Goal: Task Accomplishment & Management: Manage account settings

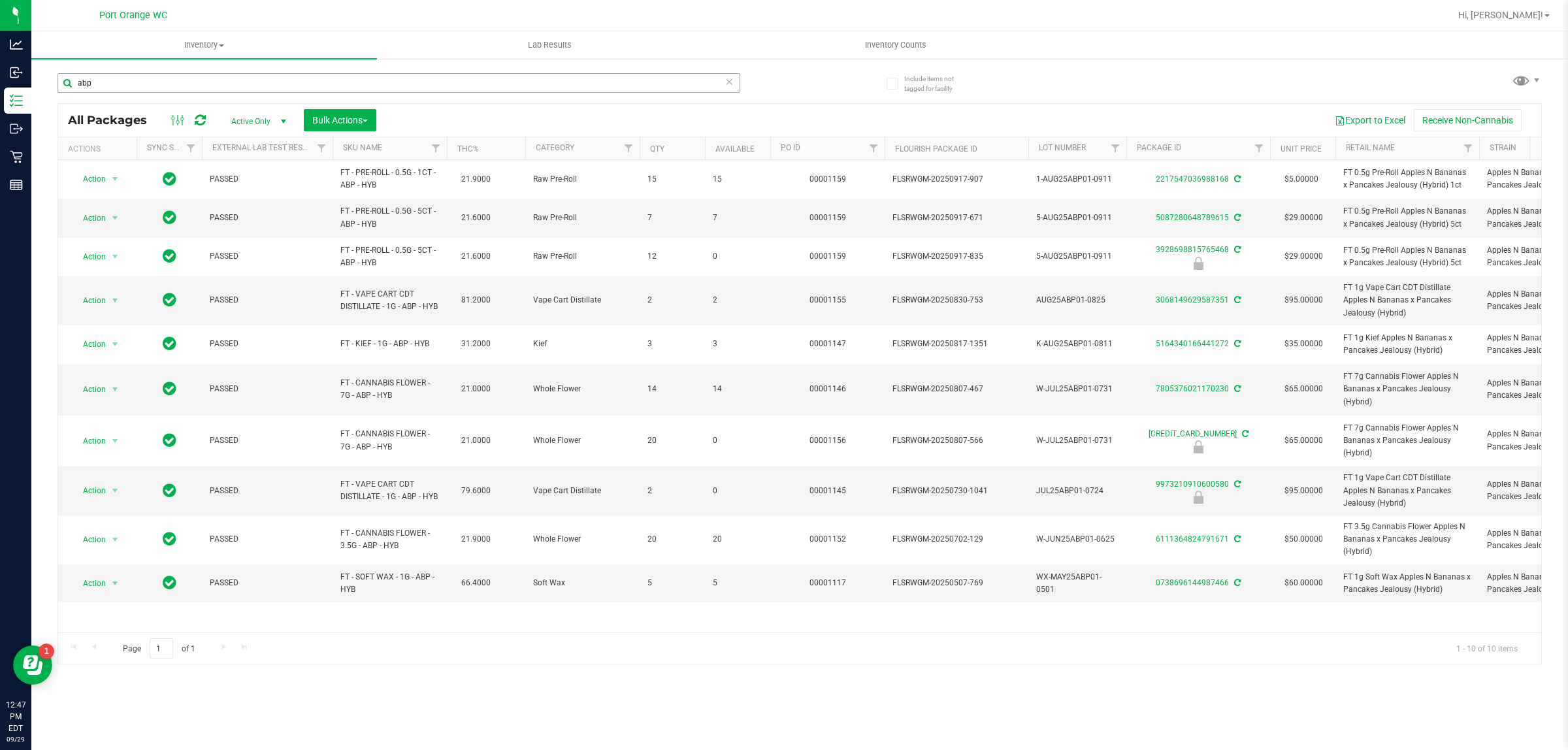
click at [110, 85] on input "abp" at bounding box center [399, 83] width 683 height 20
click at [112, 85] on input "abp" at bounding box center [399, 83] width 683 height 20
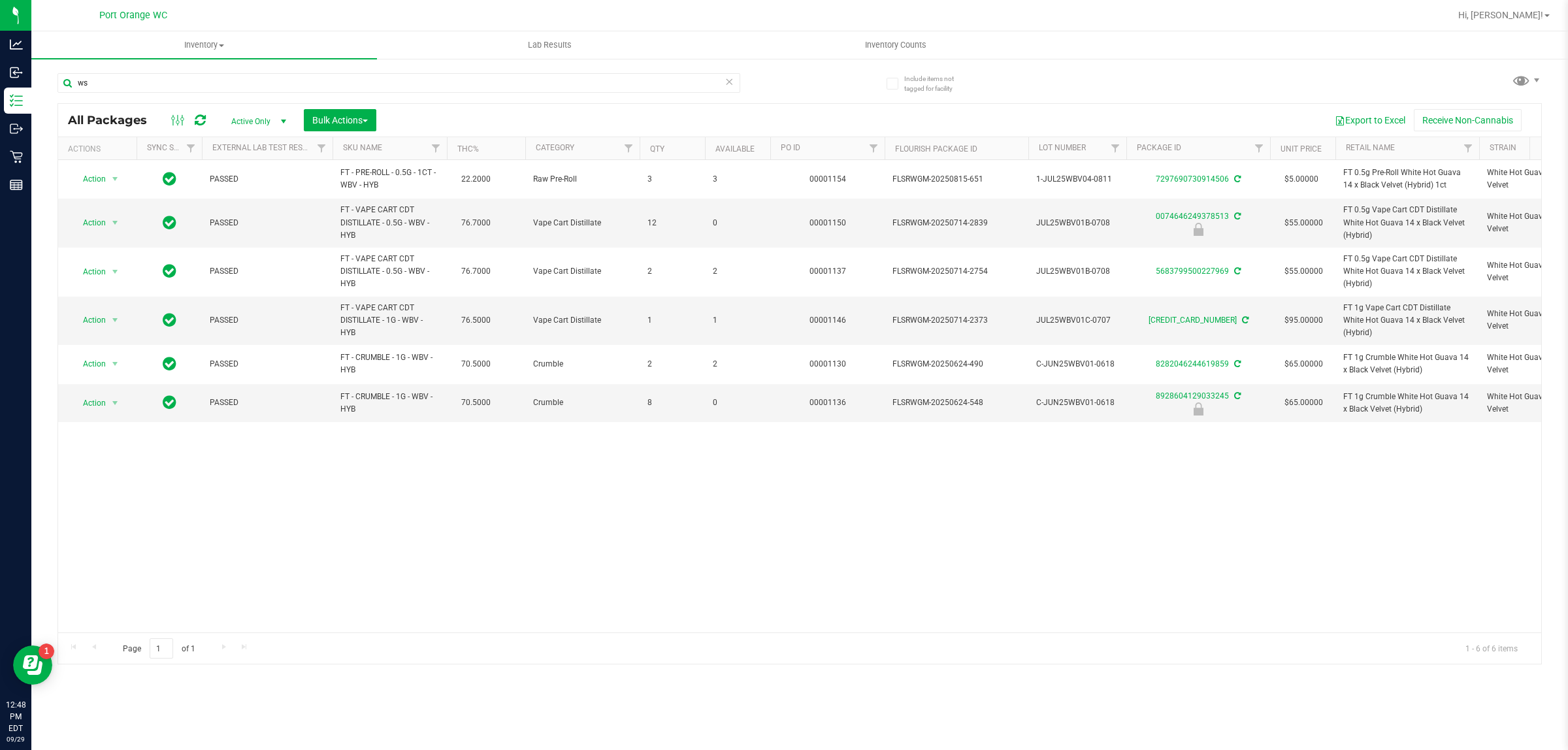
type input "w"
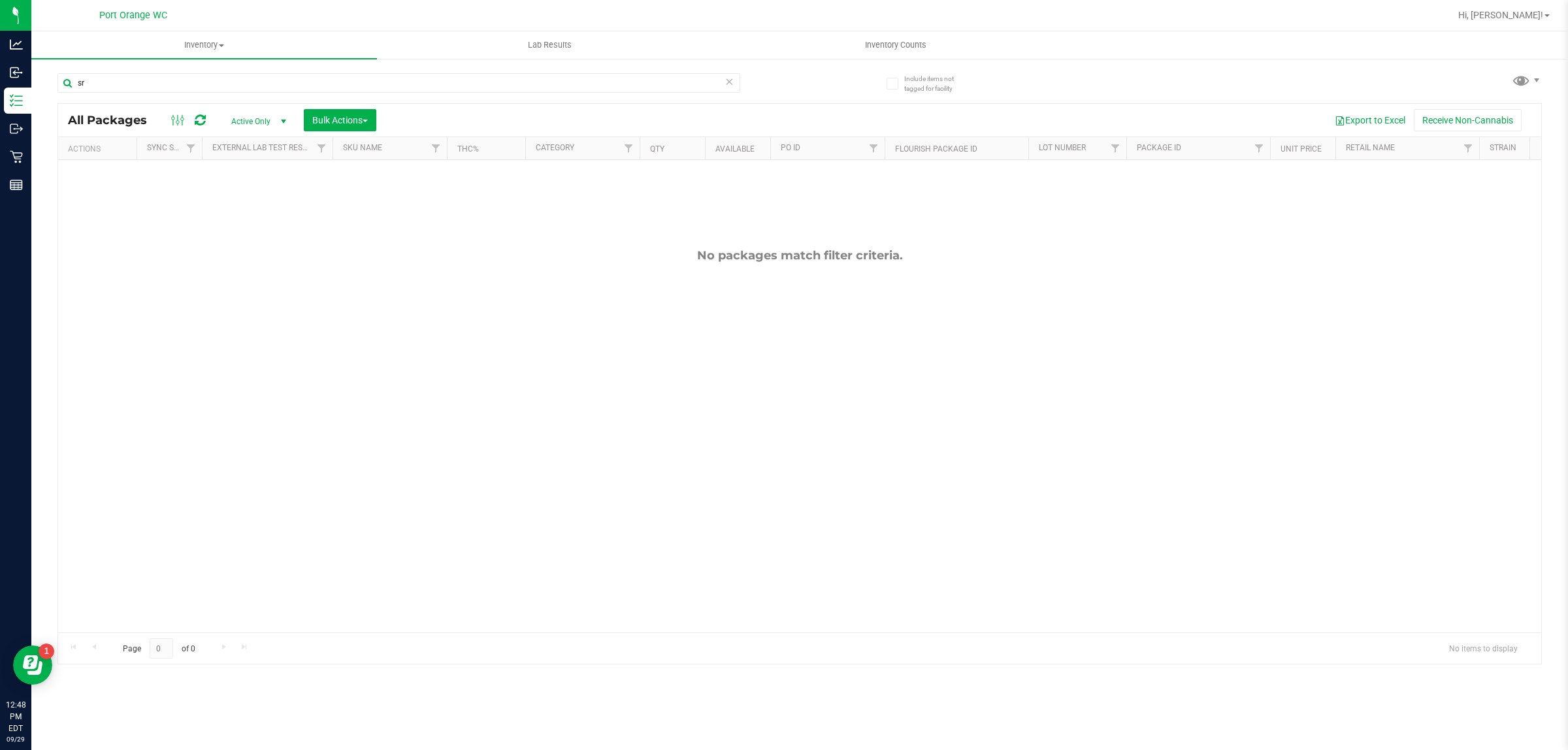
type input "s"
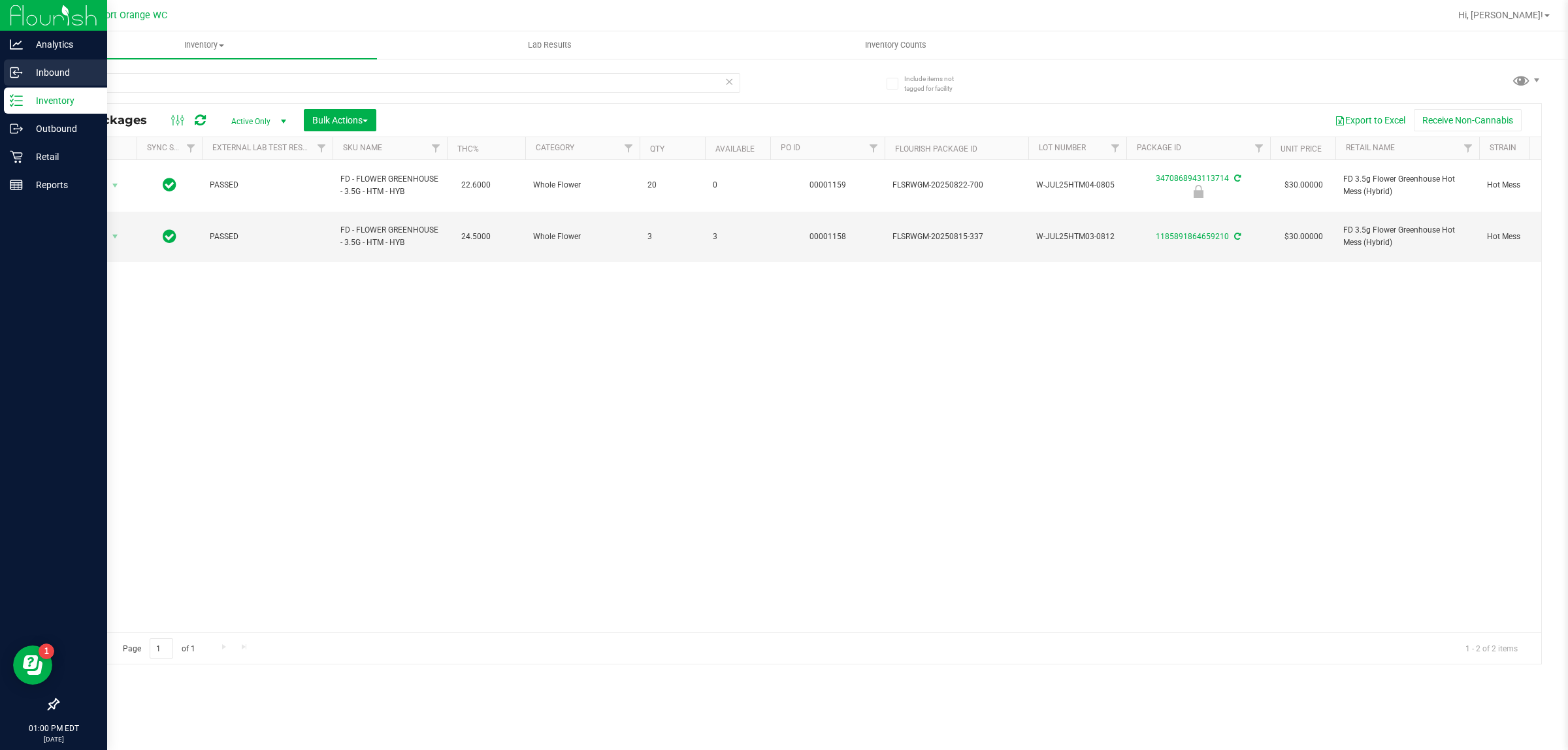
type input "htm"
click at [17, 72] on icon at bounding box center [16, 72] width 13 height 13
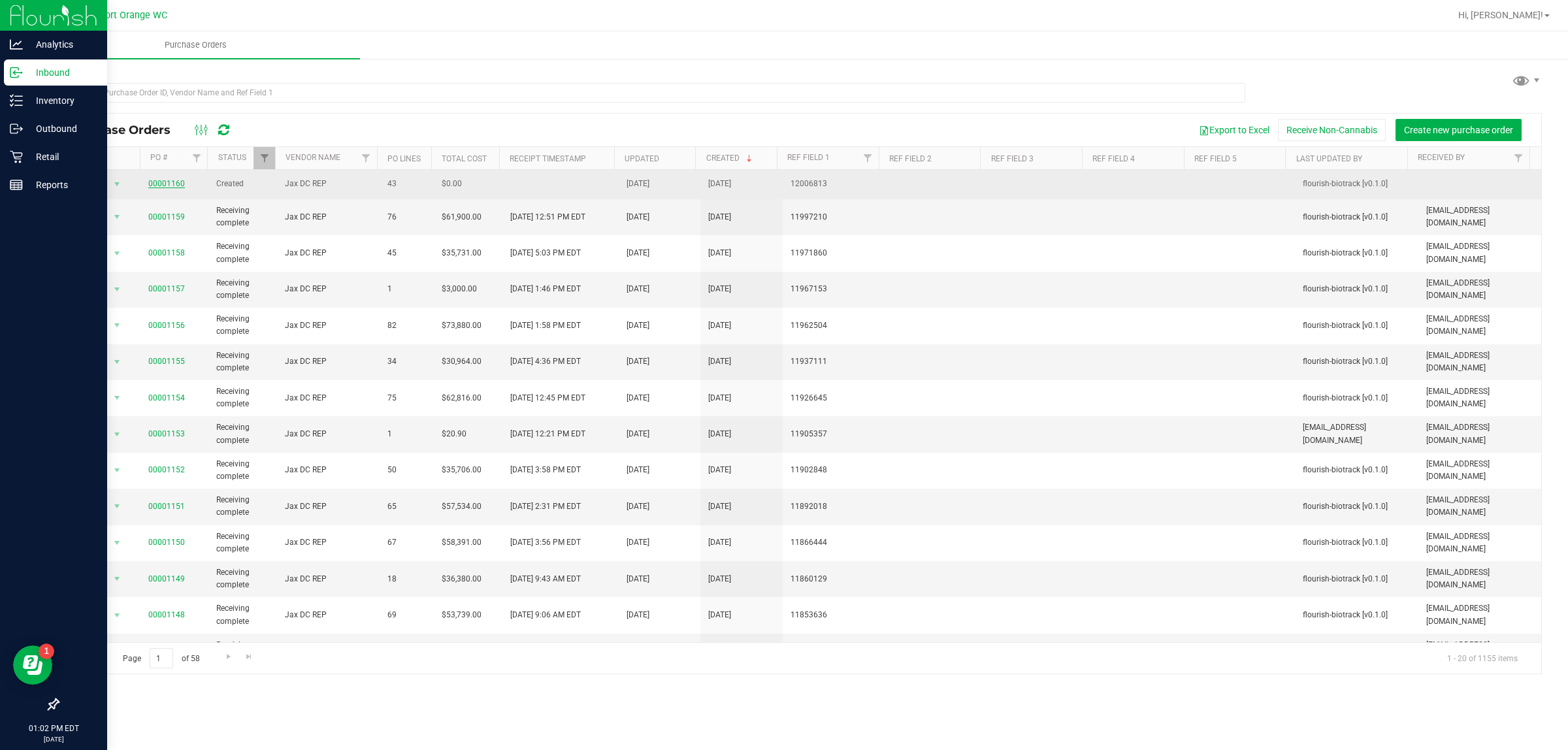
click at [159, 178] on td "00001160" at bounding box center [175, 184] width 69 height 29
click at [159, 185] on link "00001160" at bounding box center [167, 183] width 37 height 9
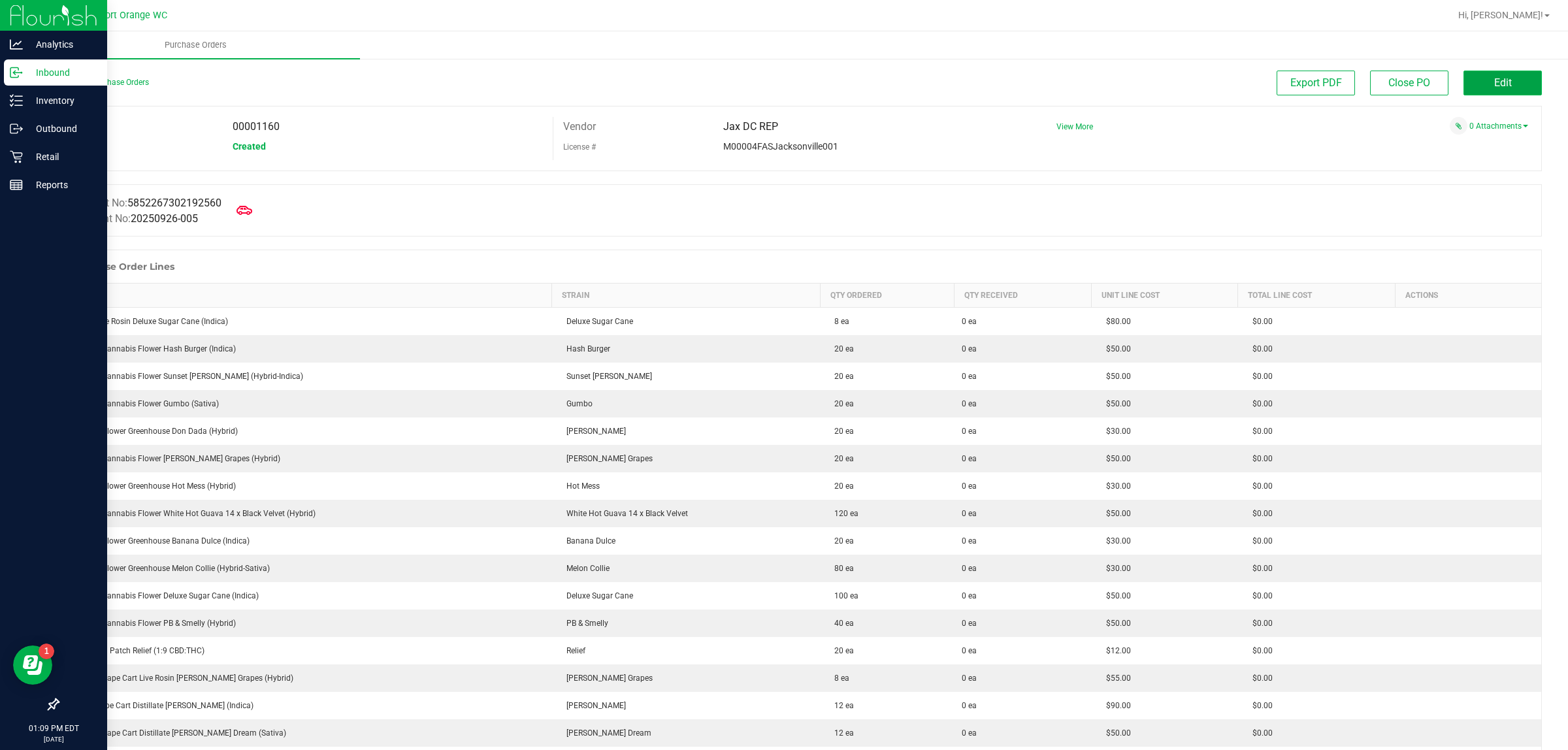
click at [1494, 82] on span "Edit" at bounding box center [1503, 83] width 18 height 12
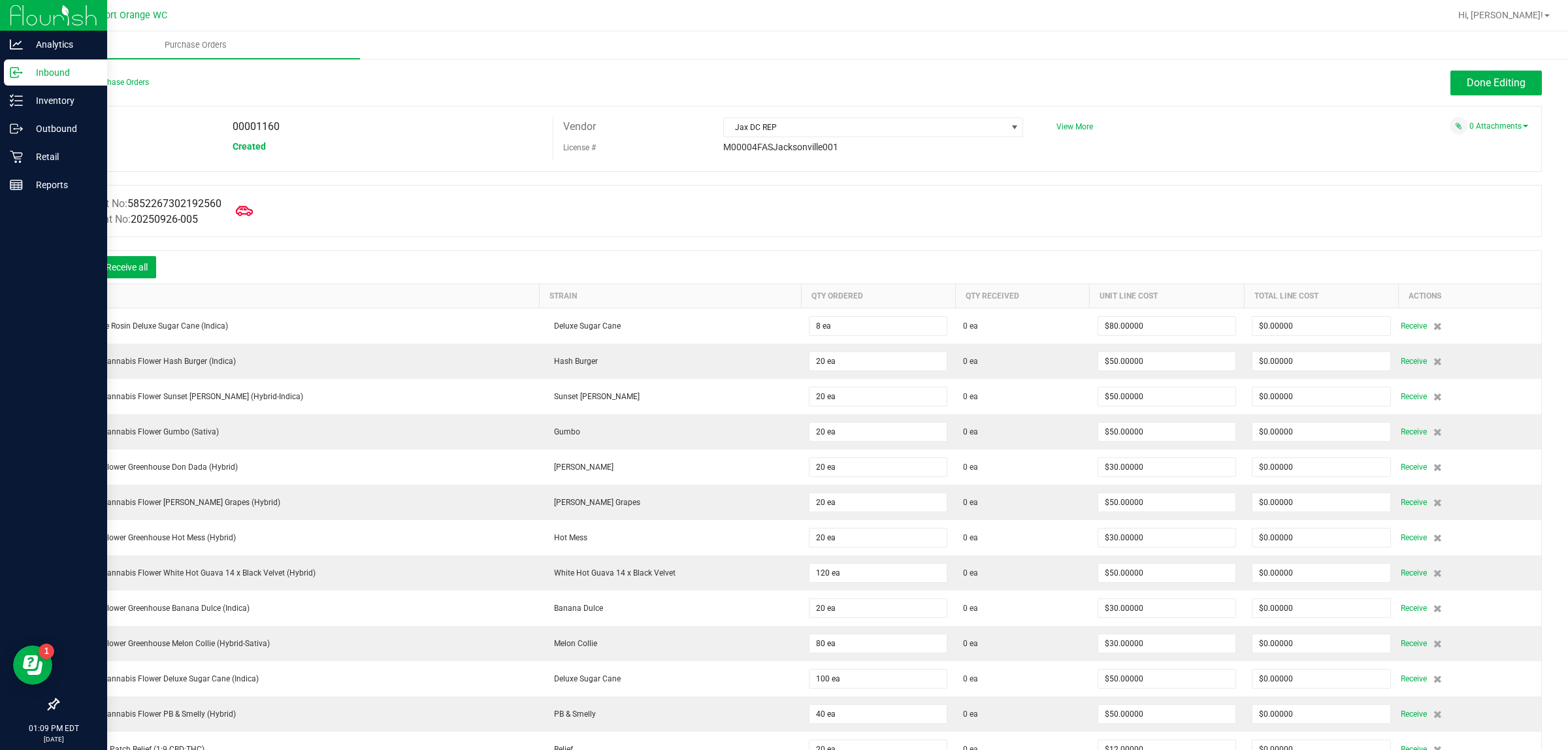
click at [253, 208] on icon at bounding box center [244, 211] width 17 height 17
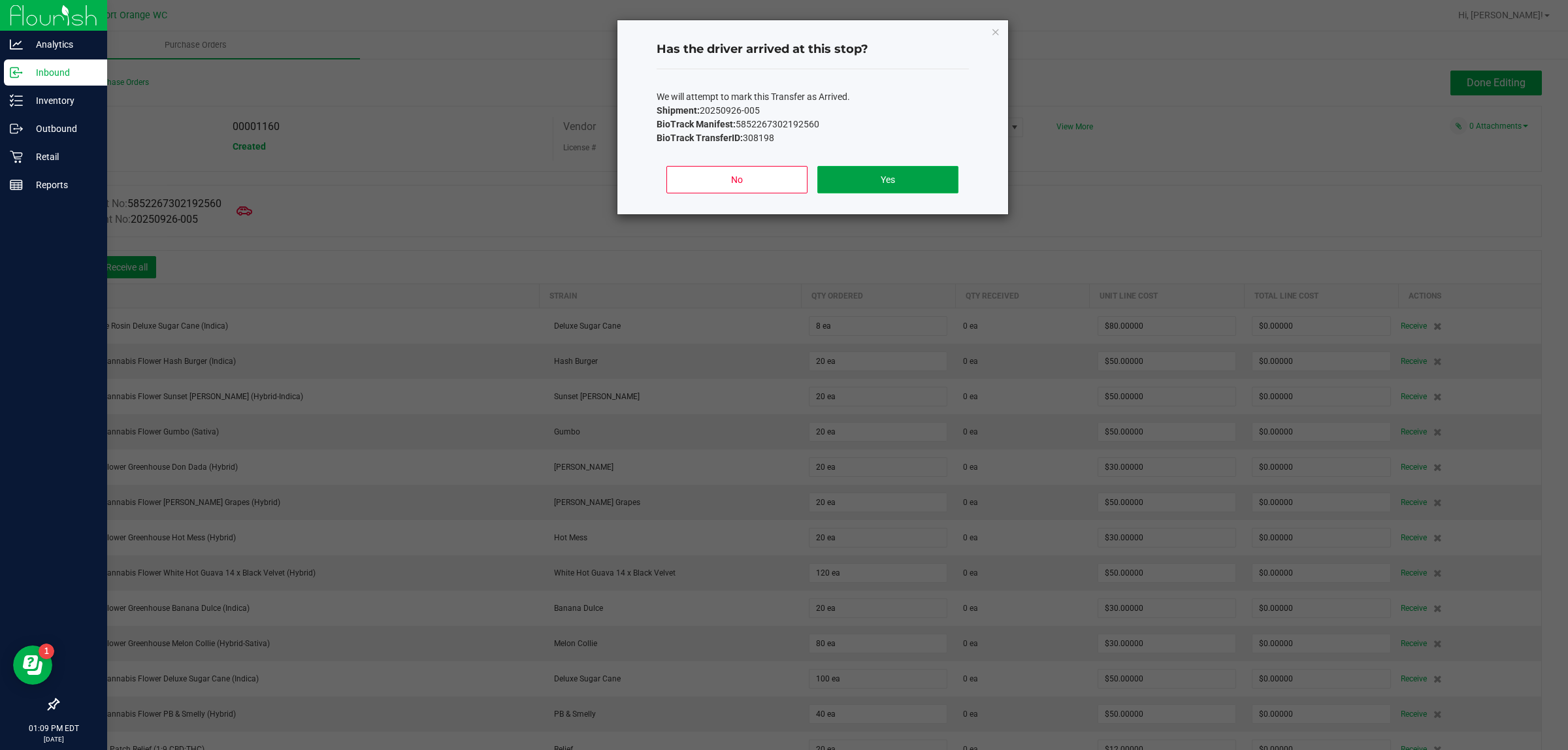
click at [844, 177] on button "Yes" at bounding box center [887, 179] width 141 height 27
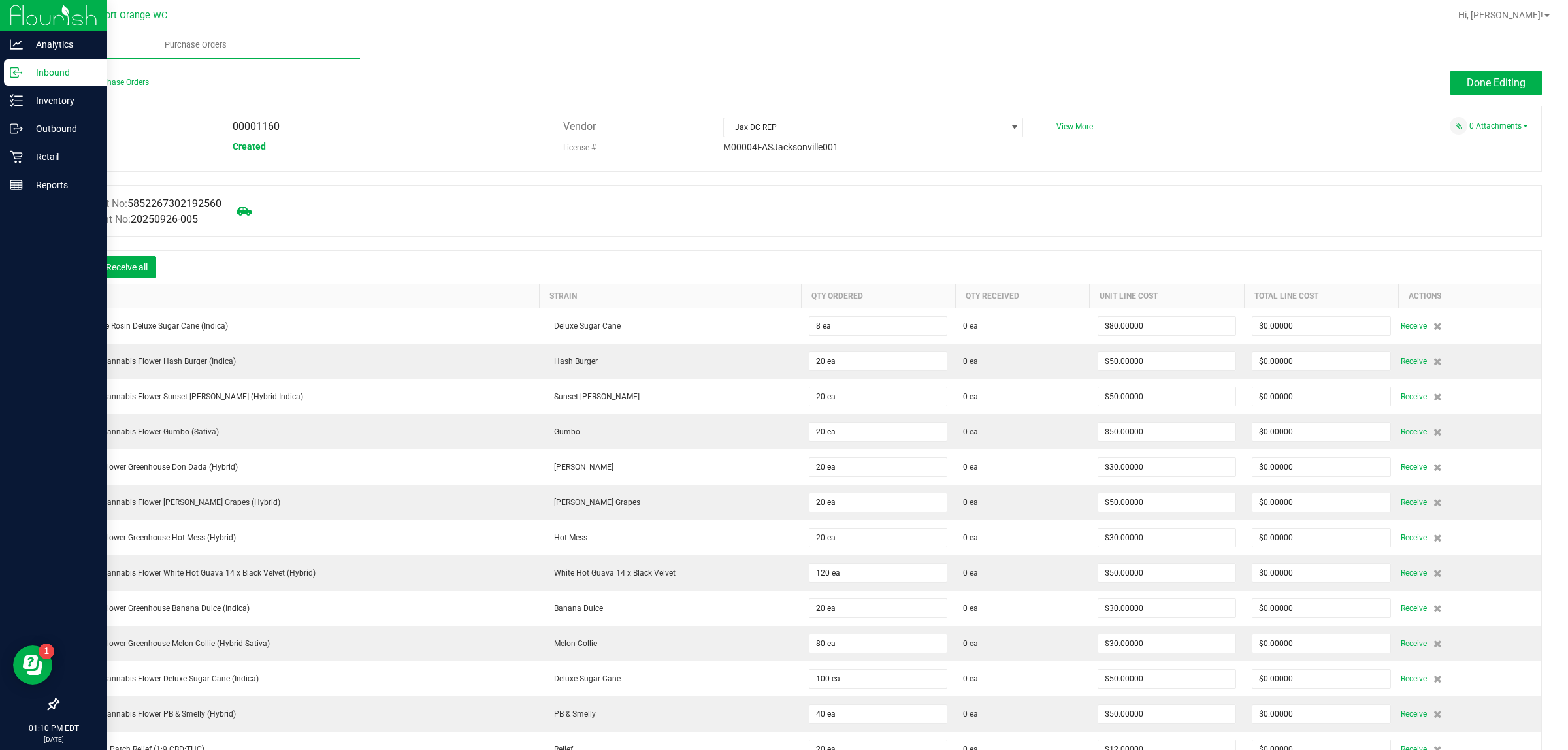
click at [158, 270] on div "Receive all" at bounding box center [127, 268] width 72 height 22
click at [149, 266] on button "Receive all" at bounding box center [127, 268] width 59 height 22
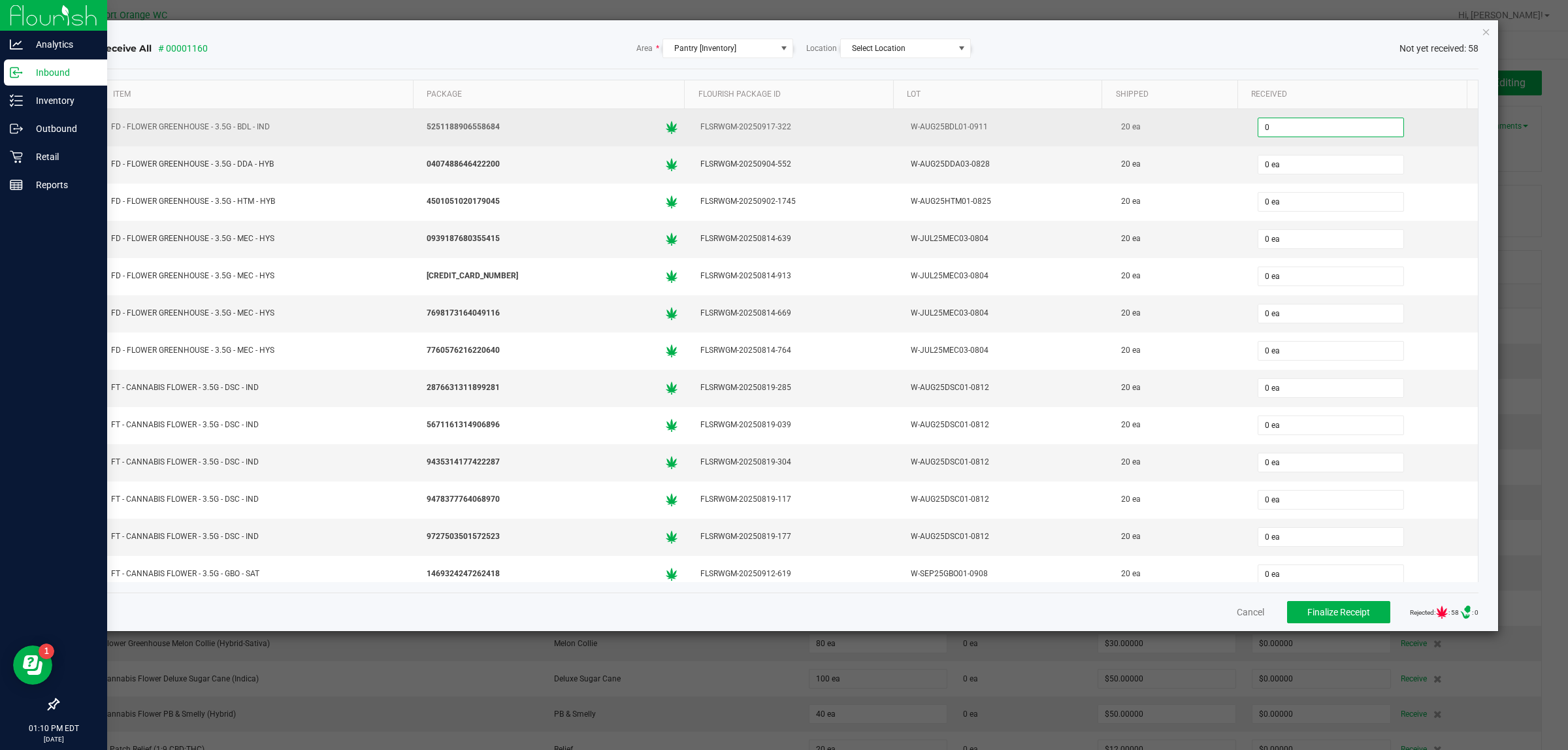
click at [1278, 131] on input "0" at bounding box center [1330, 127] width 145 height 18
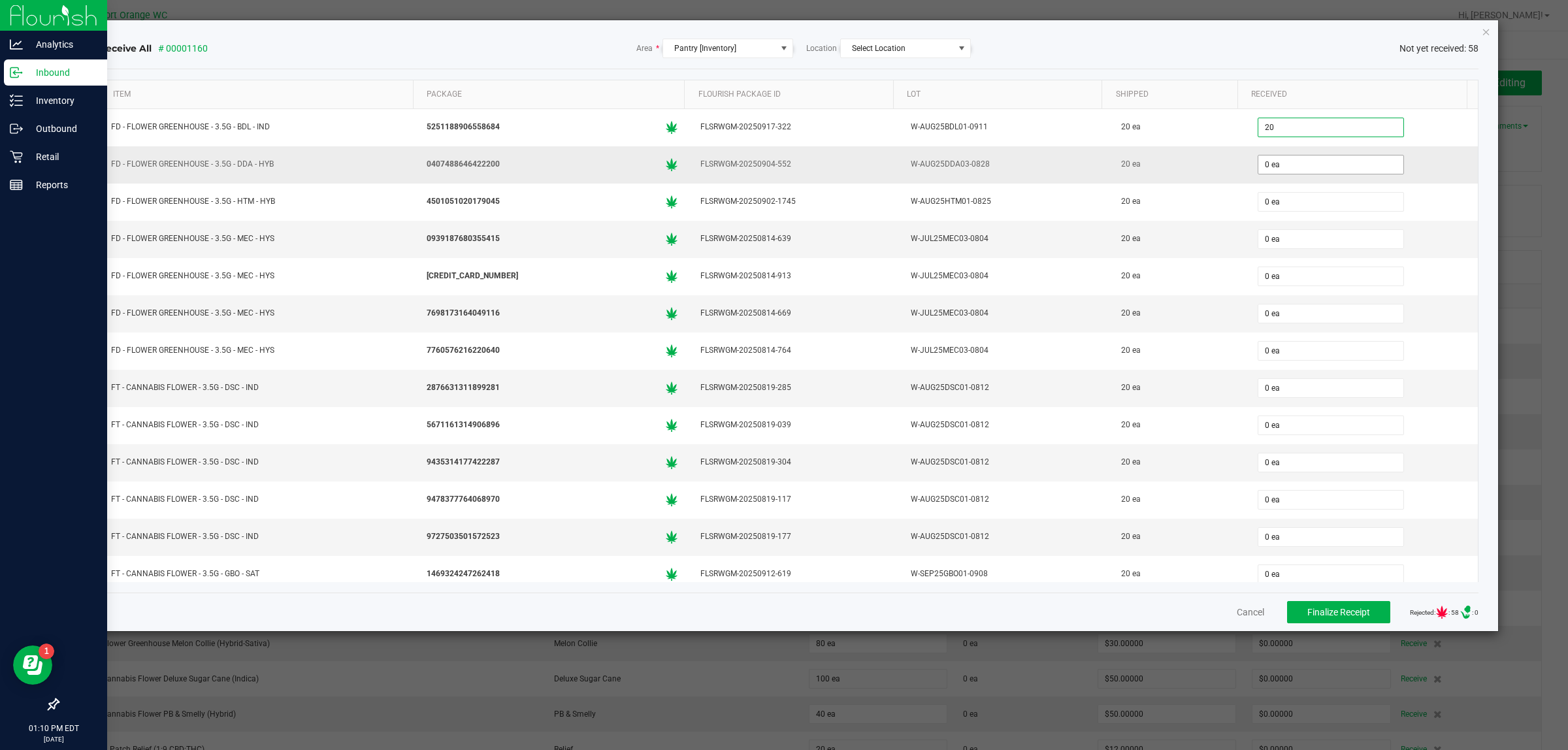
type input "20 ea"
click at [1286, 168] on input "0" at bounding box center [1330, 165] width 145 height 18
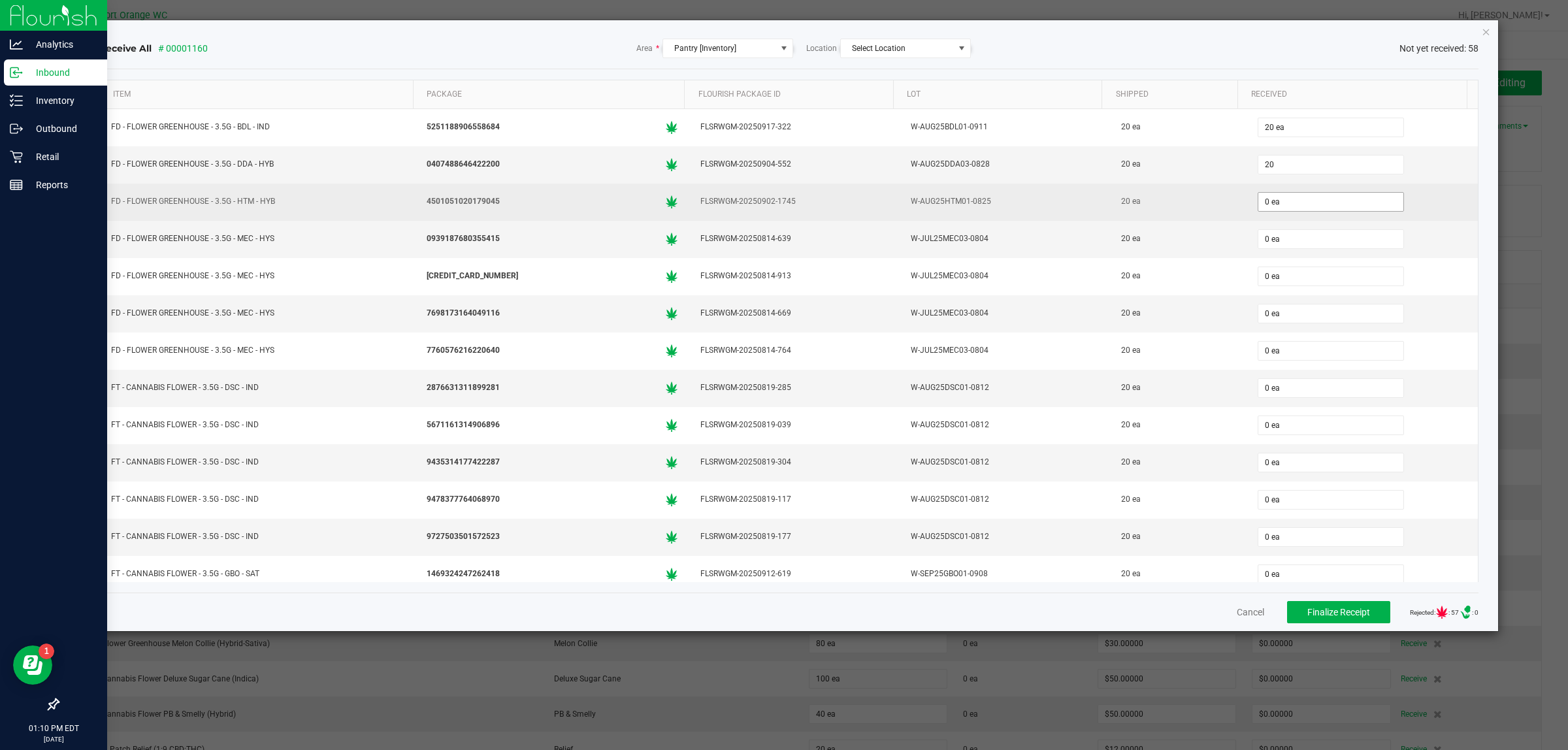
type input "20 ea"
click at [1302, 212] on span "0 ea" at bounding box center [1330, 202] width 147 height 20
click at [1299, 204] on input "0" at bounding box center [1330, 202] width 145 height 18
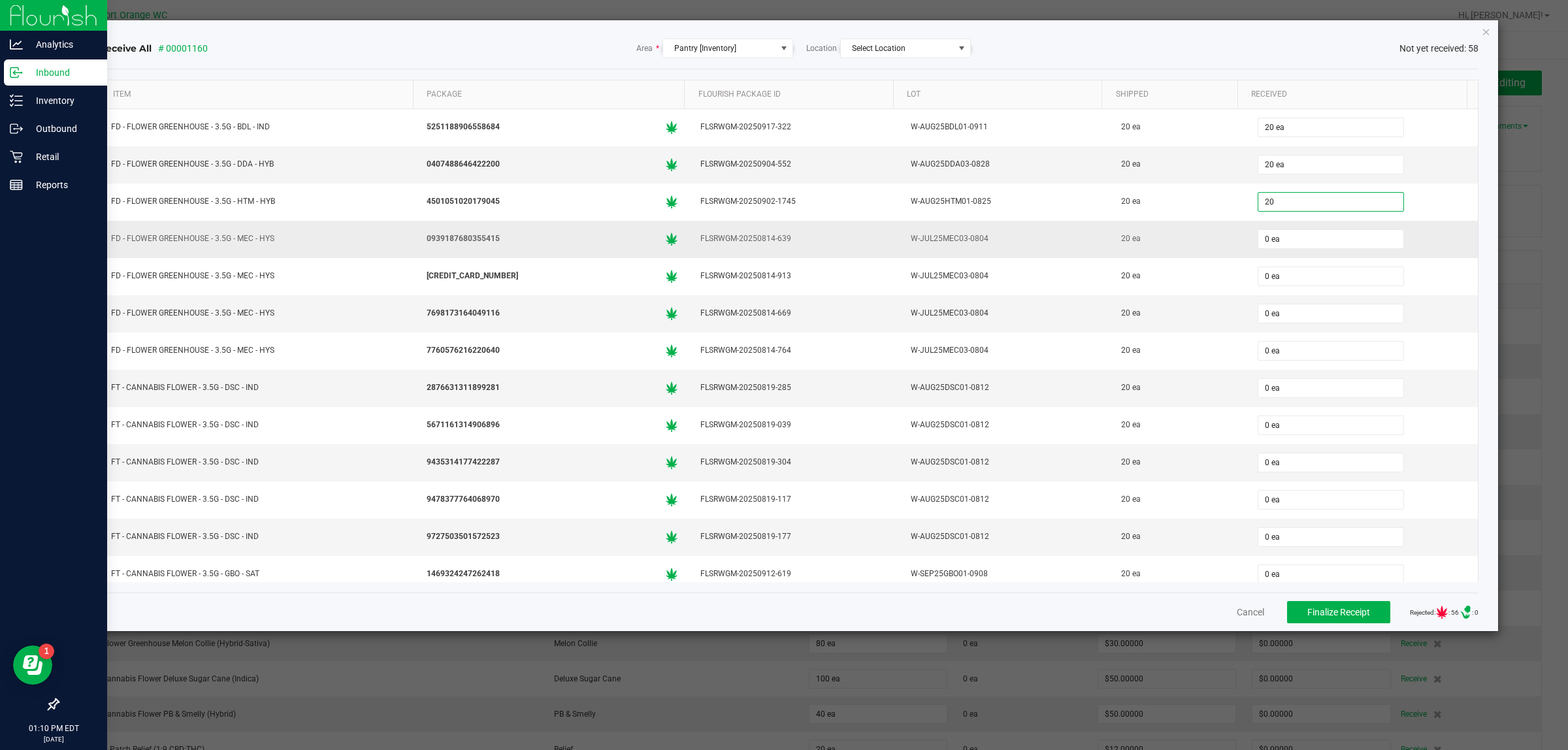
type input "20 ea"
drag, startPoint x: 1301, startPoint y: 230, endPoint x: 1304, endPoint y: 241, distance: 11.4
click at [1302, 230] on div "0 ea" at bounding box center [1362, 239] width 216 height 26
click at [1302, 247] on input "0" at bounding box center [1330, 239] width 145 height 18
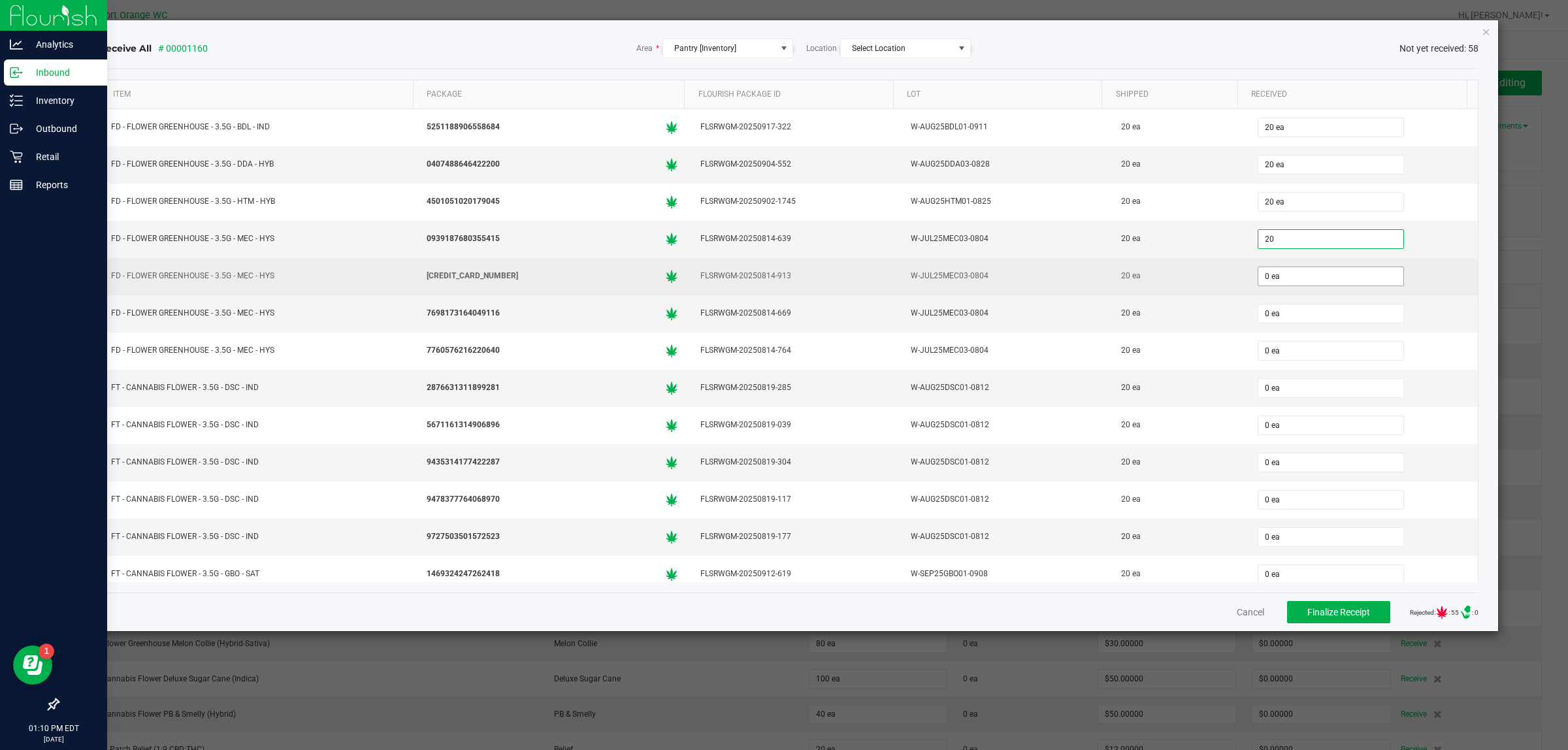
type input "20 ea"
click at [1299, 286] on input "0" at bounding box center [1330, 277] width 145 height 18
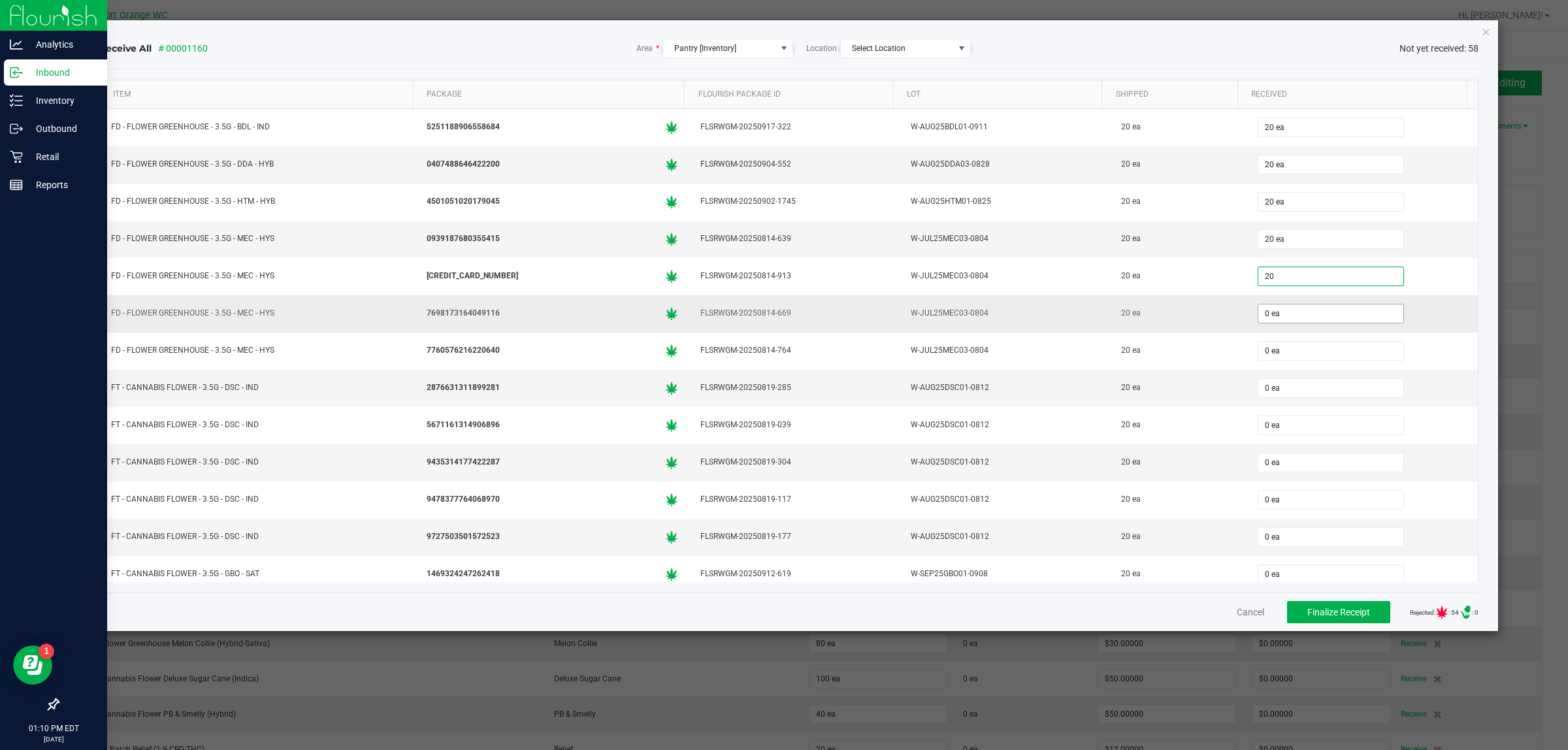
type input "20 ea"
click at [1301, 317] on input "0" at bounding box center [1330, 314] width 145 height 18
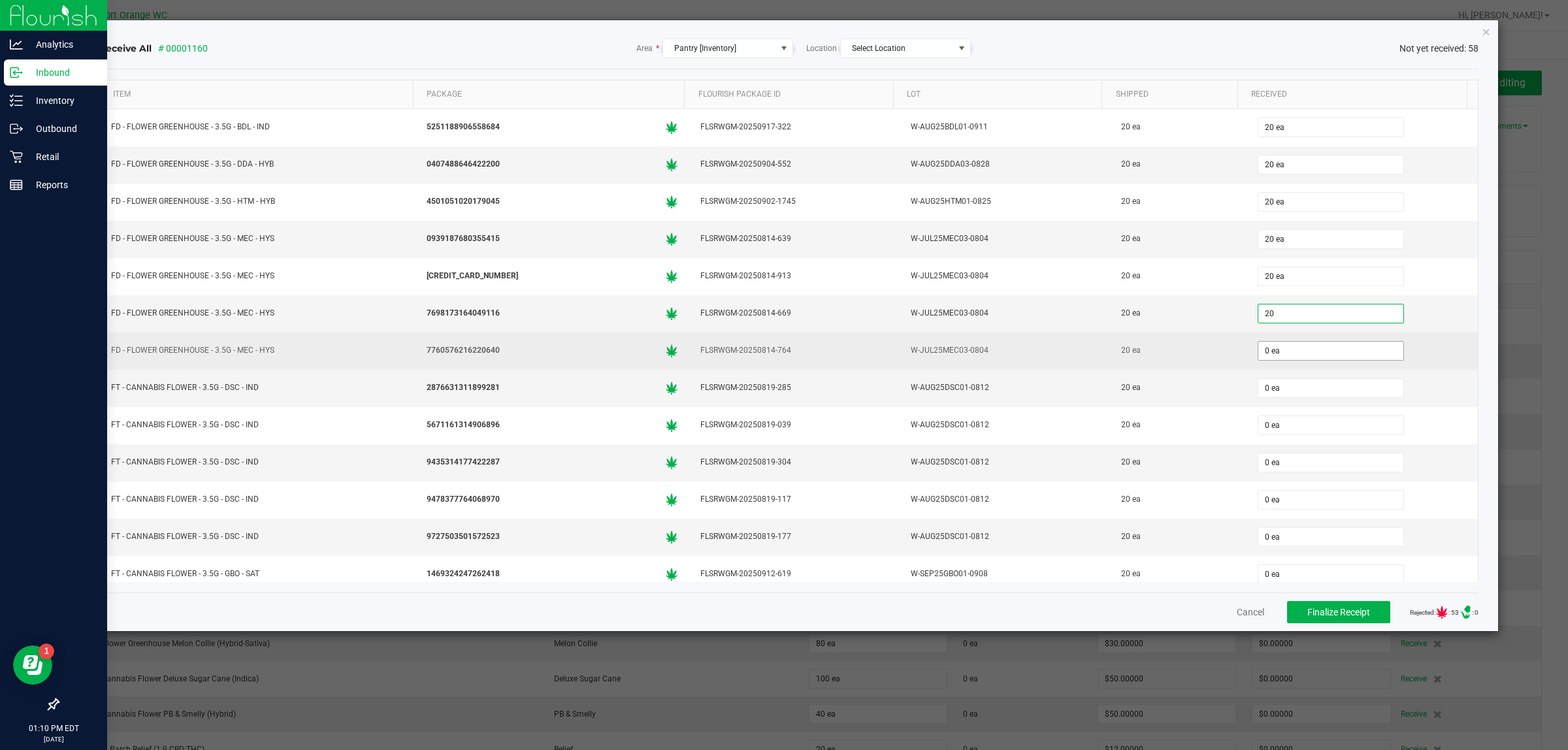
type input "20 ea"
click at [1304, 351] on input "0" at bounding box center [1330, 351] width 145 height 18
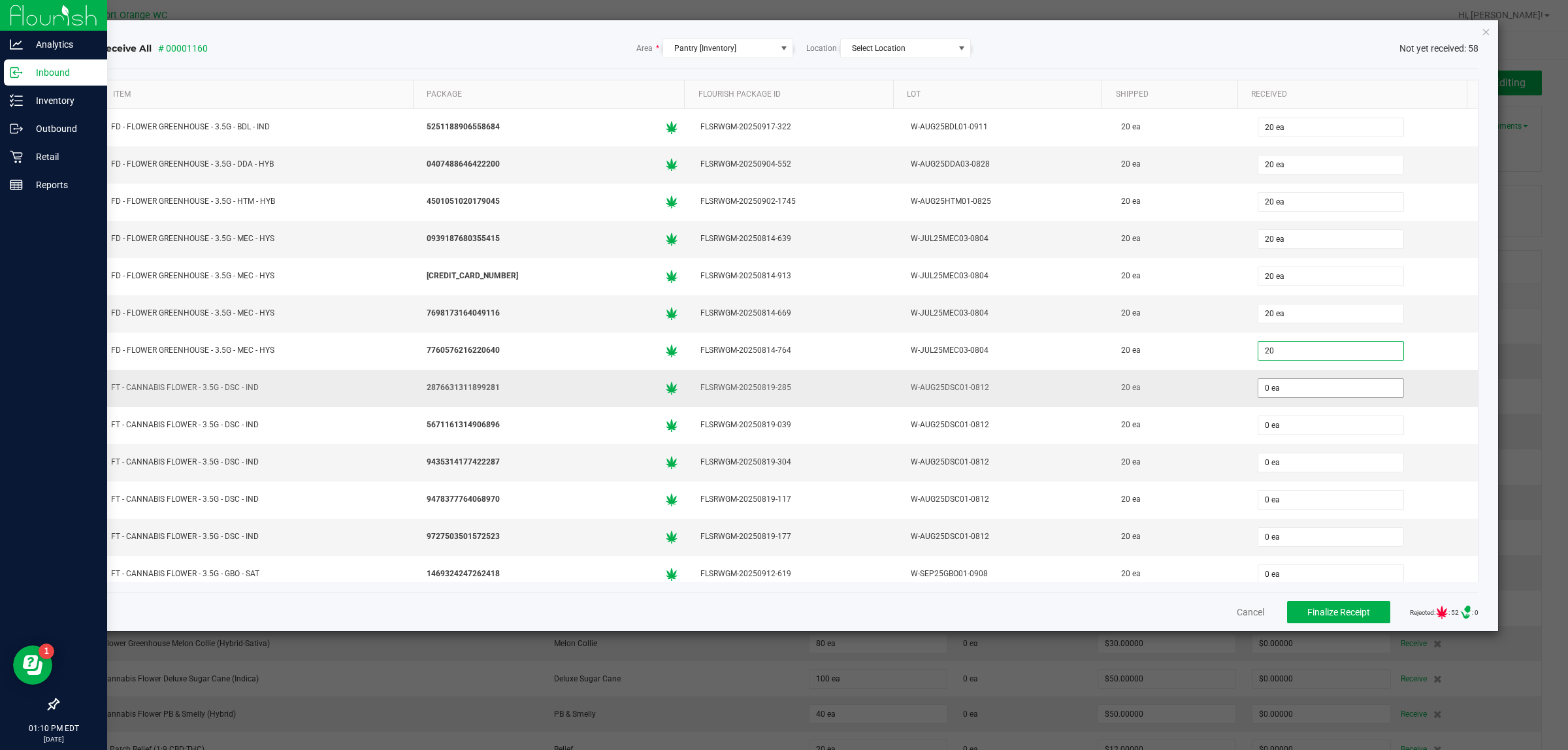
type input "20 ea"
click at [1309, 389] on input "0" at bounding box center [1330, 388] width 145 height 18
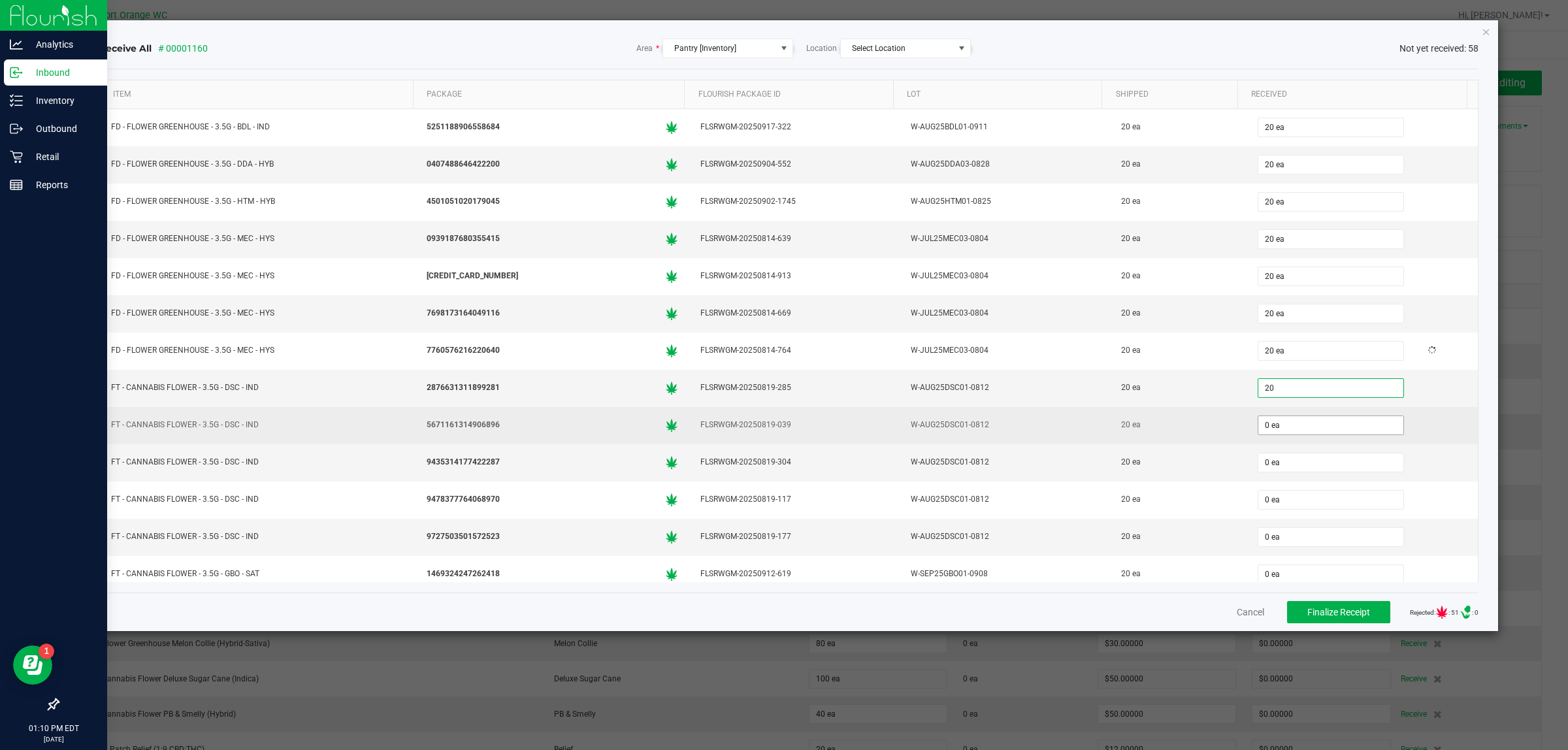
type input "20 ea"
click at [1307, 425] on input "0" at bounding box center [1330, 425] width 145 height 18
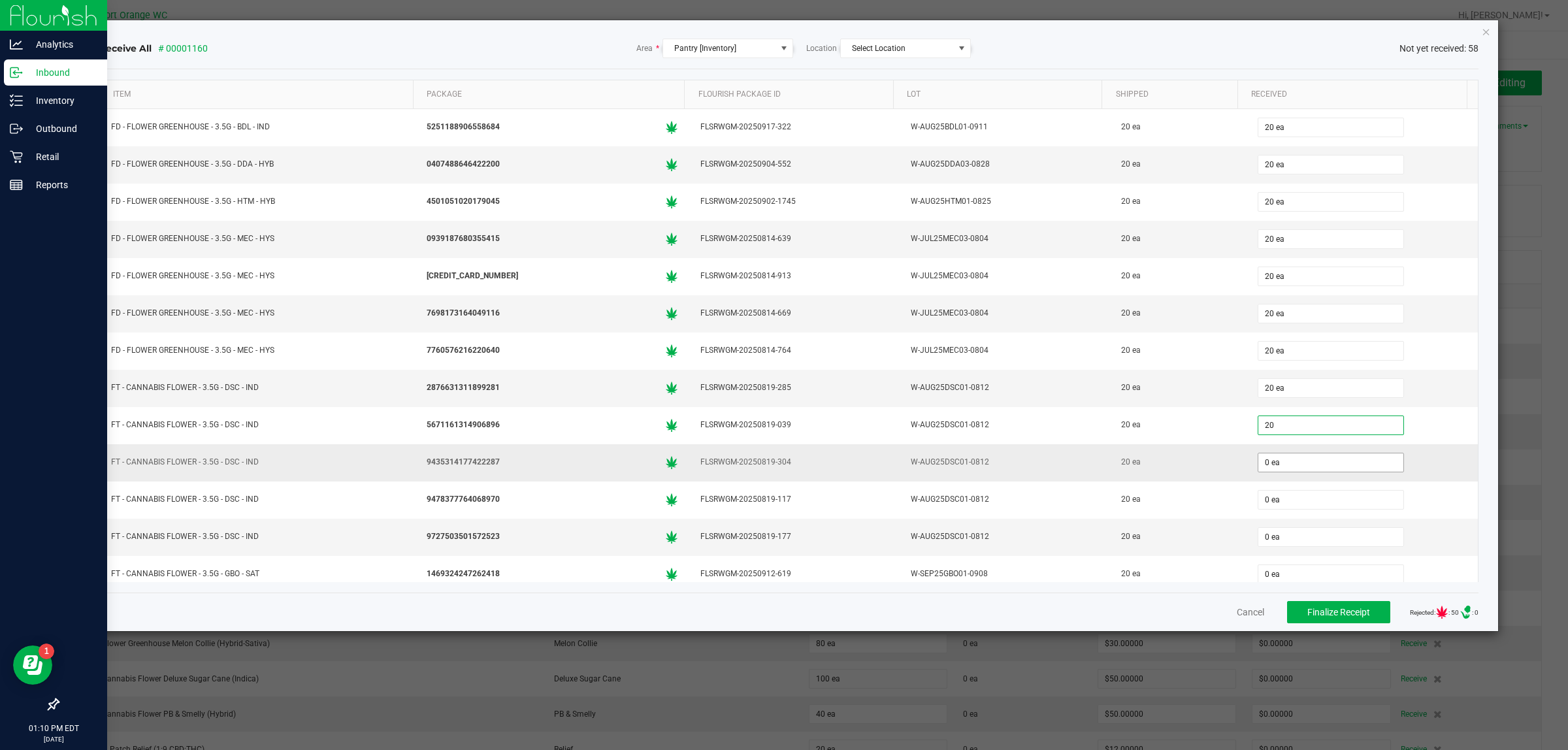
type input "20 ea"
click at [1308, 467] on input "0" at bounding box center [1330, 462] width 145 height 18
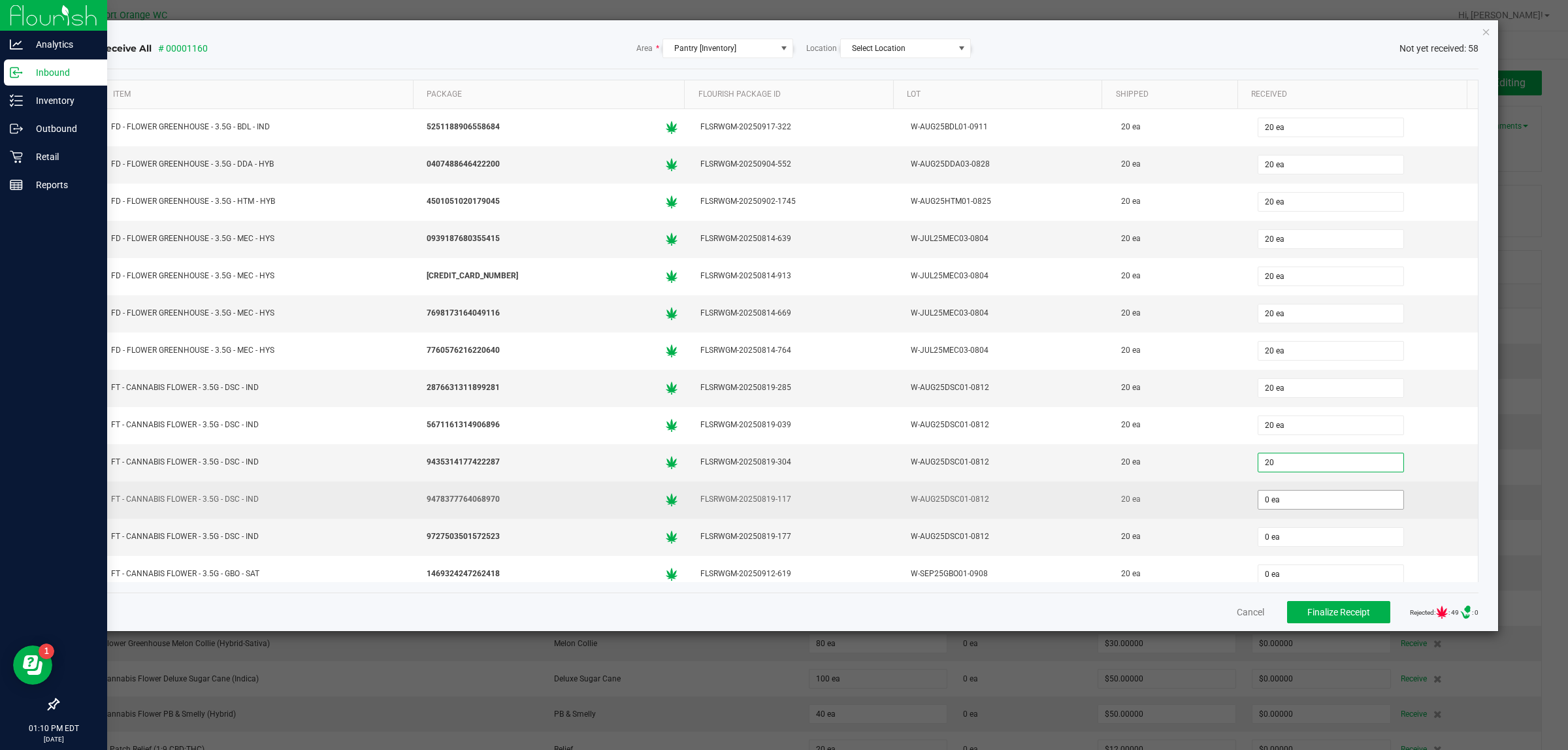
type input "20 ea"
click at [1315, 500] on input "0" at bounding box center [1330, 500] width 145 height 18
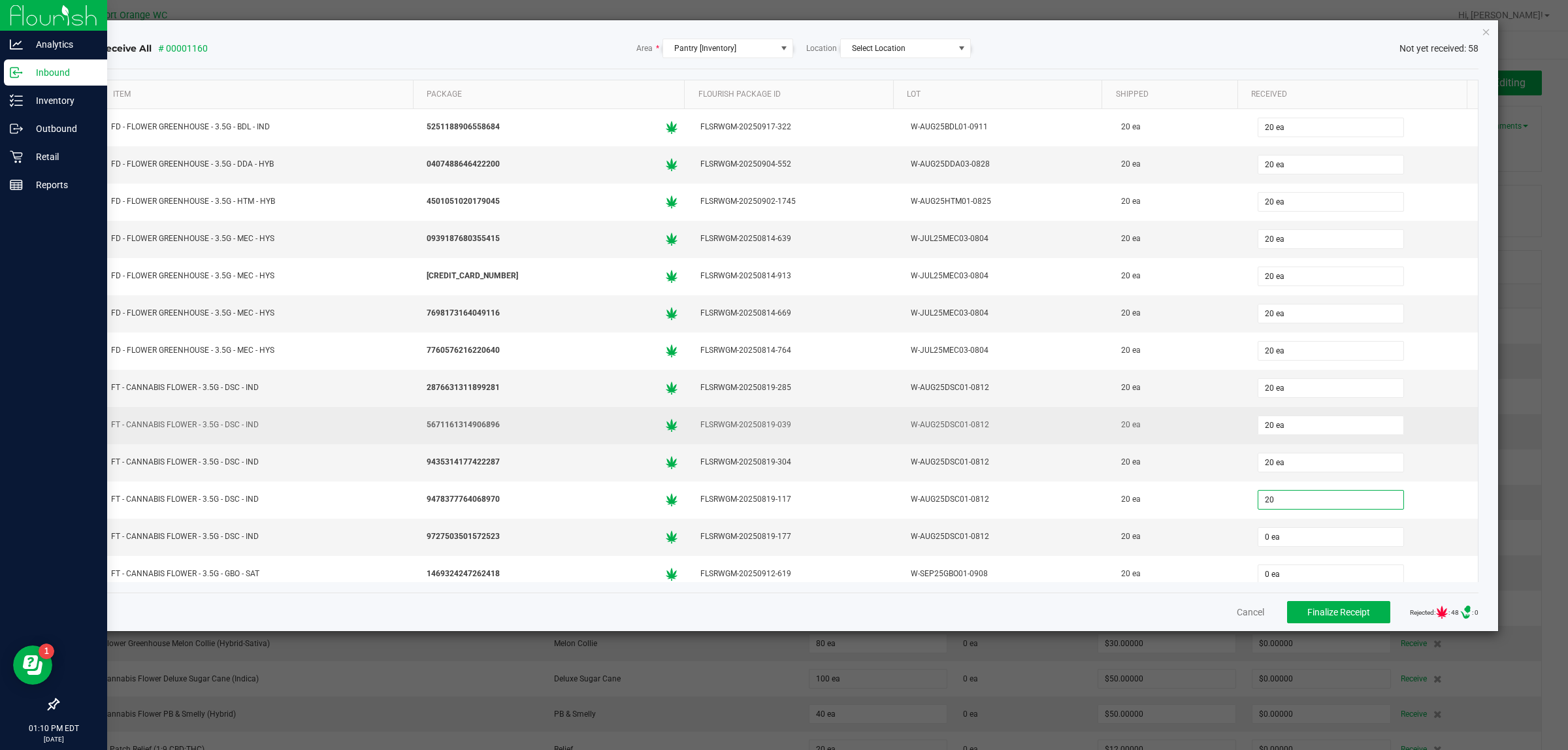
type input "20 ea"
click at [1196, 444] on td "20 ea" at bounding box center [1178, 425] width 137 height 37
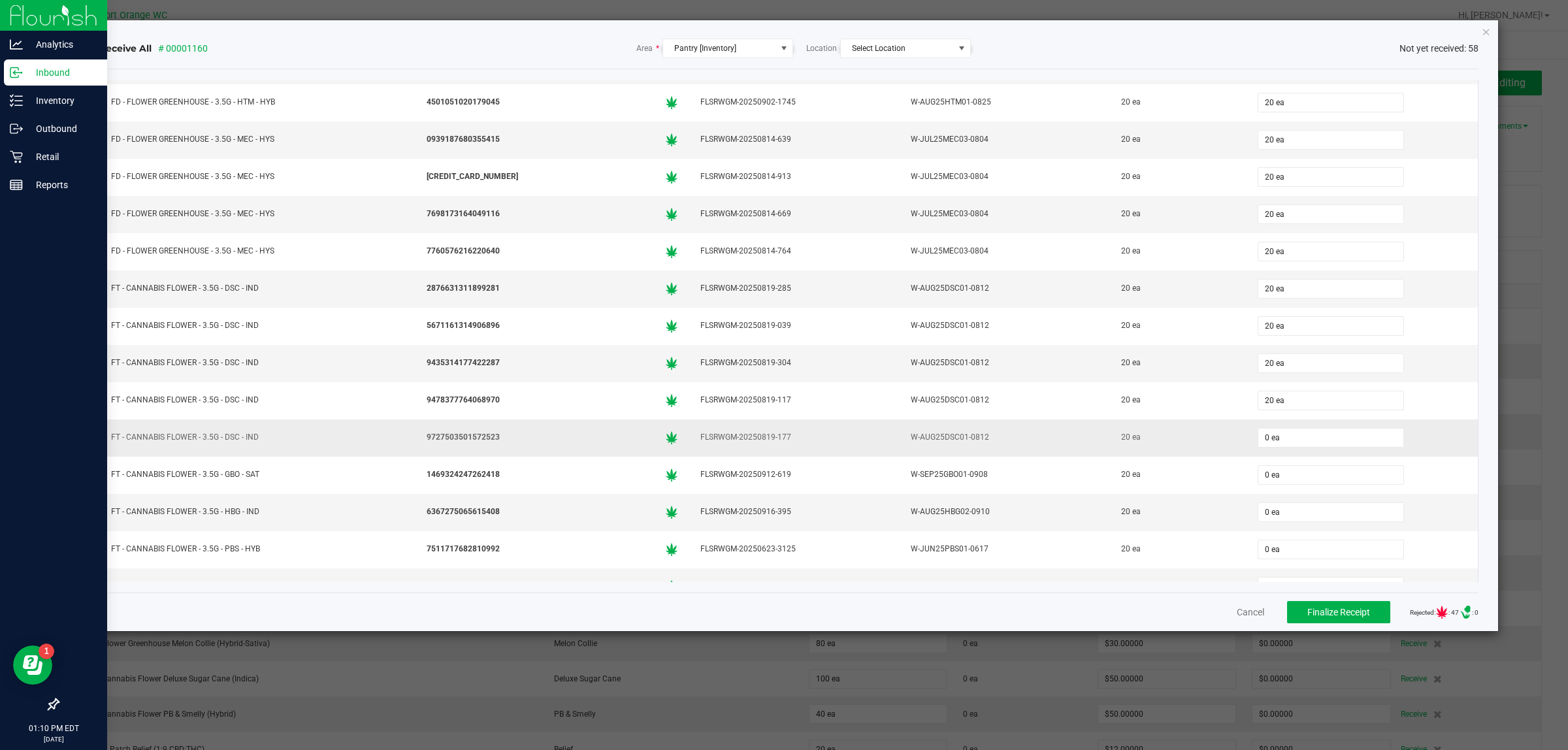
scroll to position [164, 0]
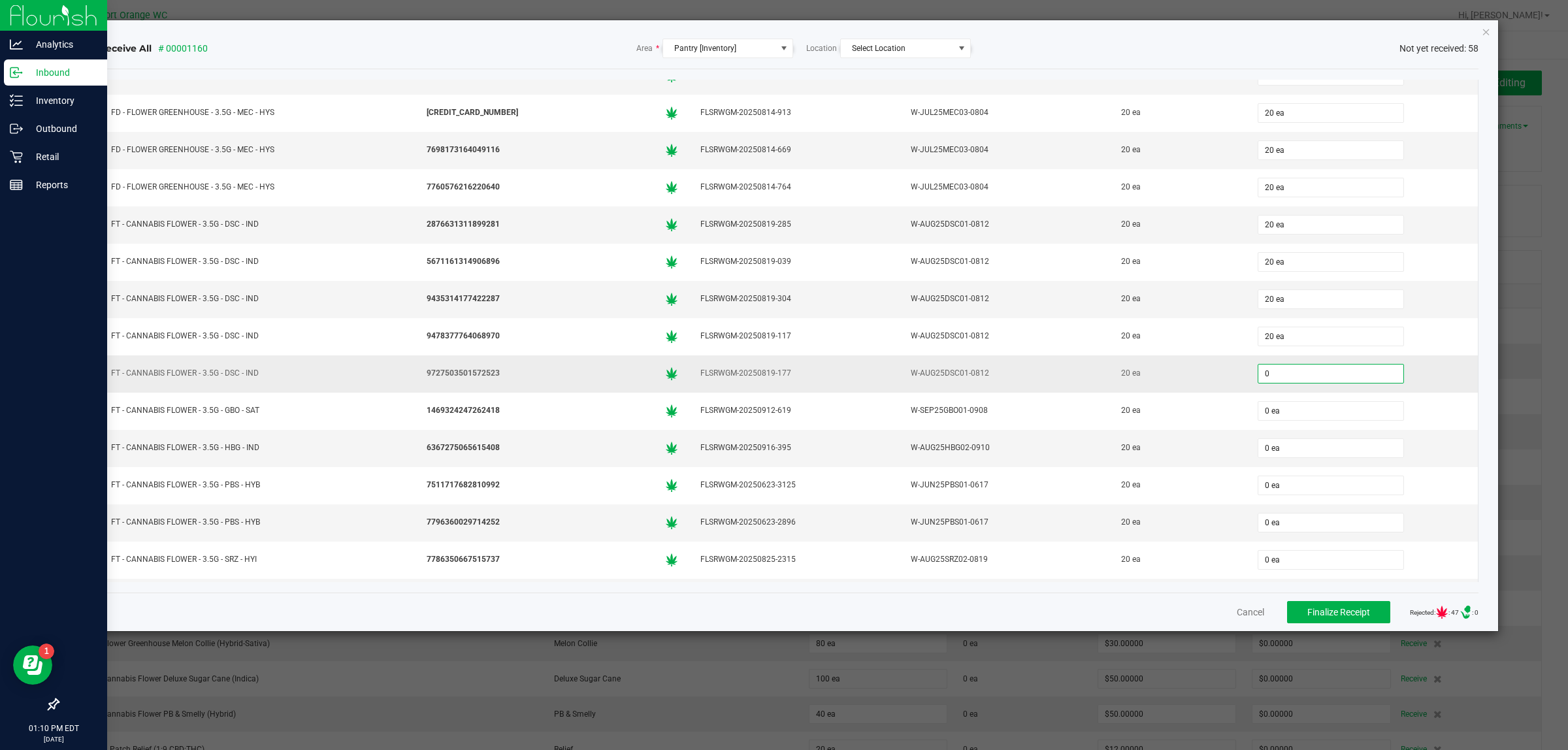
click at [1291, 377] on input "0" at bounding box center [1330, 374] width 145 height 18
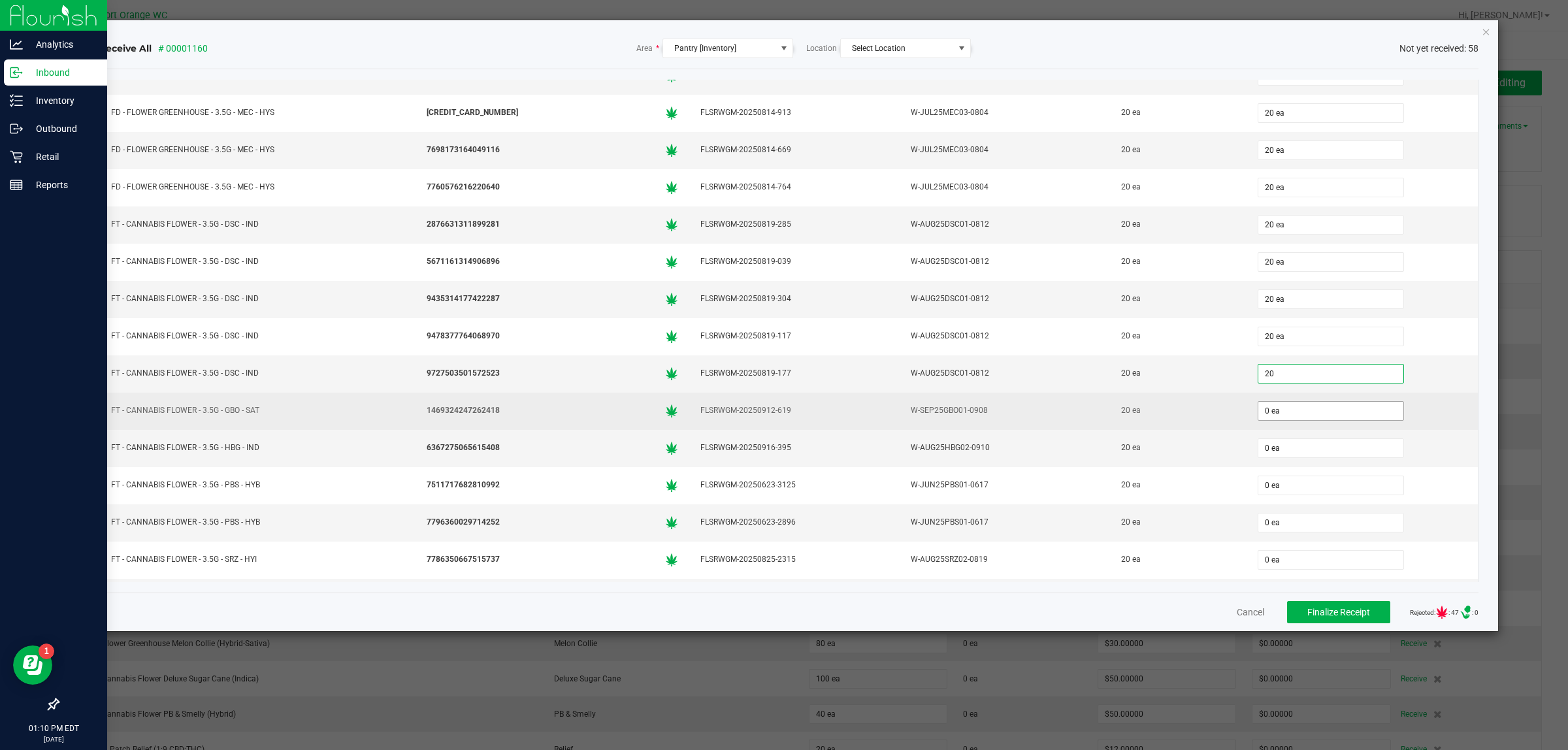
type input "20 ea"
click at [1307, 420] on input "0" at bounding box center [1330, 411] width 145 height 18
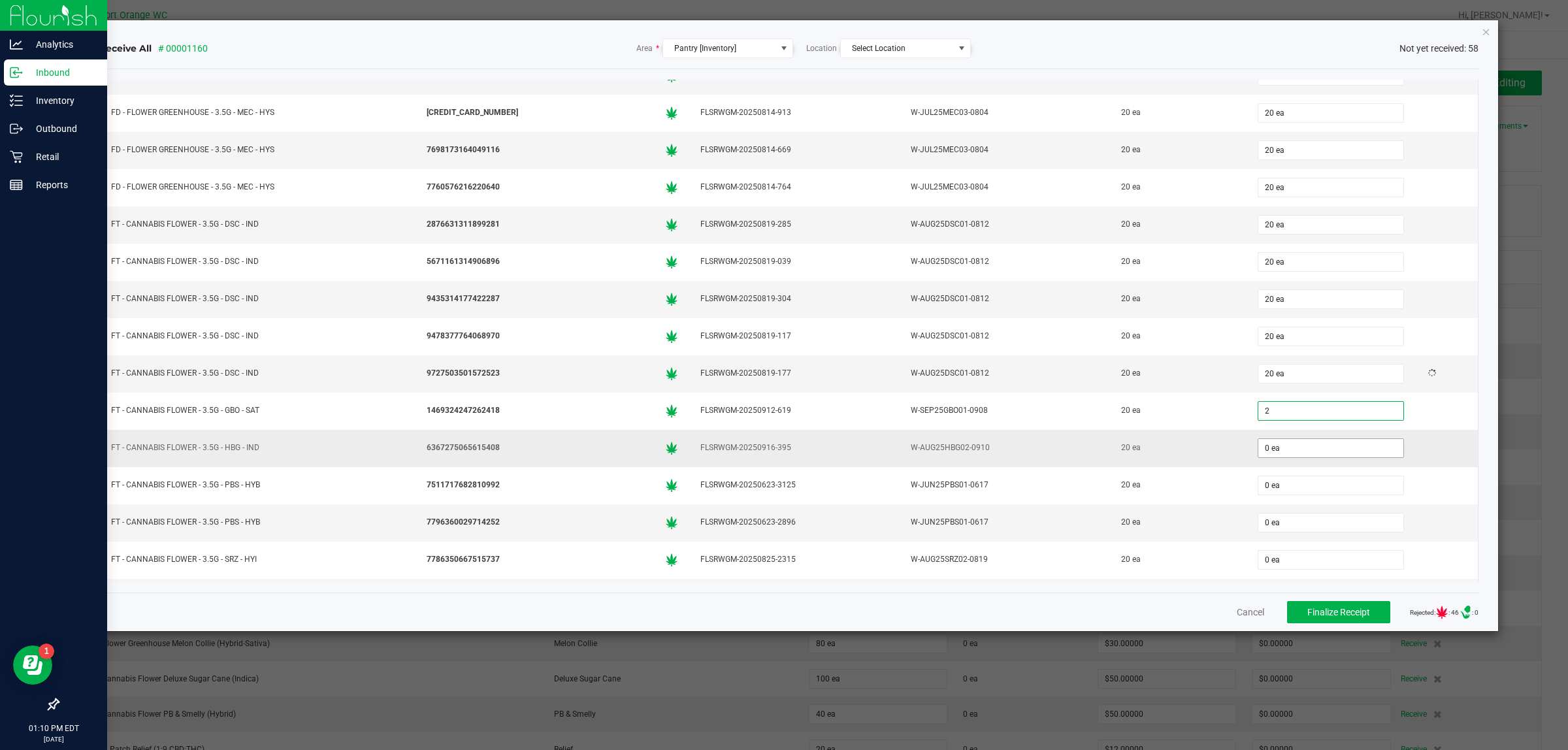
type input "20"
type input "0"
type input "20 ea"
click at [1305, 455] on input "0" at bounding box center [1330, 448] width 145 height 18
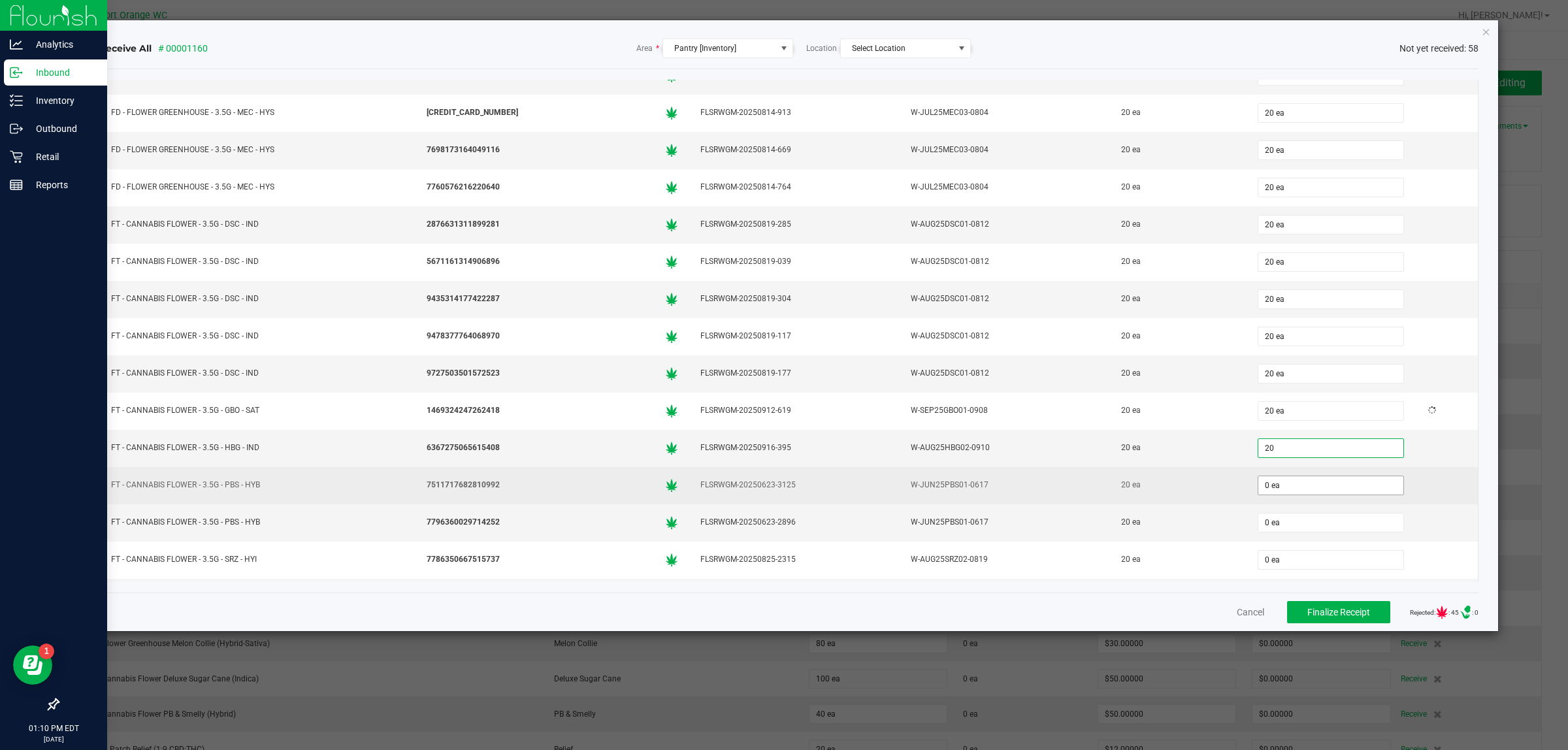
type input "20 ea"
click at [1289, 495] on span "0" at bounding box center [1330, 485] width 147 height 20
type input "20 ea"
click at [1190, 494] on div "20 ea" at bounding box center [1178, 484] width 121 height 19
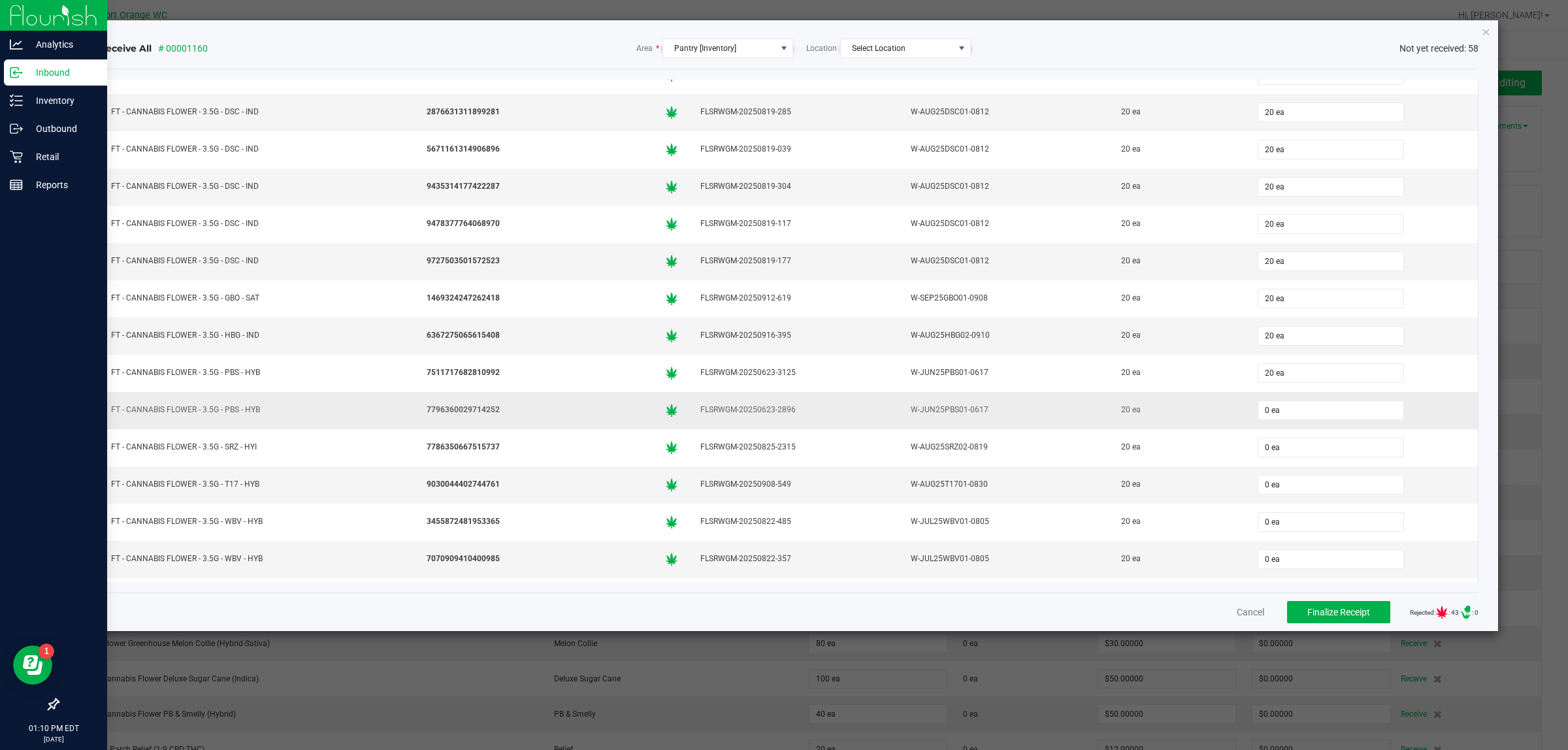
scroll to position [327, 0]
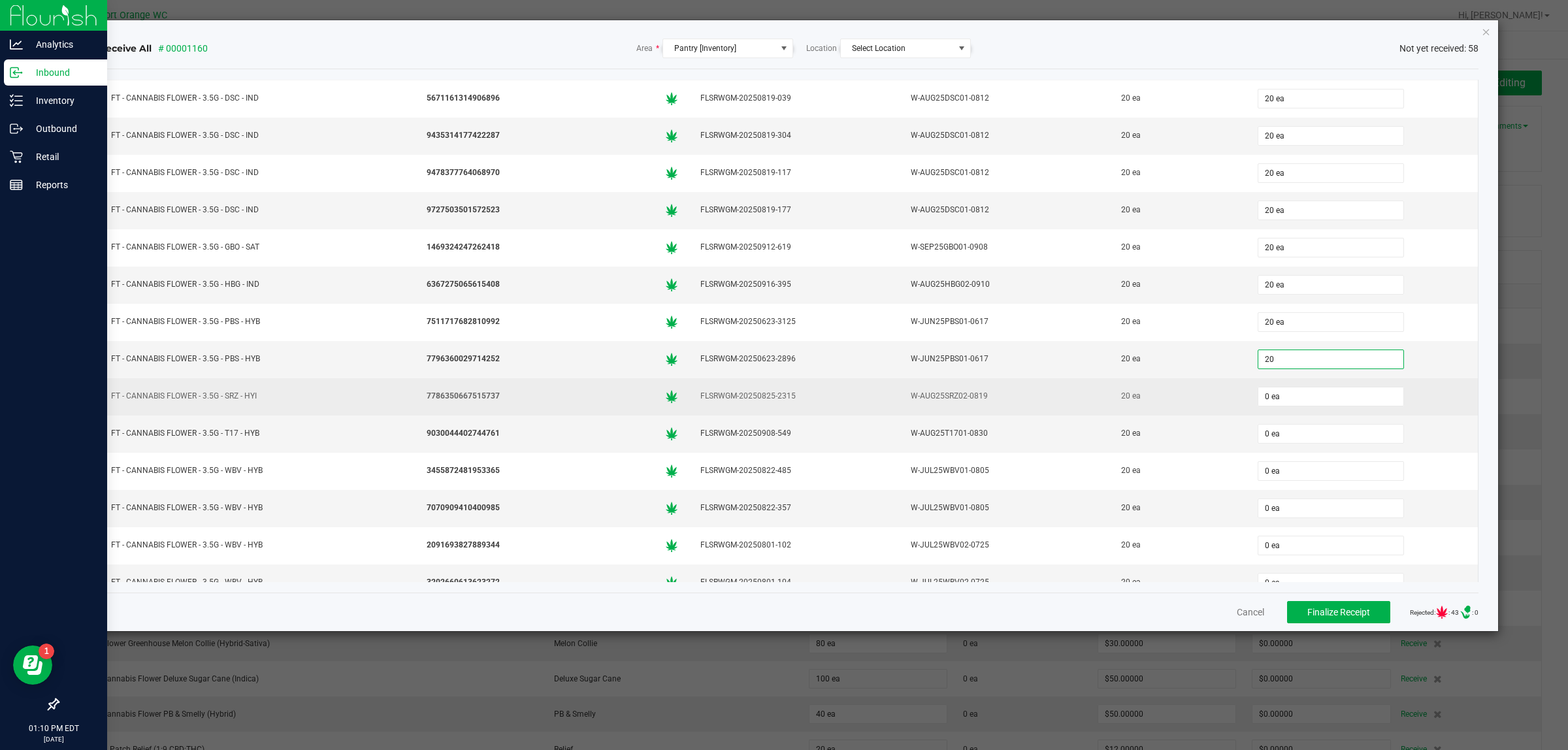
type input "20 ea"
click at [1272, 409] on div "0 ea" at bounding box center [1362, 396] width 216 height 26
click at [1271, 405] on input "0" at bounding box center [1330, 396] width 145 height 18
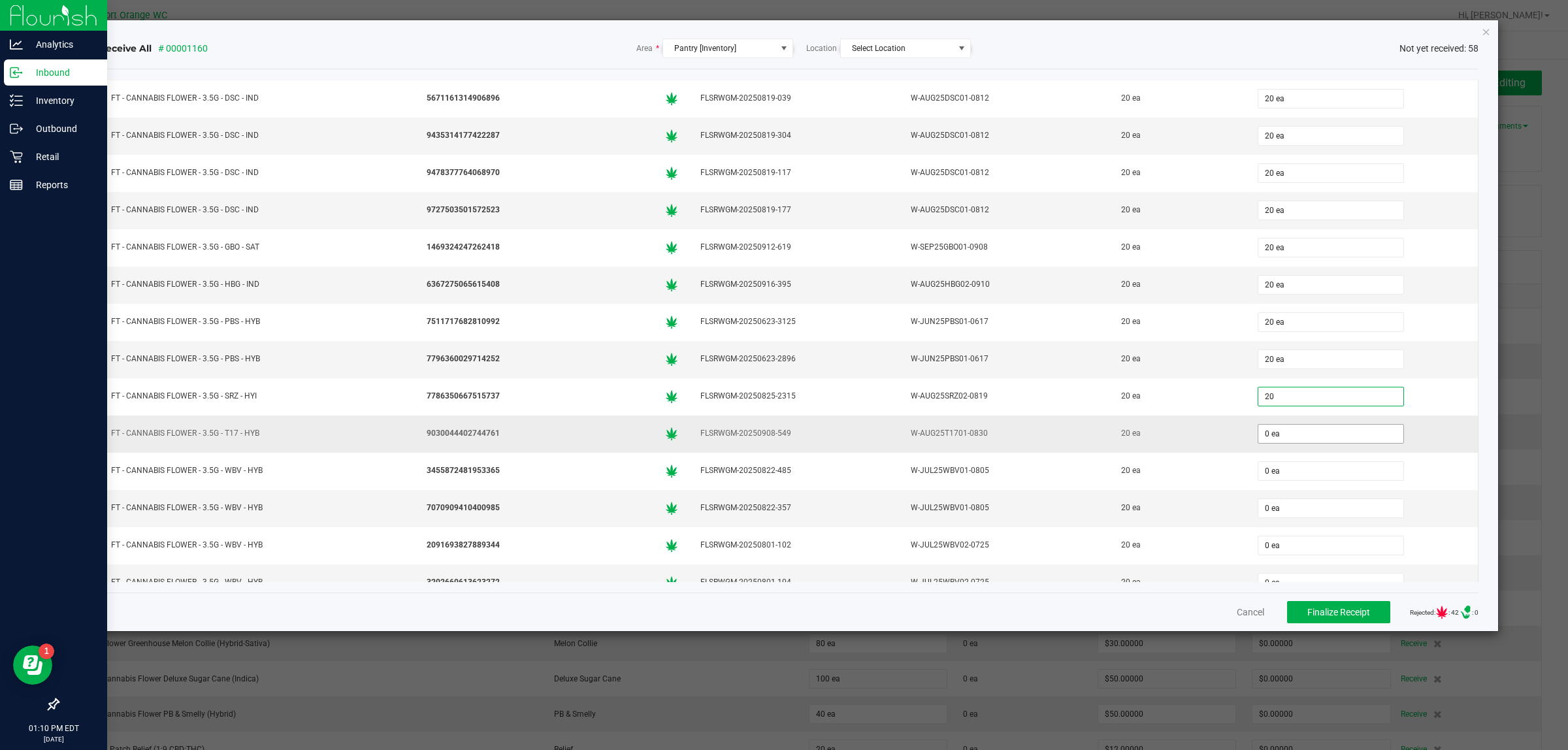
type input "20 ea"
click at [1280, 443] on input "0" at bounding box center [1330, 433] width 145 height 18
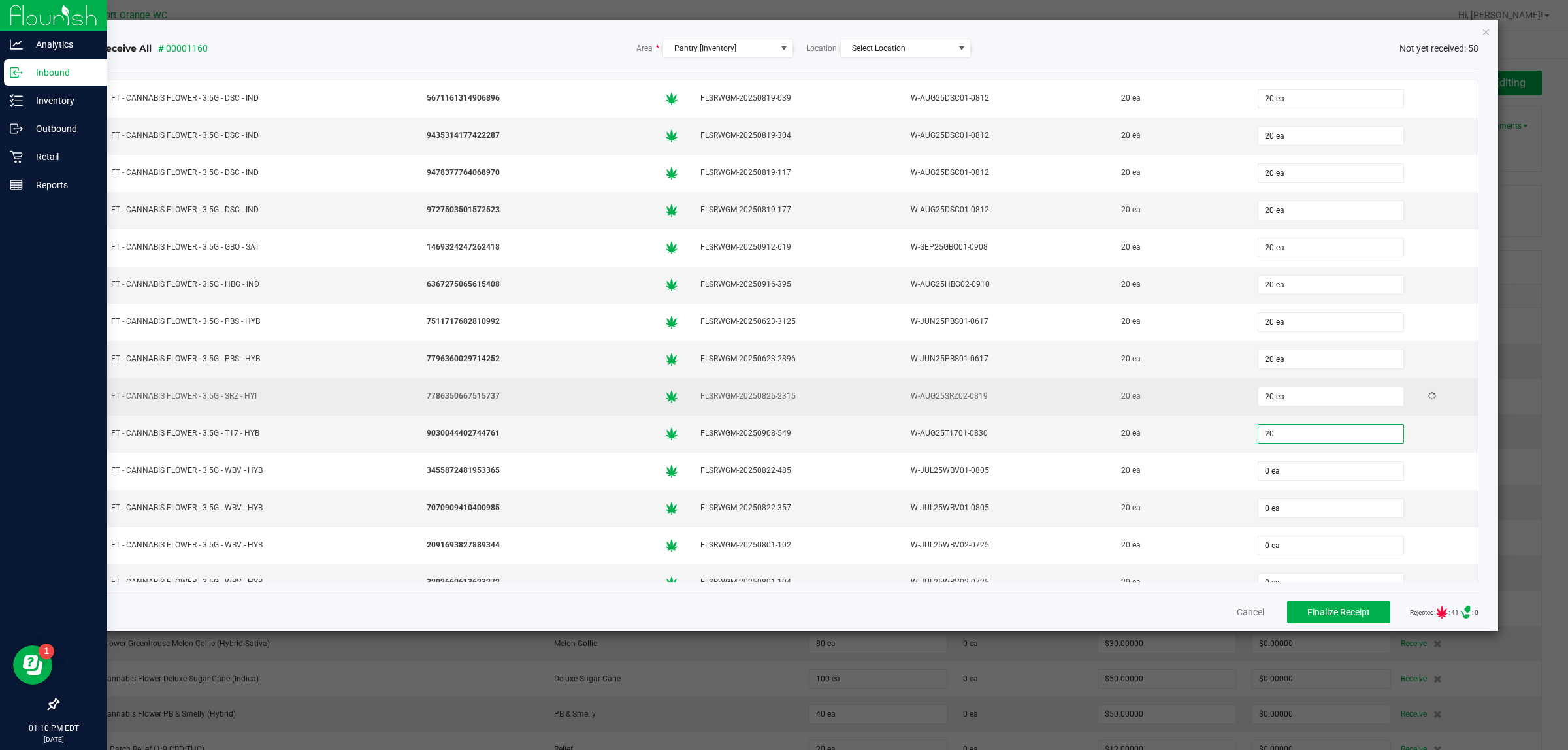
type input "20 ea"
drag, startPoint x: 1172, startPoint y: 422, endPoint x: 1176, endPoint y: 409, distance: 13.6
click at [1174, 415] on td "20 ea" at bounding box center [1178, 396] width 137 height 37
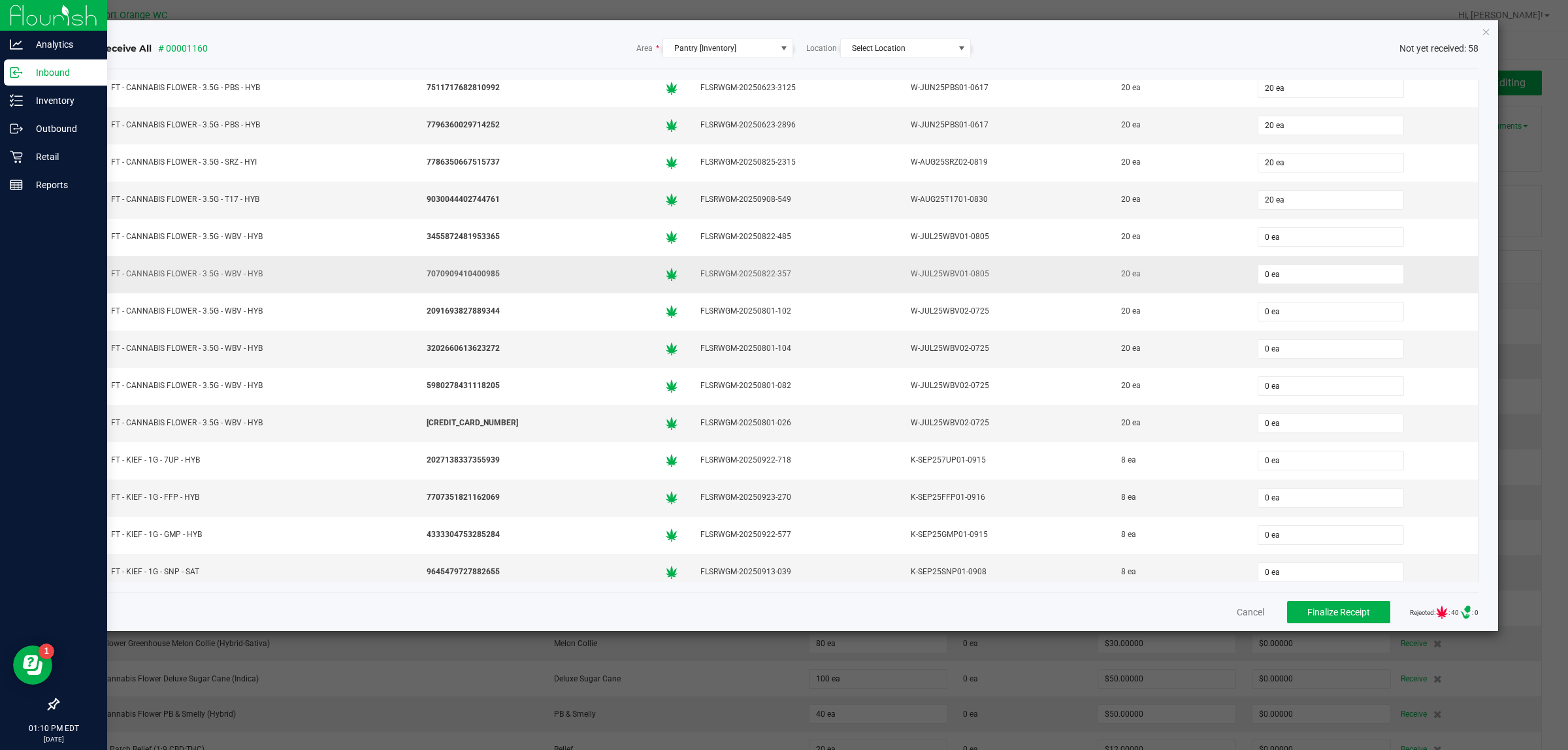
scroll to position [572, 0]
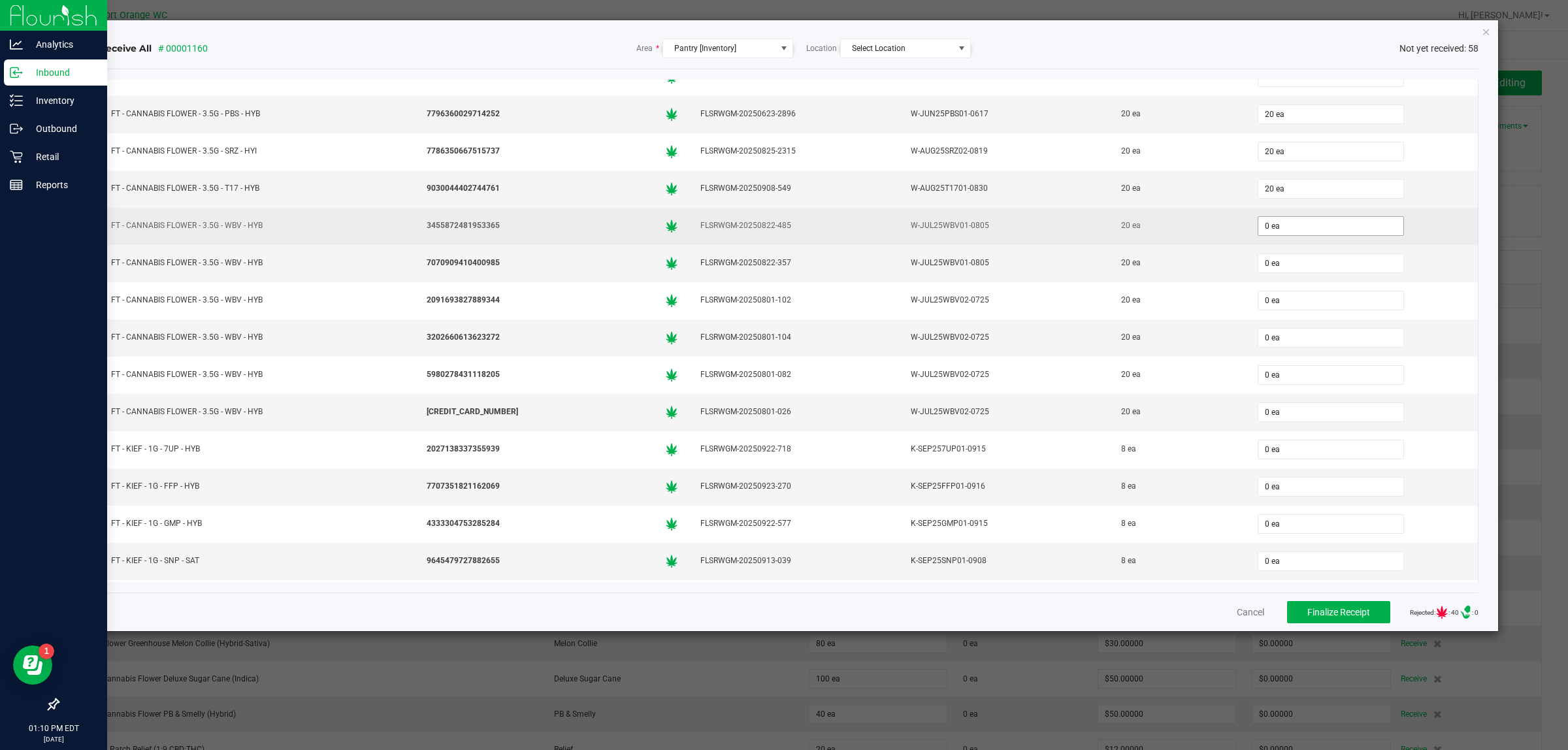
click at [1258, 226] on span "0 ea" at bounding box center [1330, 227] width 147 height 20
click at [1259, 236] on input "0" at bounding box center [1330, 226] width 145 height 18
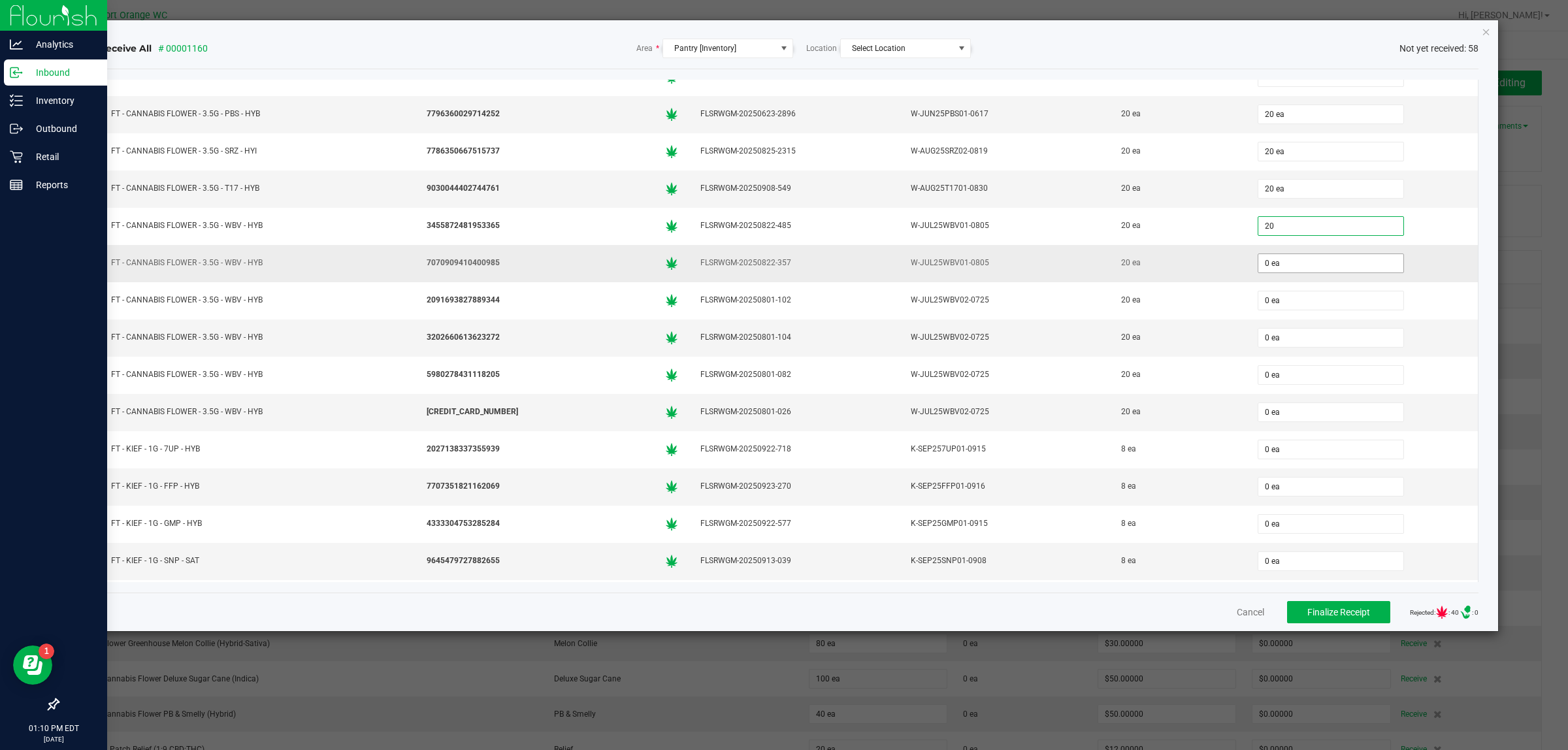
type input "20 ea"
click at [1268, 273] on input "0" at bounding box center [1330, 264] width 145 height 18
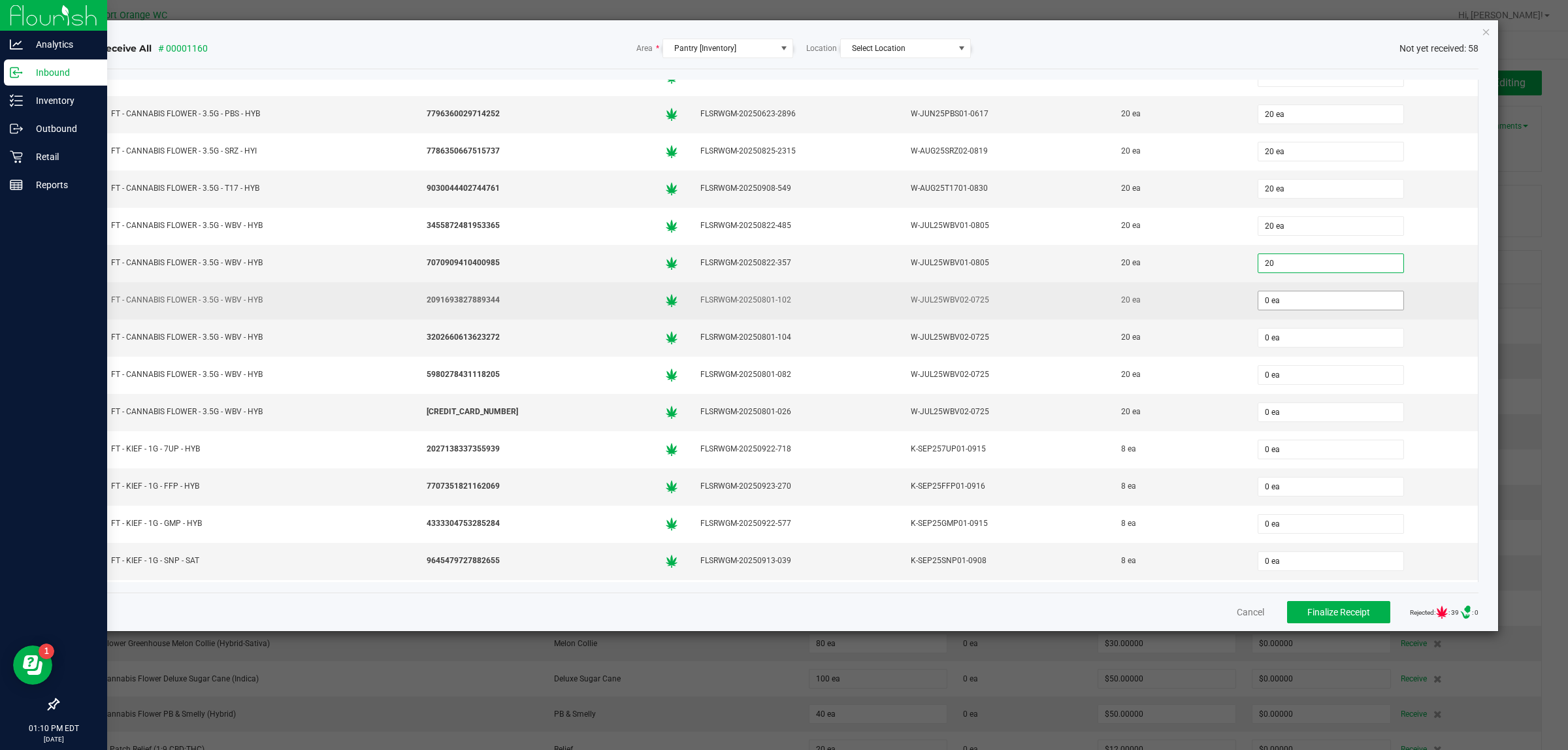
type input "20 ea"
click at [1273, 306] on input "0" at bounding box center [1330, 301] width 145 height 18
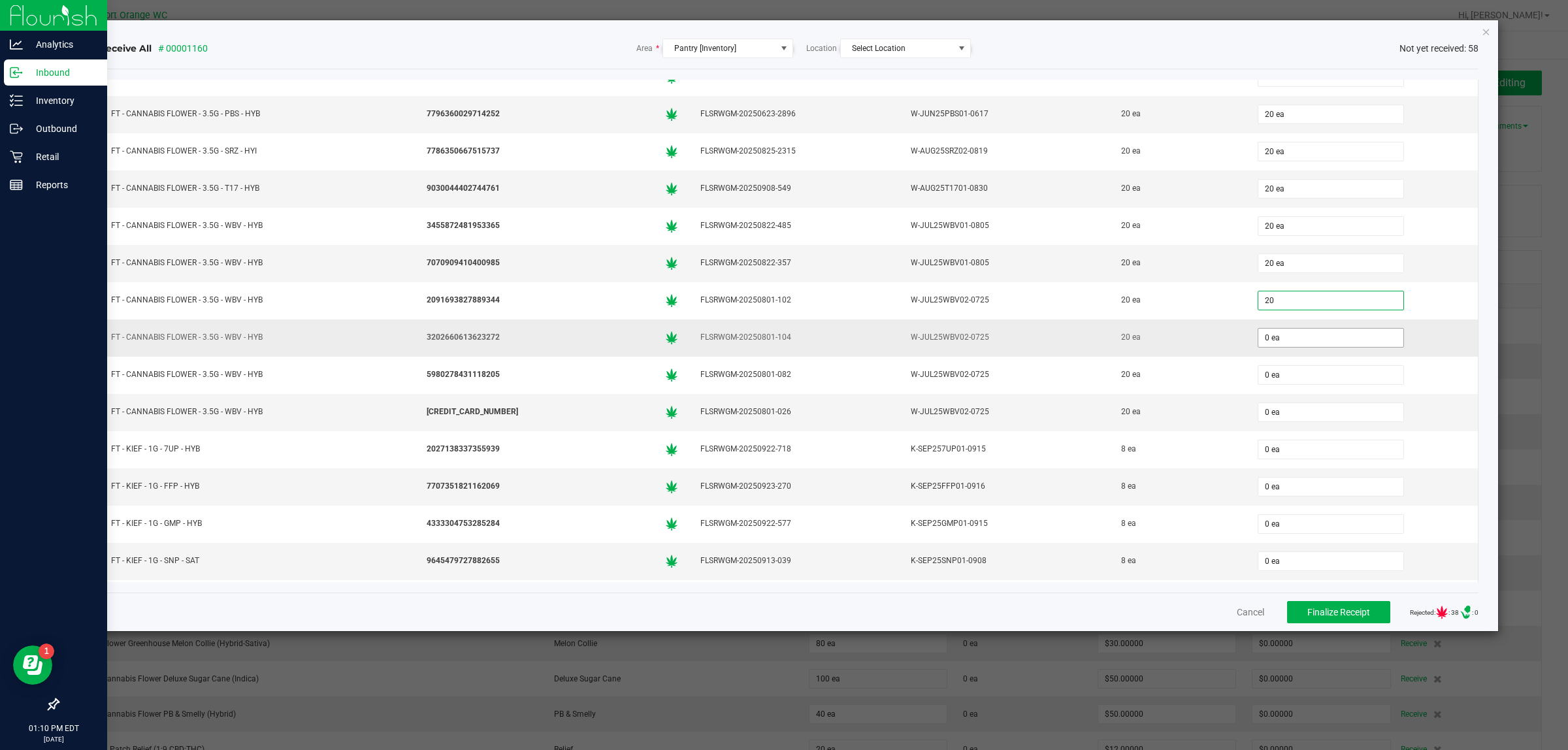
type input "20 ea"
click at [1284, 348] on input "0" at bounding box center [1330, 338] width 145 height 18
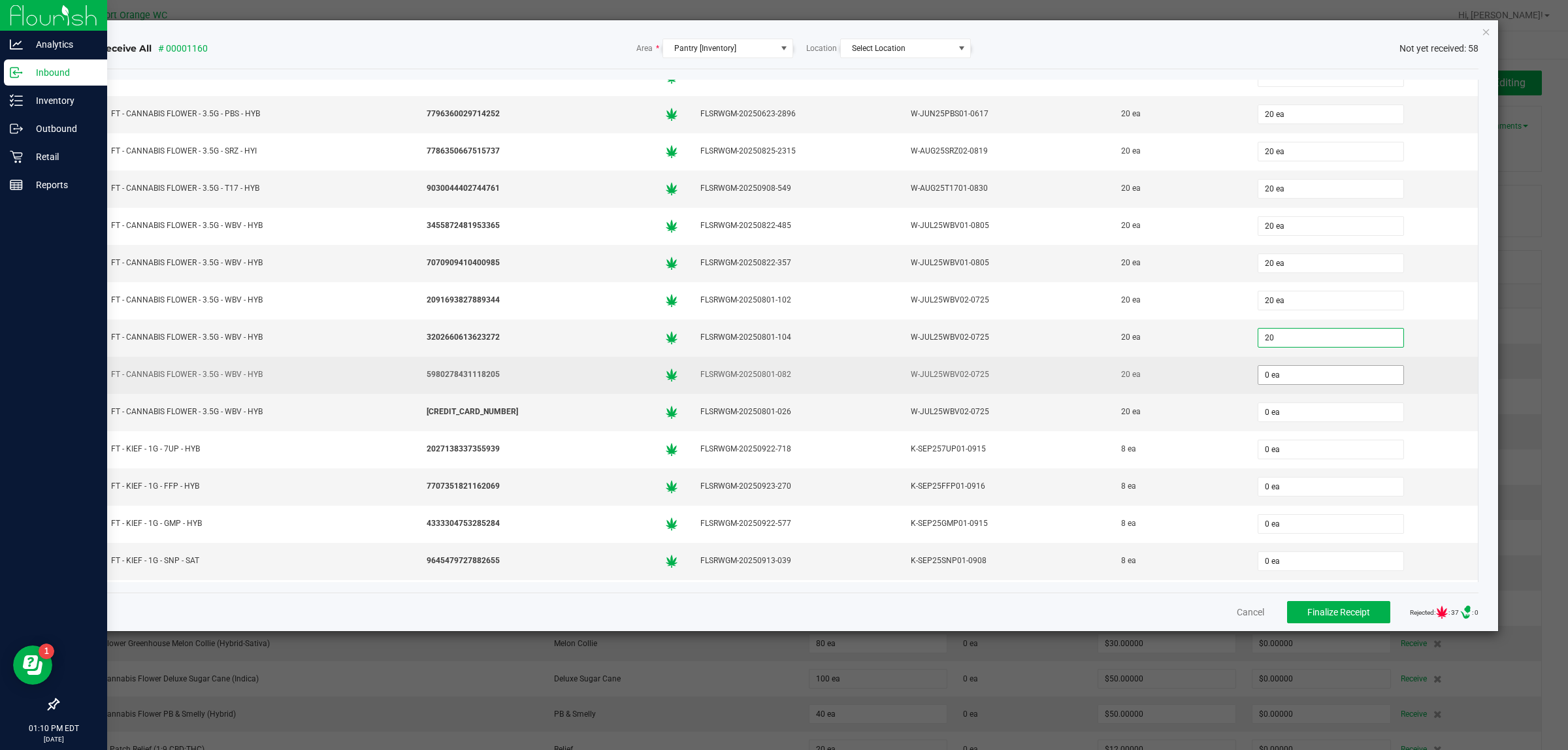
type input "20 ea"
click at [1287, 384] on input "0" at bounding box center [1330, 375] width 145 height 18
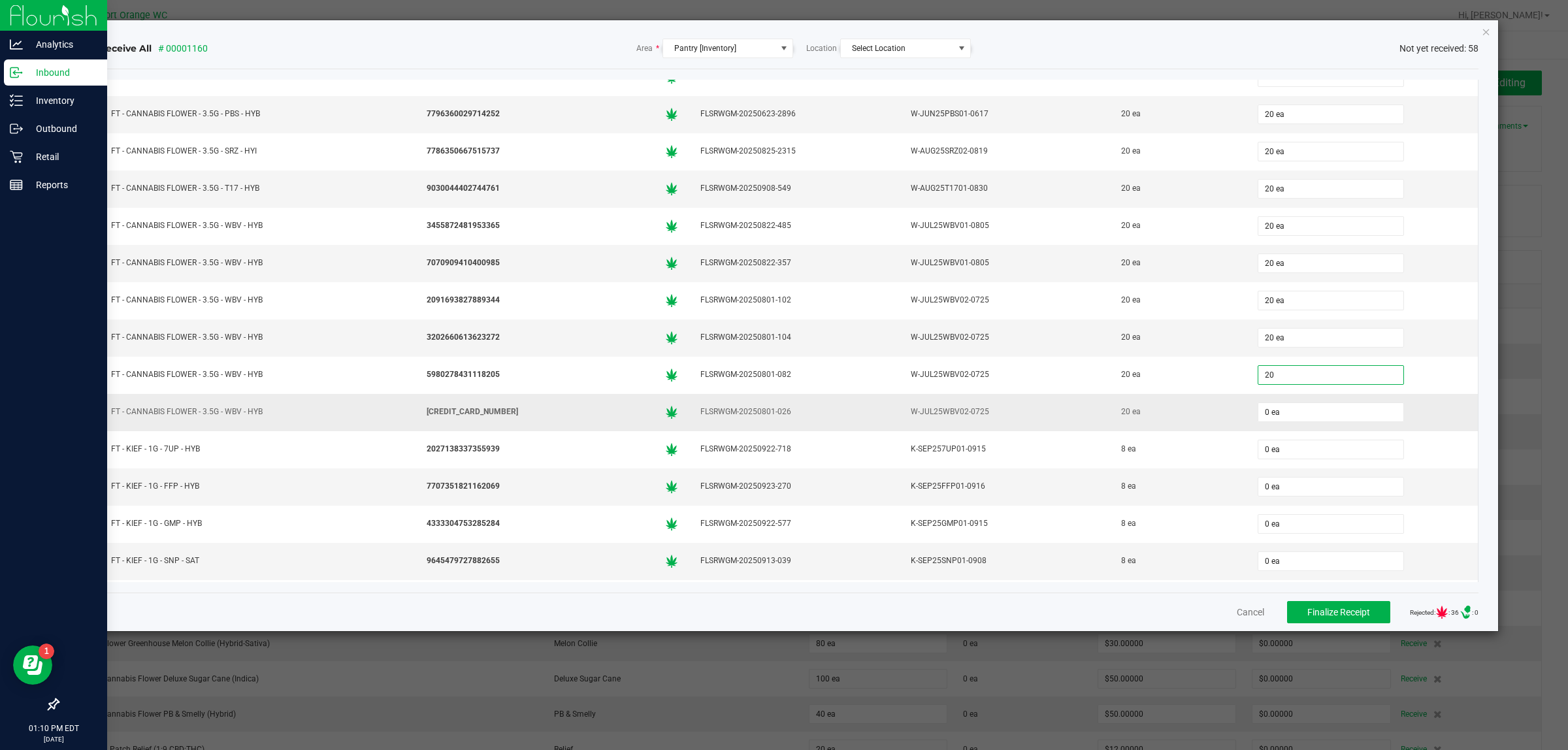
type input "20 ea"
click at [1276, 425] on div "0 ea" at bounding box center [1362, 412] width 216 height 26
click at [1276, 421] on input "0" at bounding box center [1330, 412] width 145 height 18
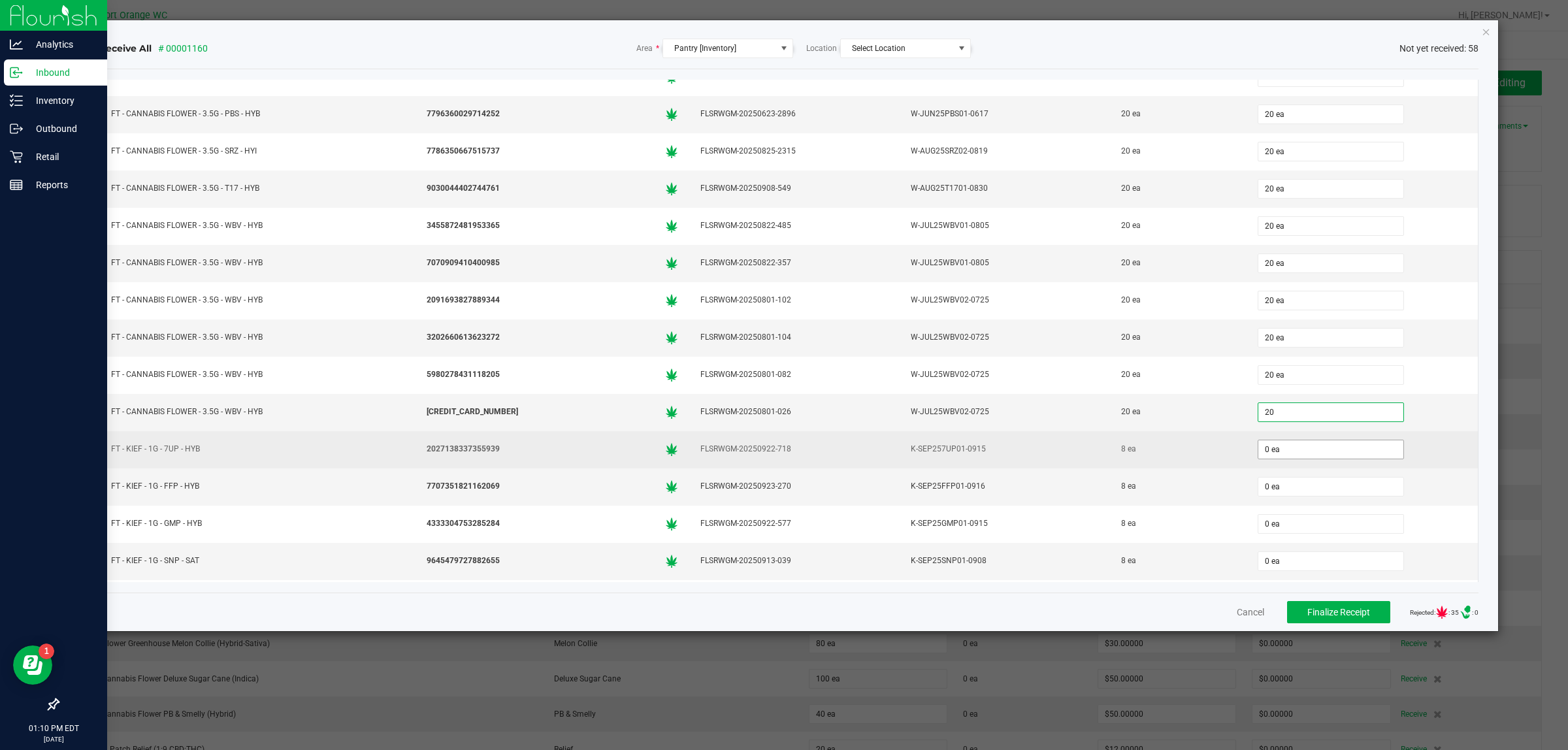
type input "20 ea"
click at [1289, 458] on input "0" at bounding box center [1330, 449] width 145 height 18
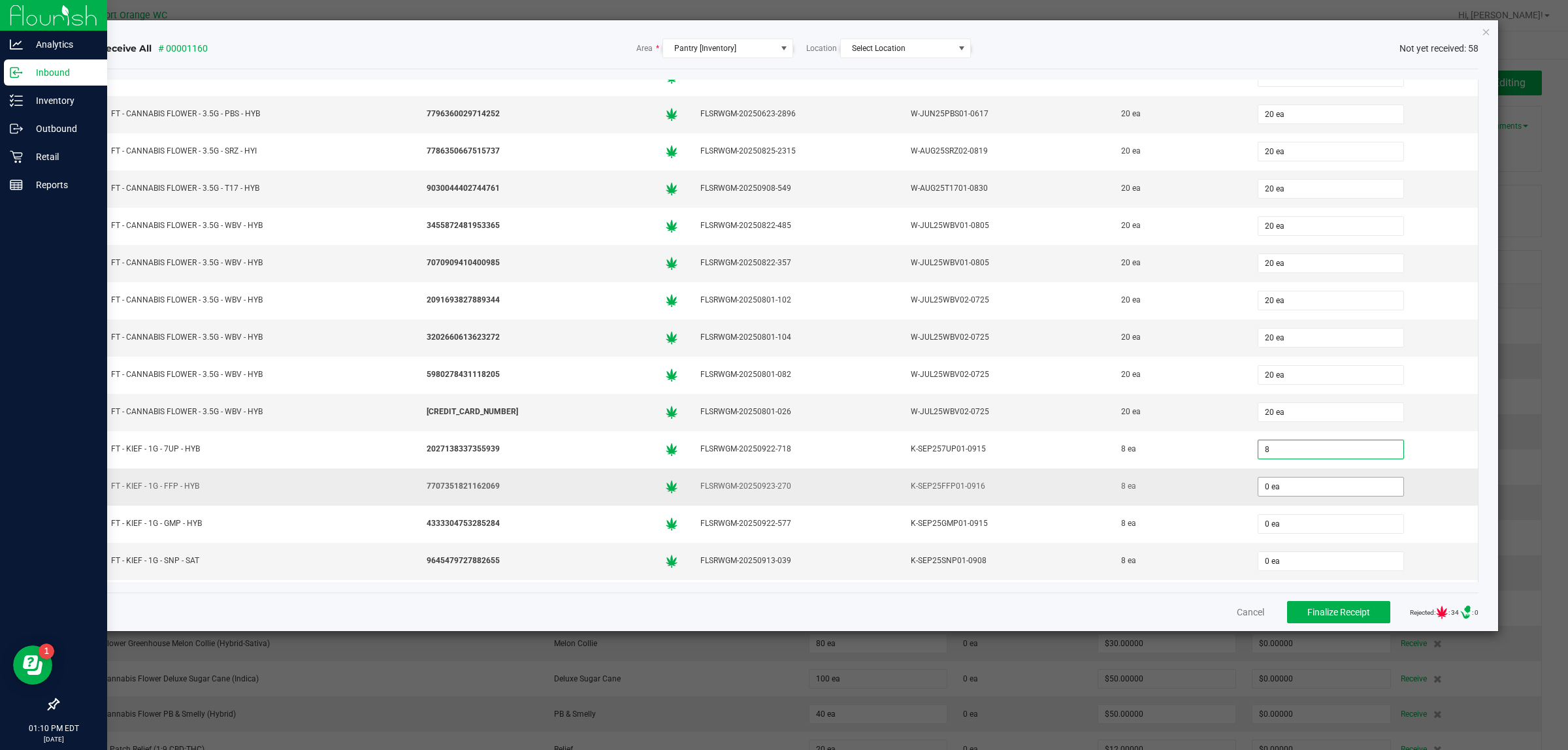
type input "8 ea"
drag, startPoint x: 1289, startPoint y: 489, endPoint x: 1292, endPoint y: 500, distance: 11.4
click at [1289, 493] on span "0 ea" at bounding box center [1330, 487] width 147 height 20
click at [1292, 496] on input "0" at bounding box center [1330, 486] width 145 height 18
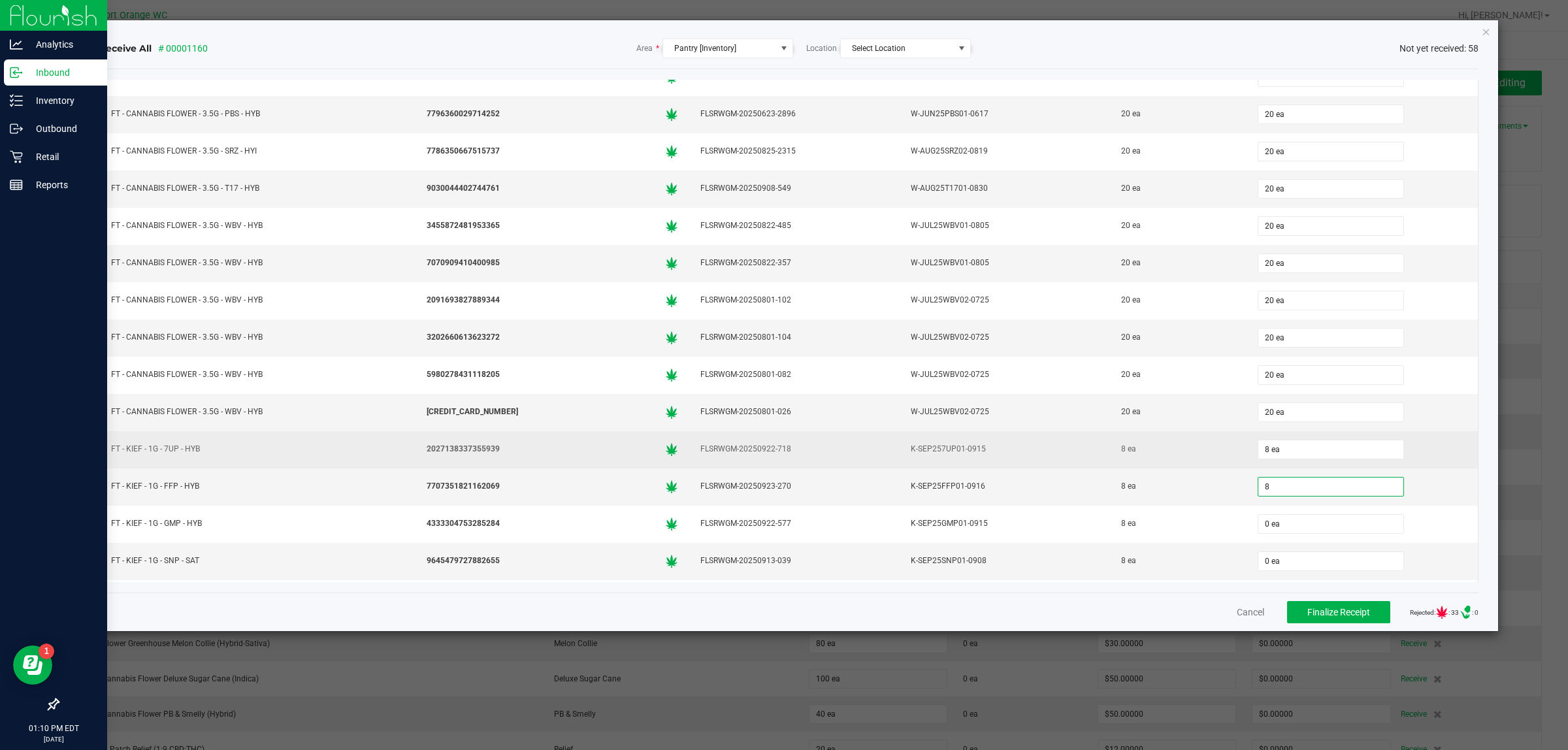
type input "8 ea"
click at [1199, 448] on td "8 ea" at bounding box center [1178, 449] width 137 height 37
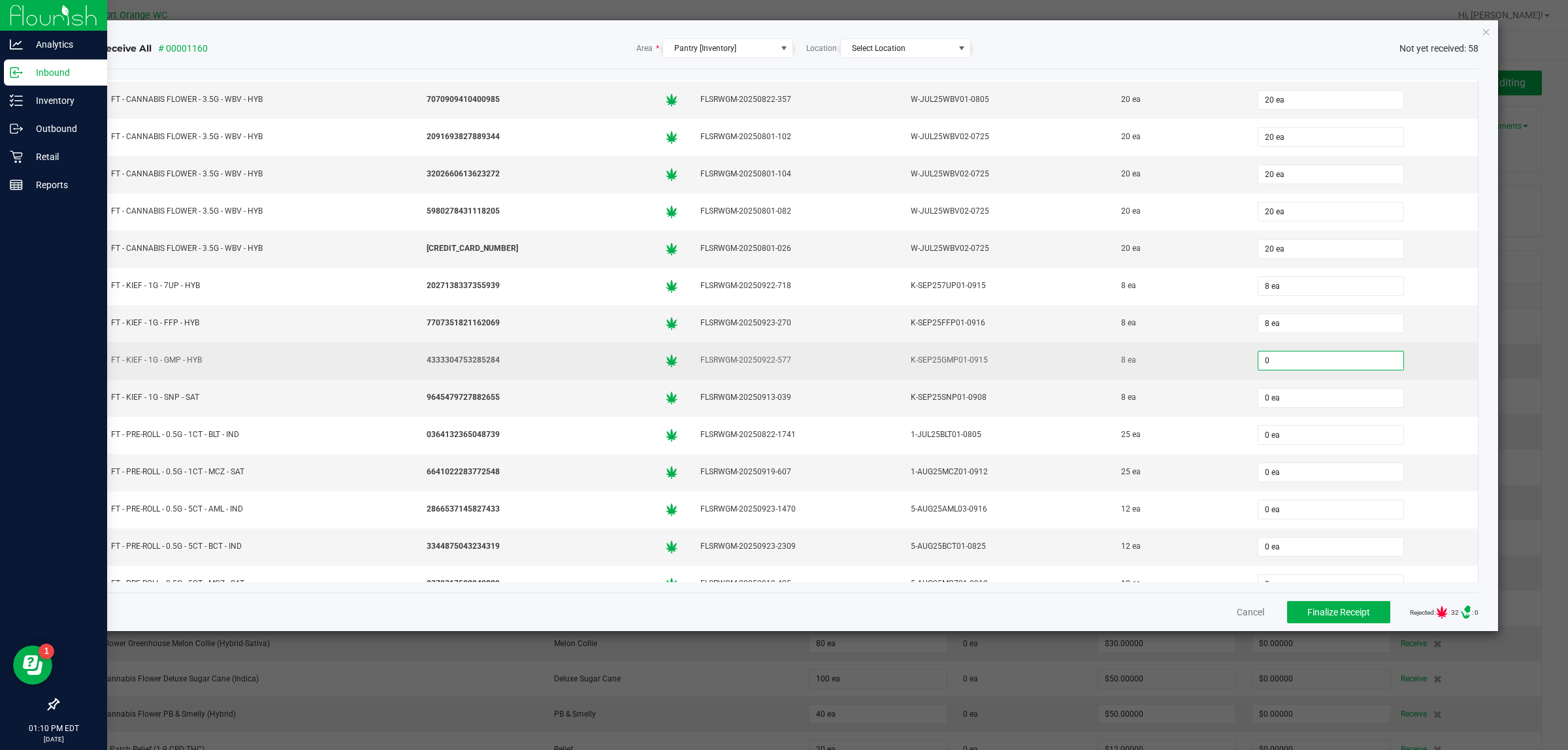
click at [1259, 370] on input "0" at bounding box center [1330, 361] width 145 height 18
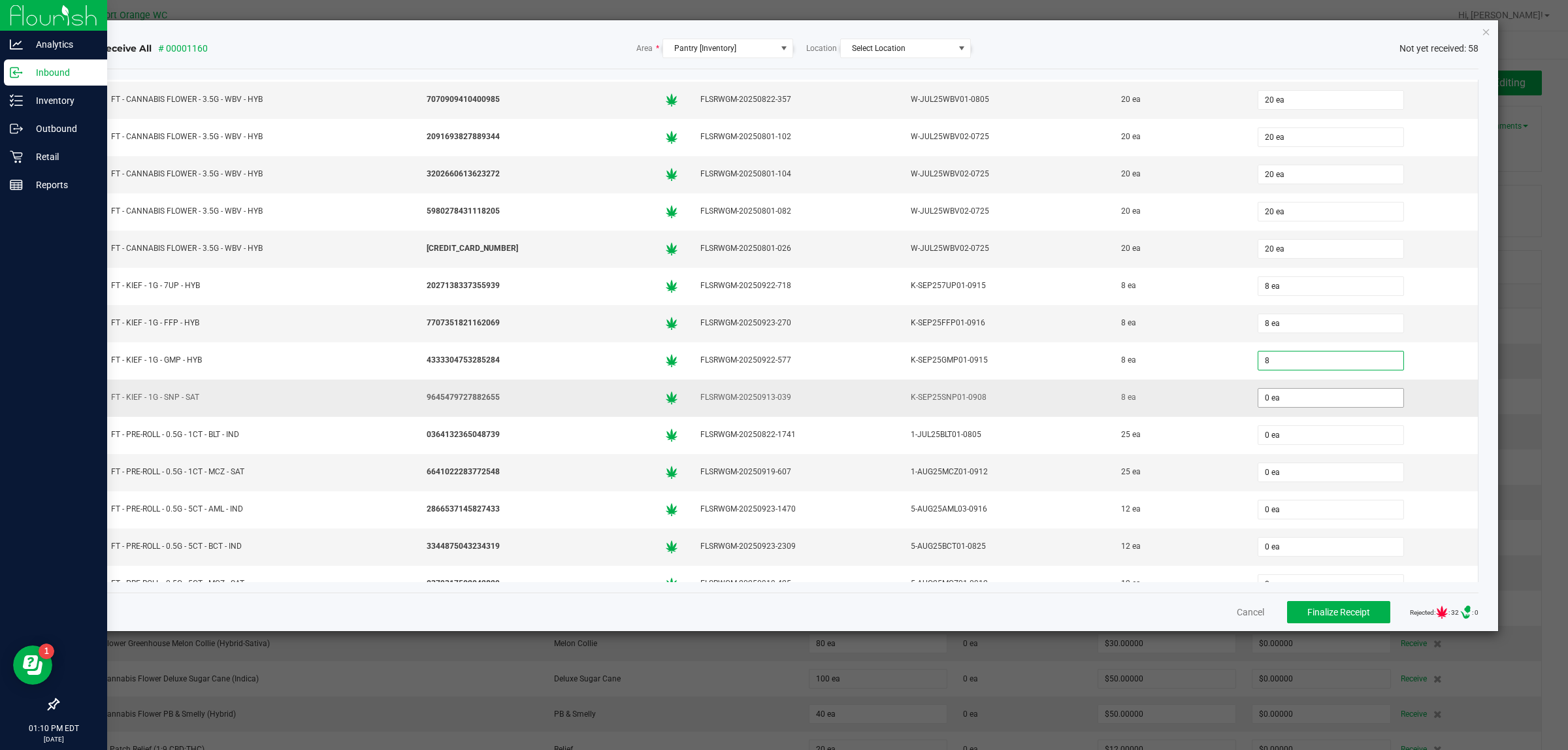
type input "8 ea"
click at [1263, 407] on input "0" at bounding box center [1330, 397] width 145 height 18
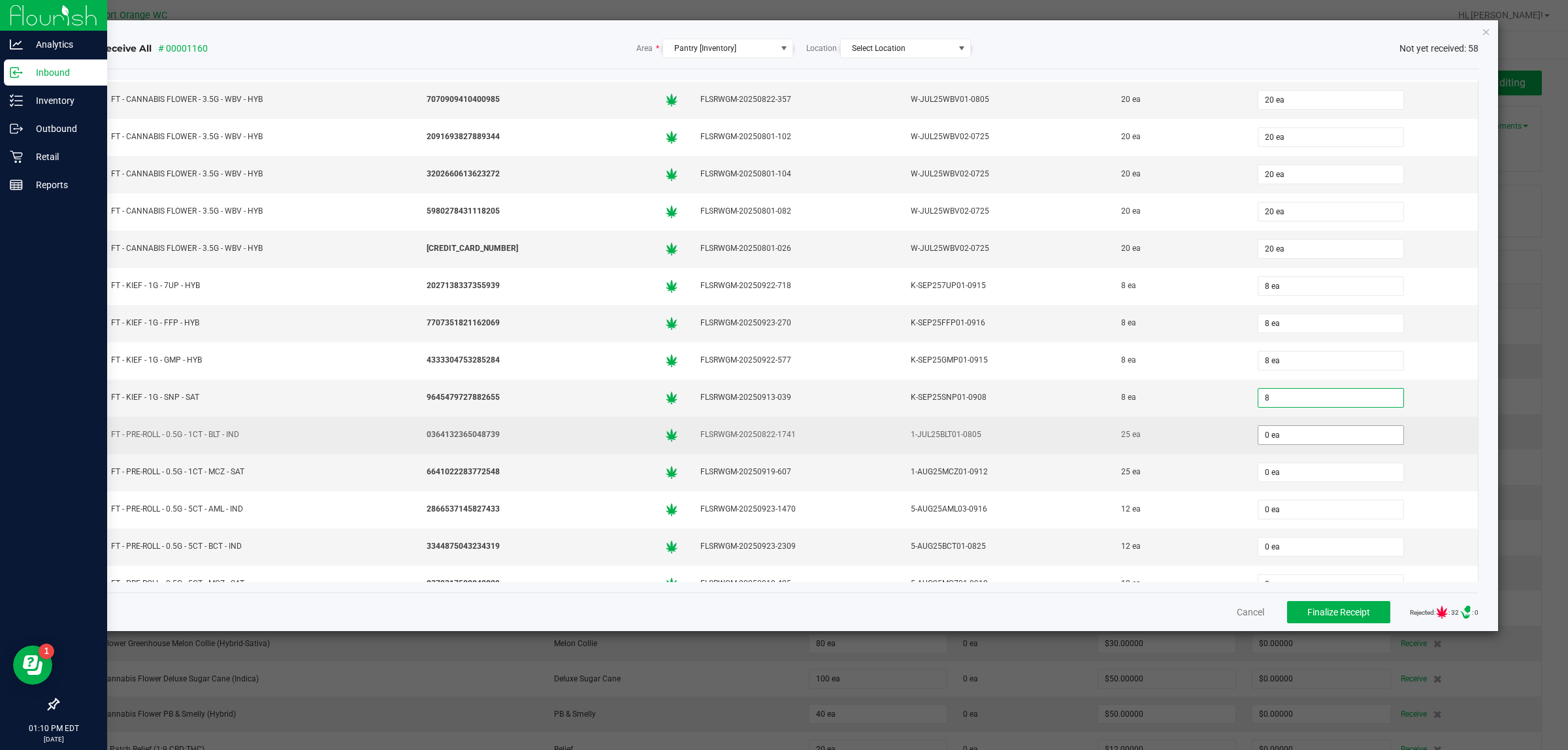
type input "8 ea"
click at [1271, 444] on input "0" at bounding box center [1330, 435] width 145 height 18
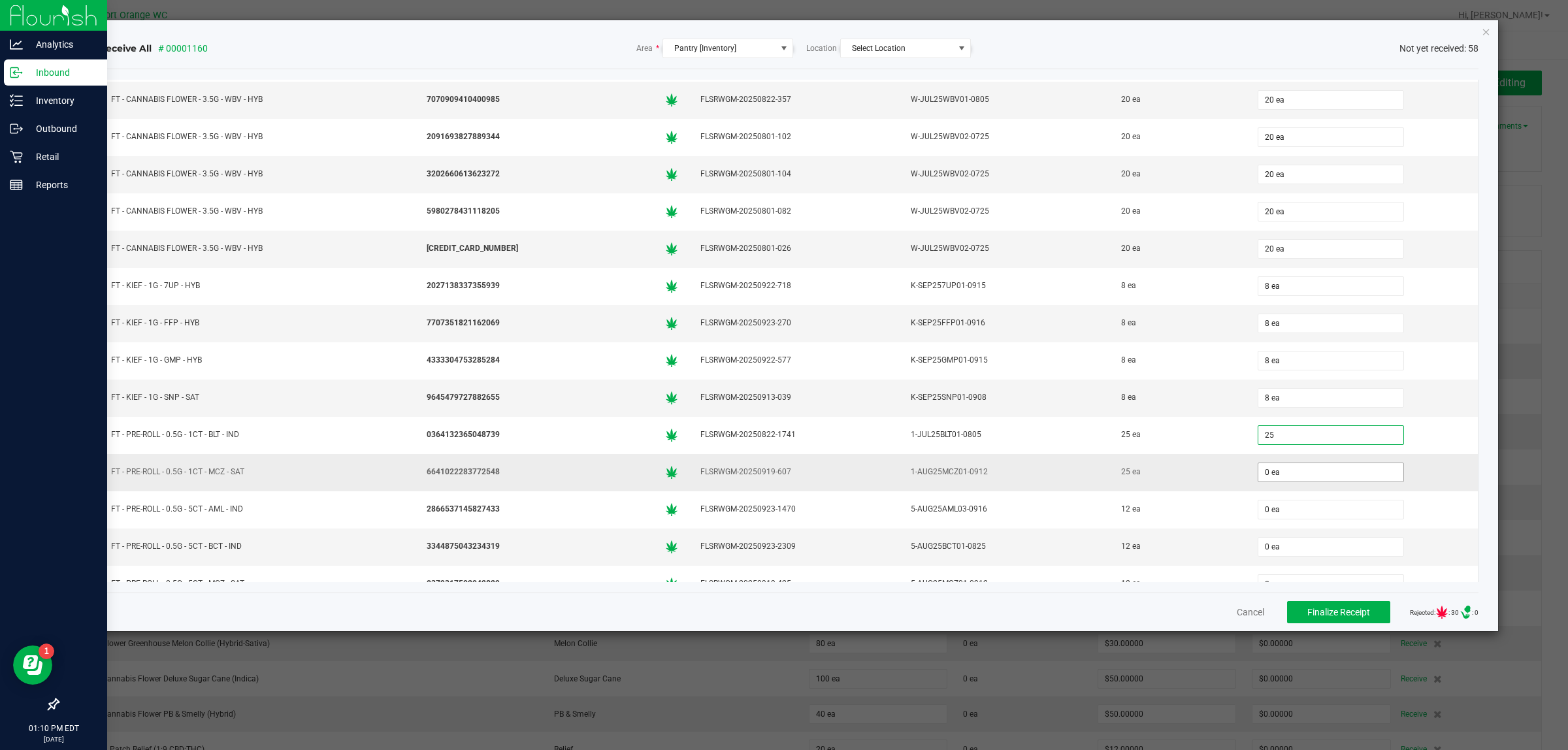
type input "25 ea"
click at [1287, 481] on input "0" at bounding box center [1330, 472] width 145 height 18
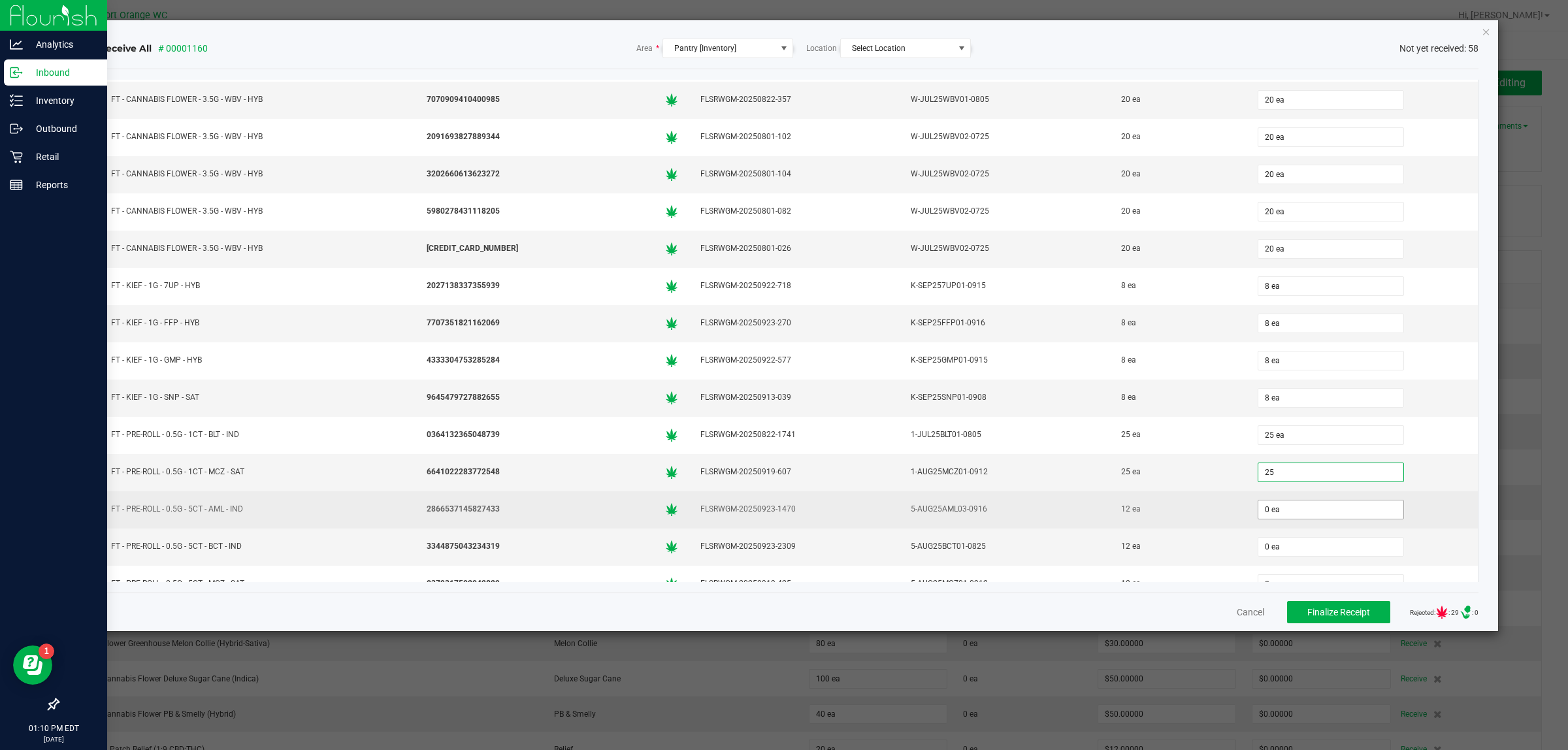
type input "25 ea"
click at [1285, 519] on input "0" at bounding box center [1330, 509] width 145 height 18
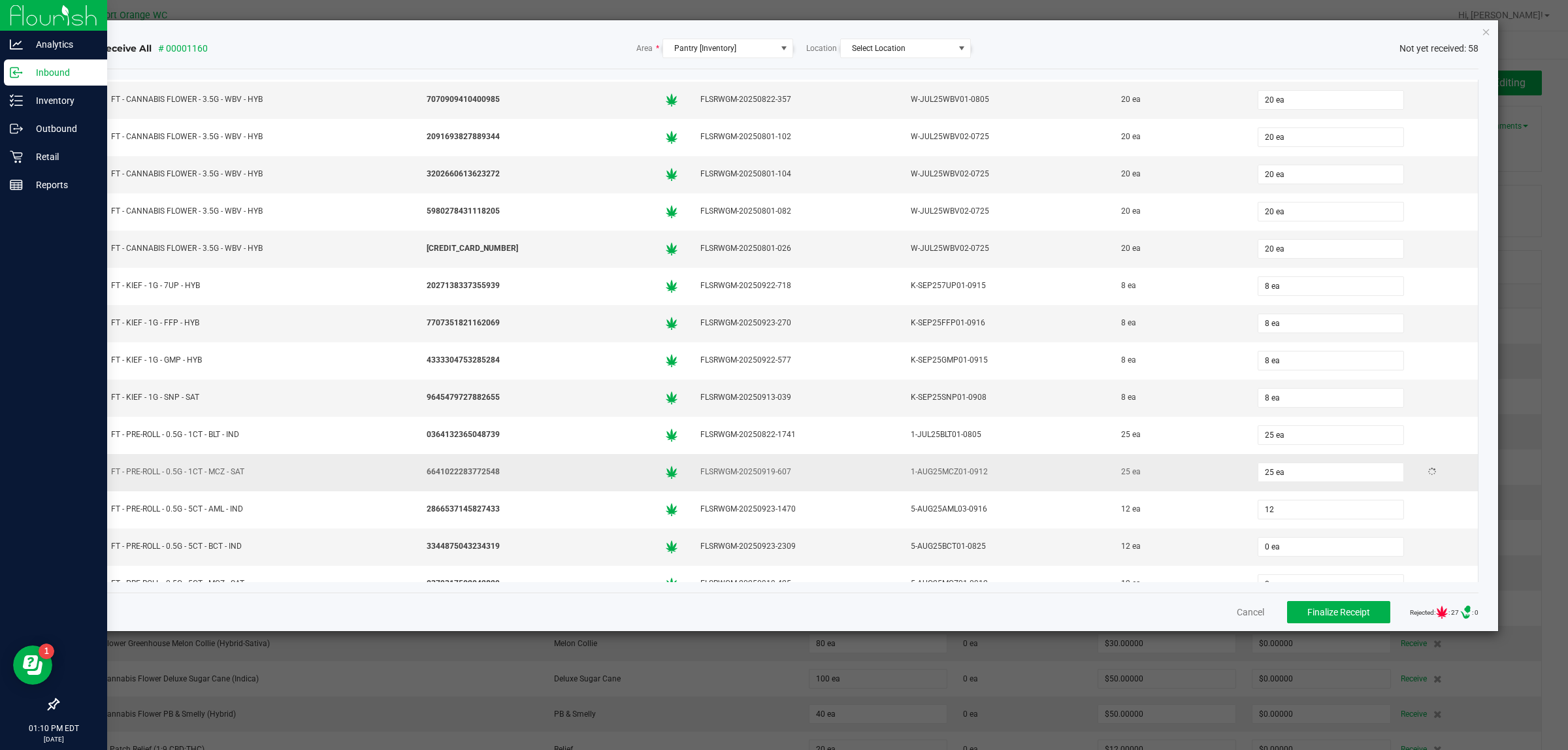
type input "12 ea"
click at [1193, 491] on td "25 ea" at bounding box center [1178, 472] width 137 height 37
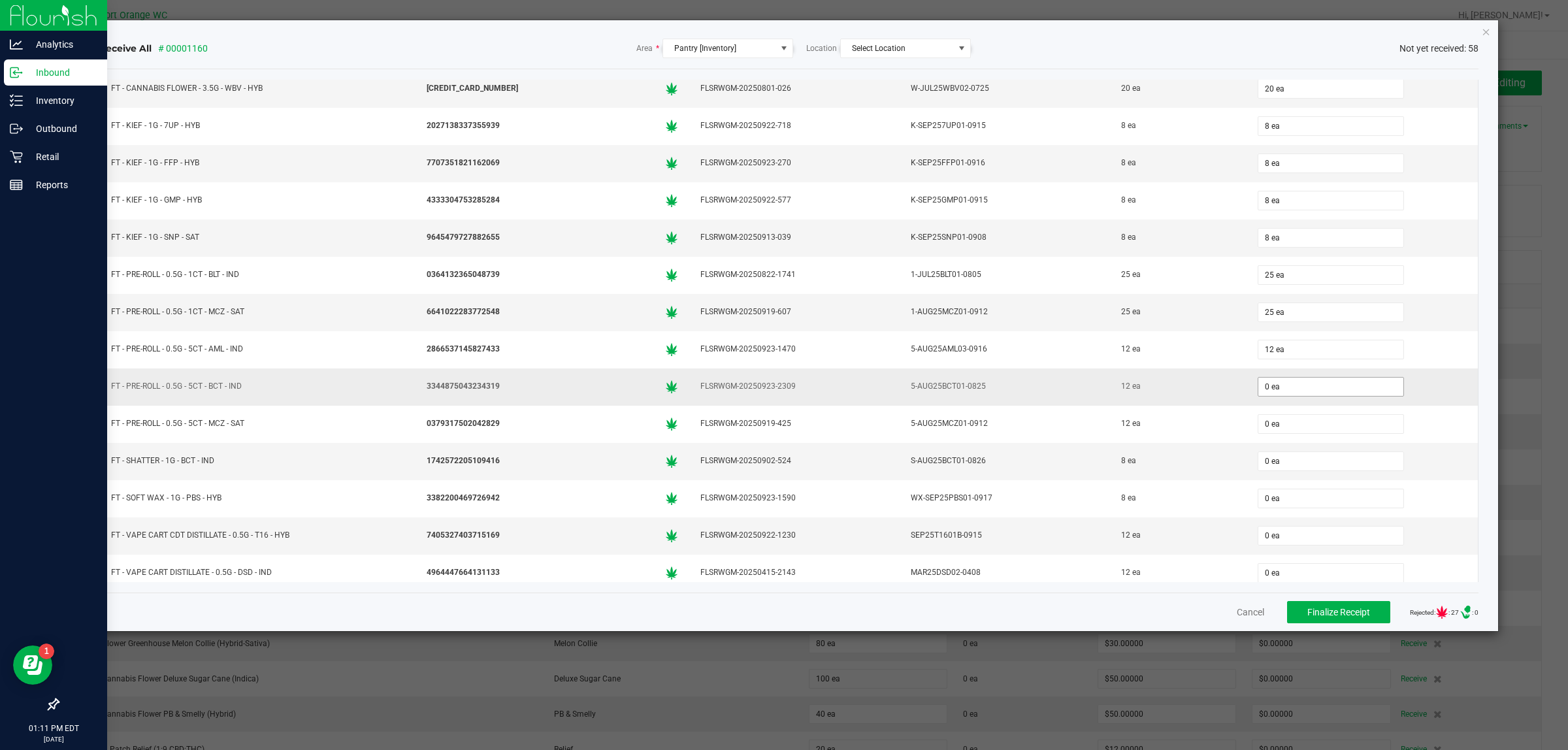
scroll to position [899, 0]
drag, startPoint x: 1276, startPoint y: 392, endPoint x: 1281, endPoint y: 405, distance: 13.9
click at [1276, 392] on input "0" at bounding box center [1330, 383] width 145 height 18
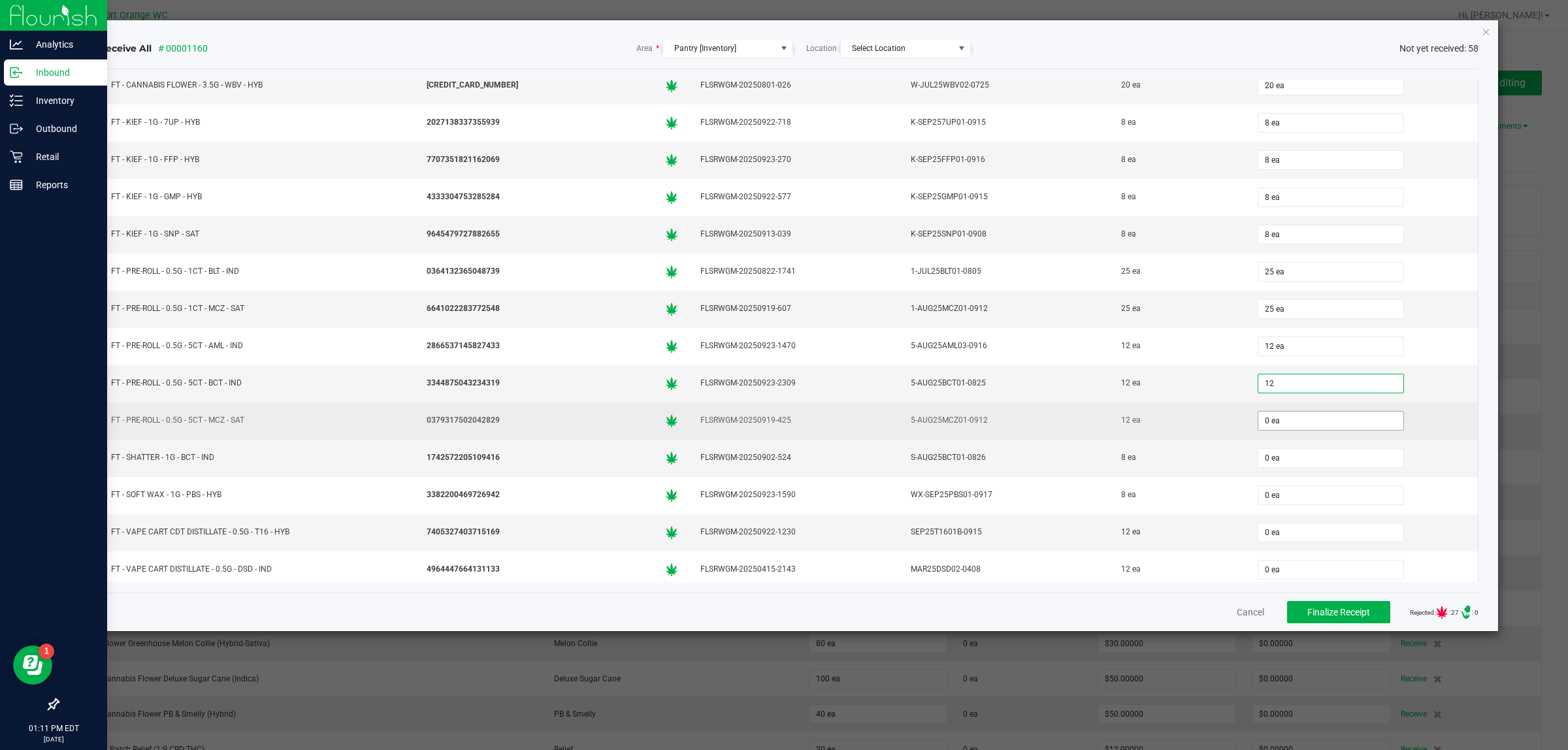
click at [1297, 439] on td "0 ea" at bounding box center [1362, 420] width 232 height 37
type input "12 ea"
click at [1293, 430] on input "0" at bounding box center [1330, 420] width 145 height 18
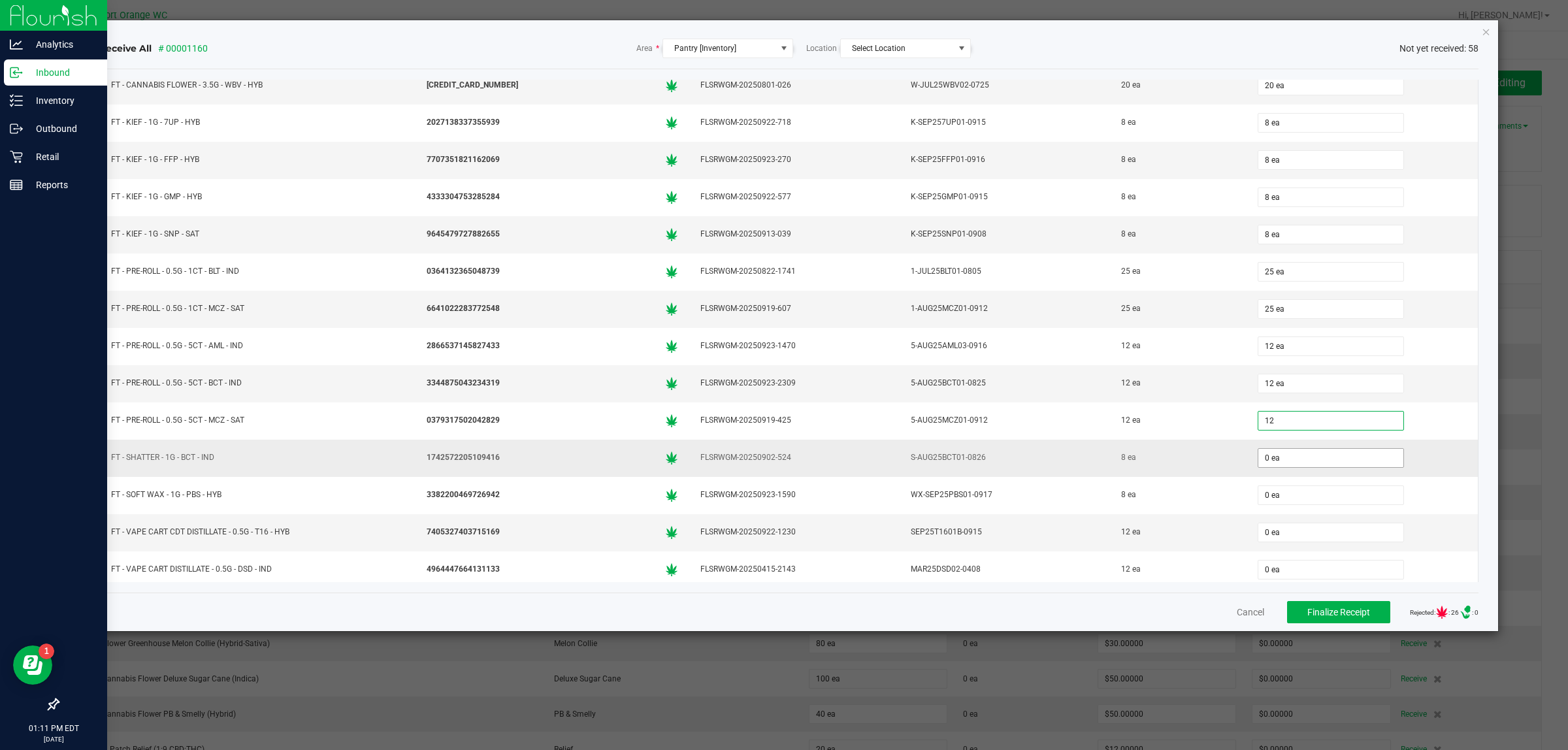
type input "12 ea"
click at [1294, 467] on input "0" at bounding box center [1330, 458] width 145 height 18
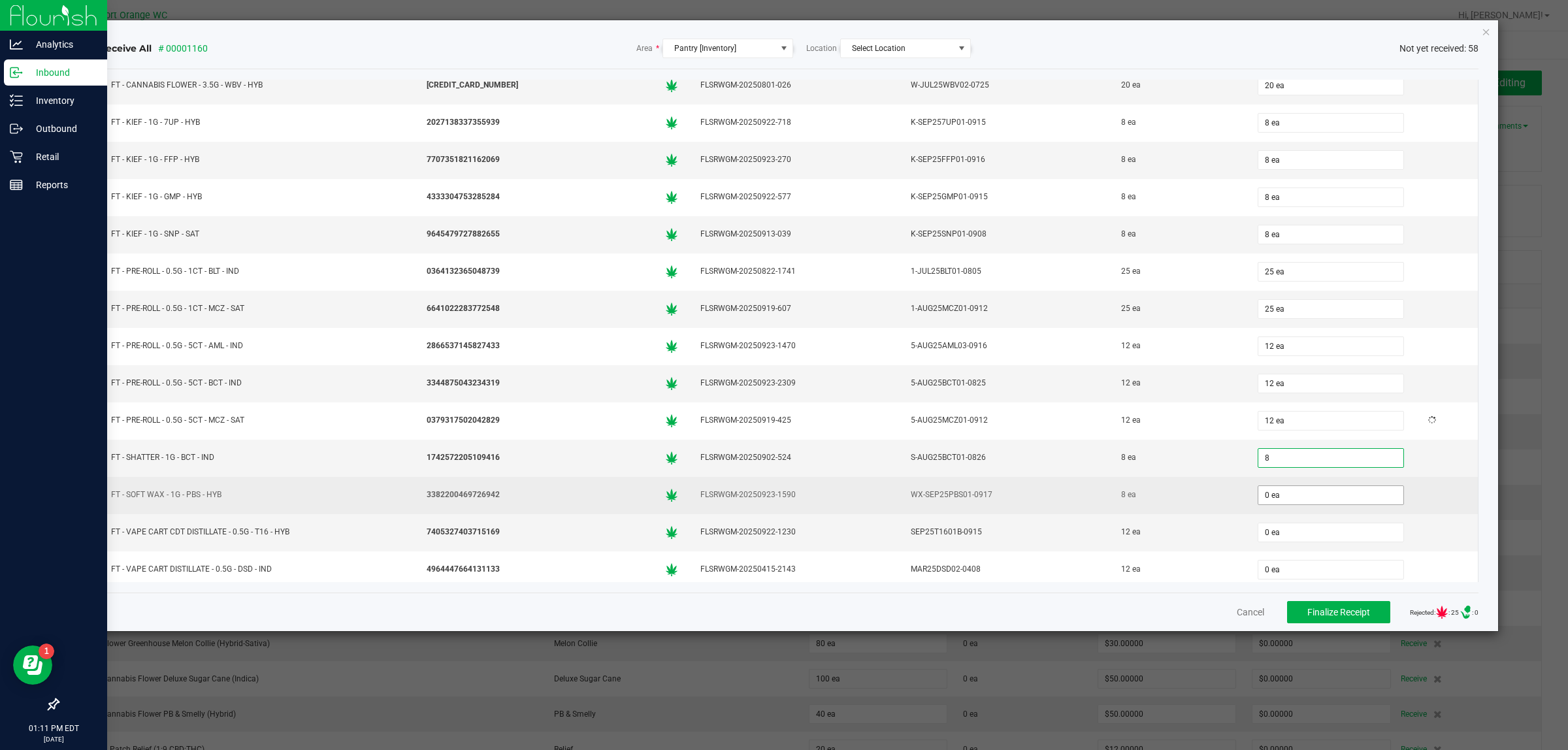
type input "8 ea"
click at [1293, 504] on input "0" at bounding box center [1330, 495] width 145 height 18
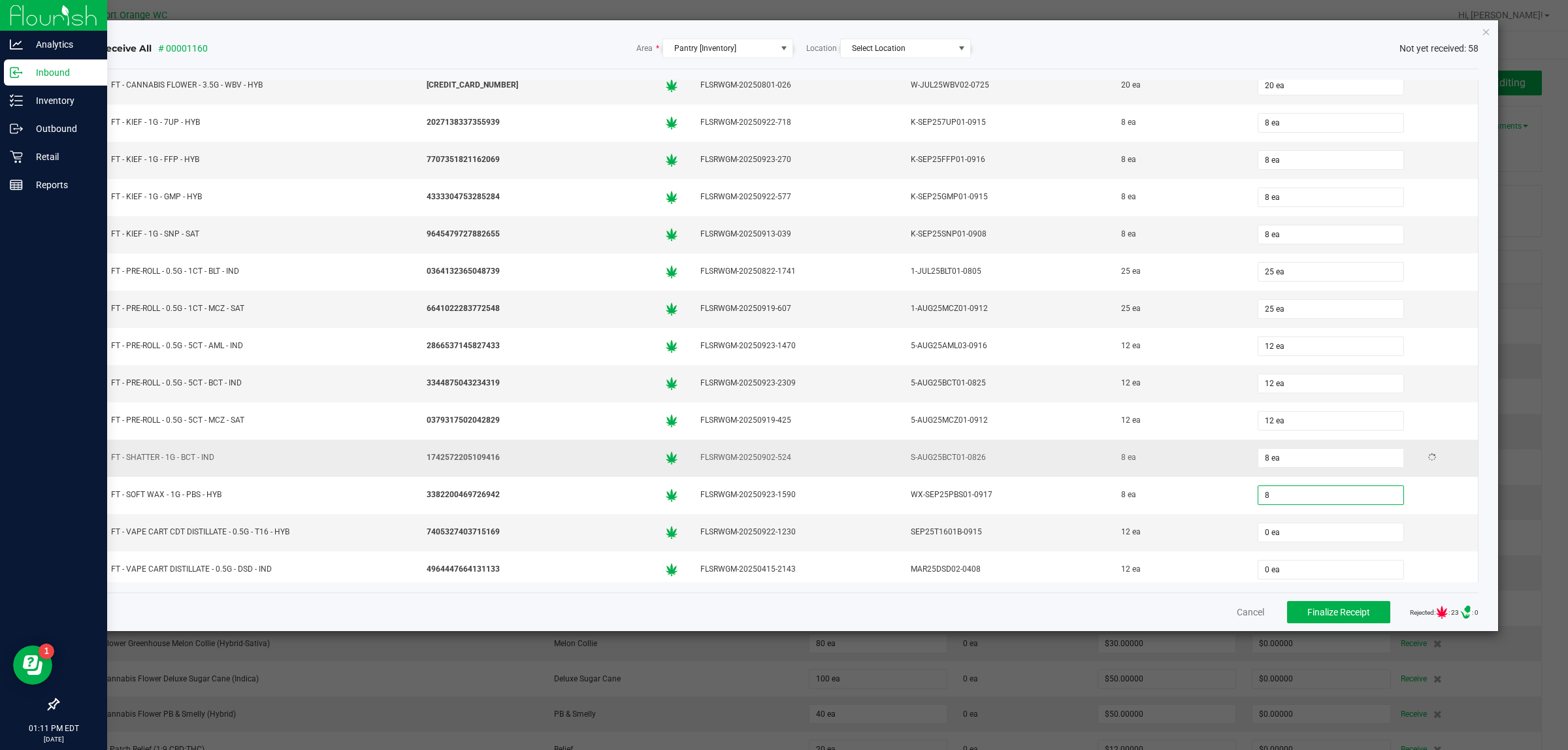
type input "8 ea"
click at [1222, 477] on td "8 ea" at bounding box center [1178, 457] width 137 height 37
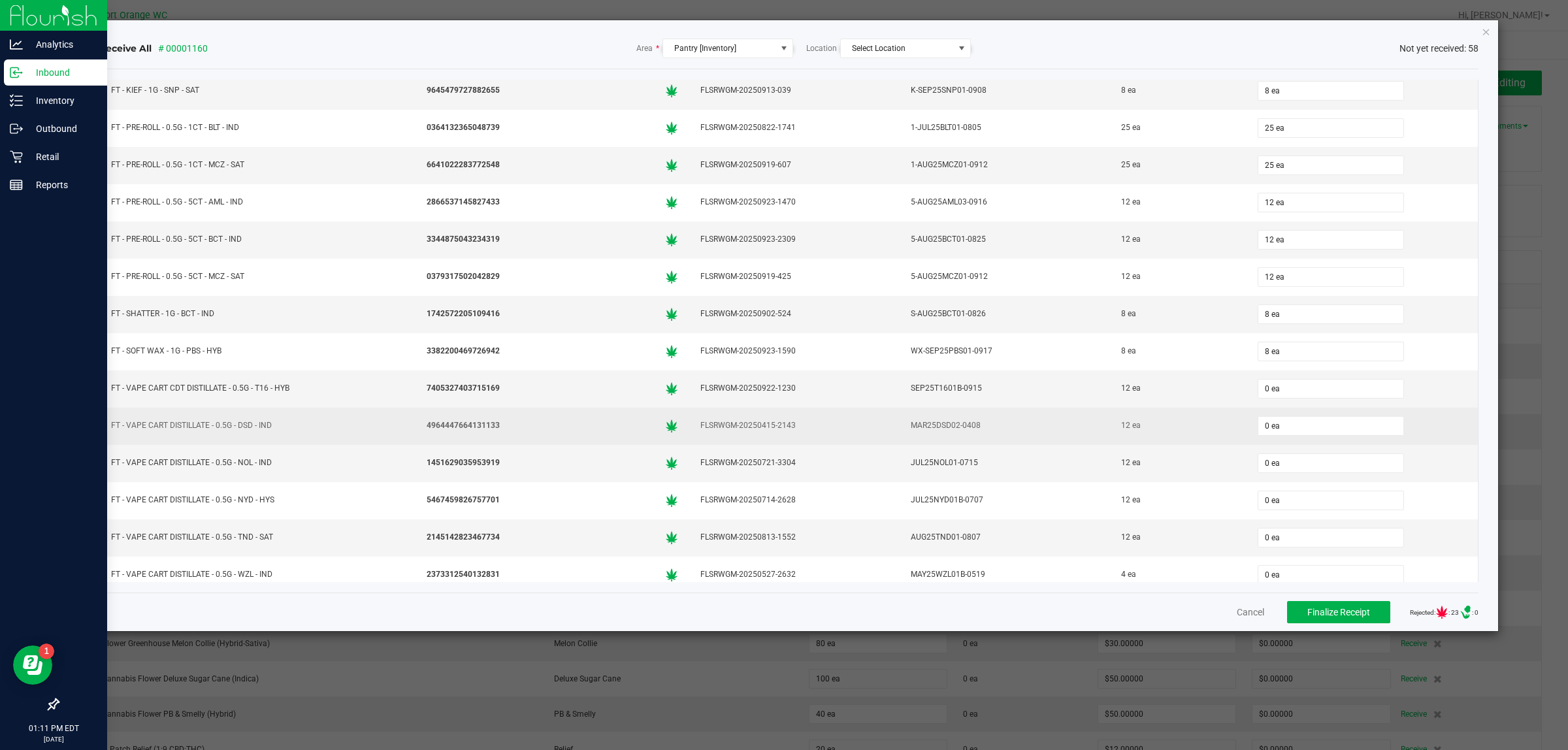
scroll to position [1063, 0]
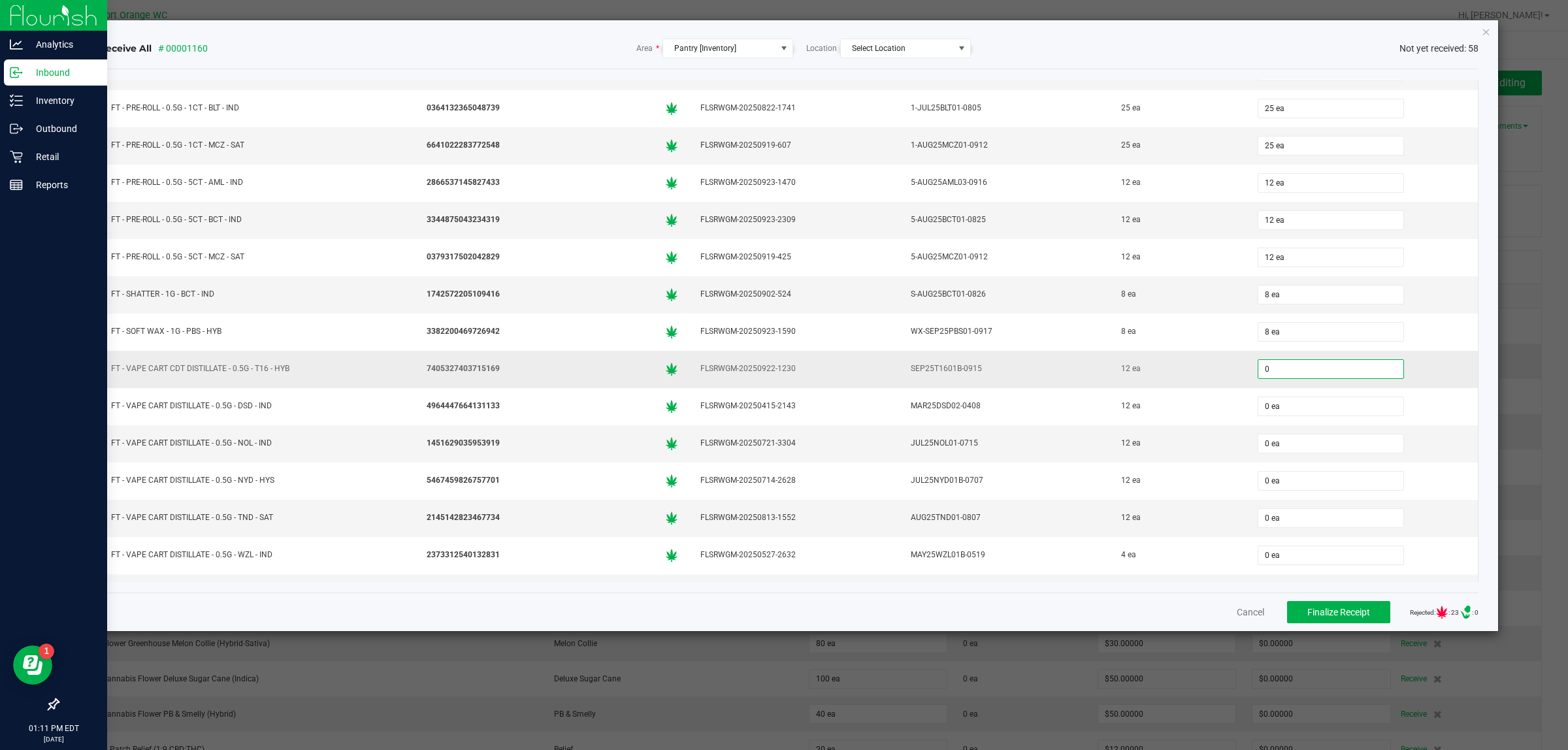
click at [1276, 378] on input "0" at bounding box center [1330, 370] width 145 height 18
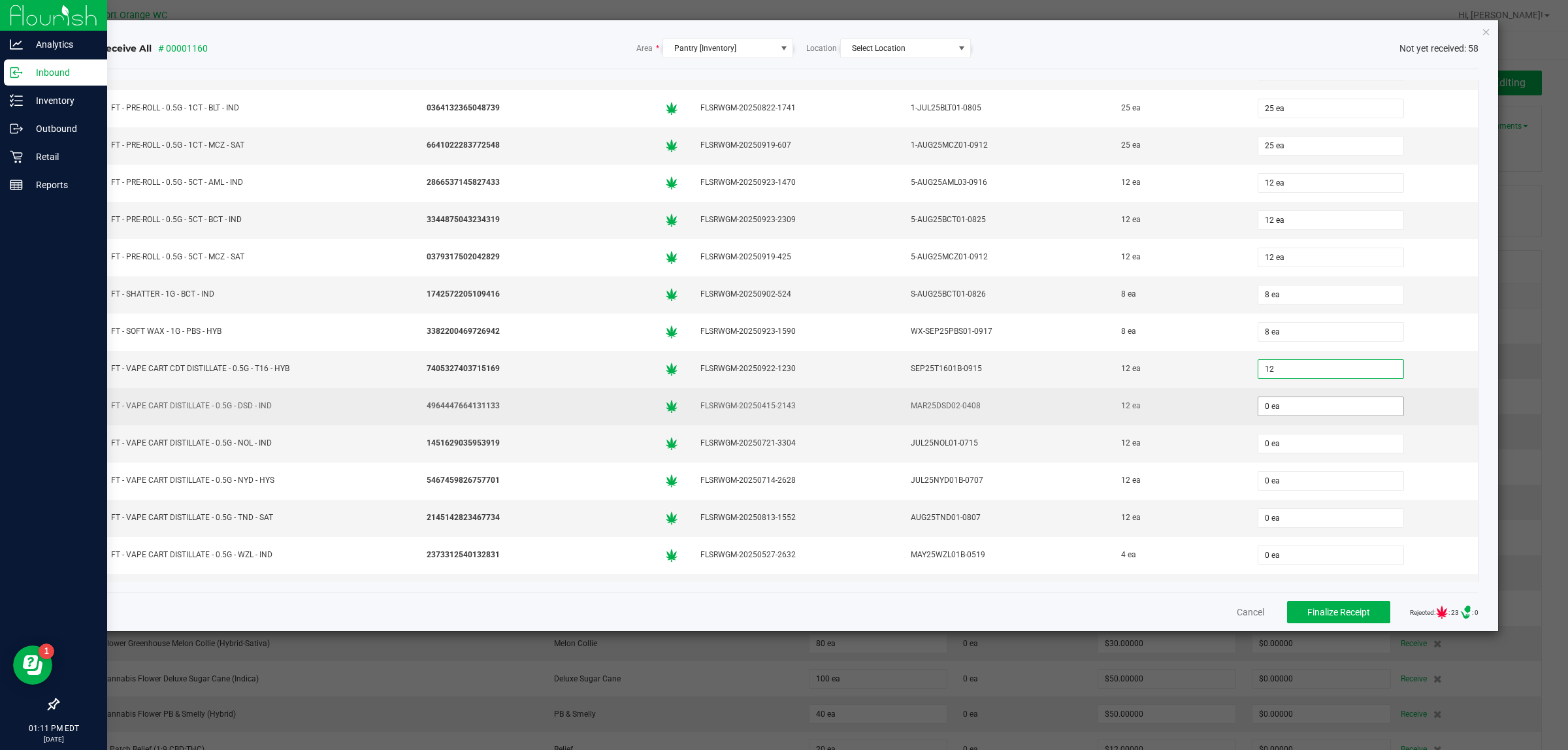
type input "12 ea"
click at [1291, 415] on input "0" at bounding box center [1330, 406] width 145 height 18
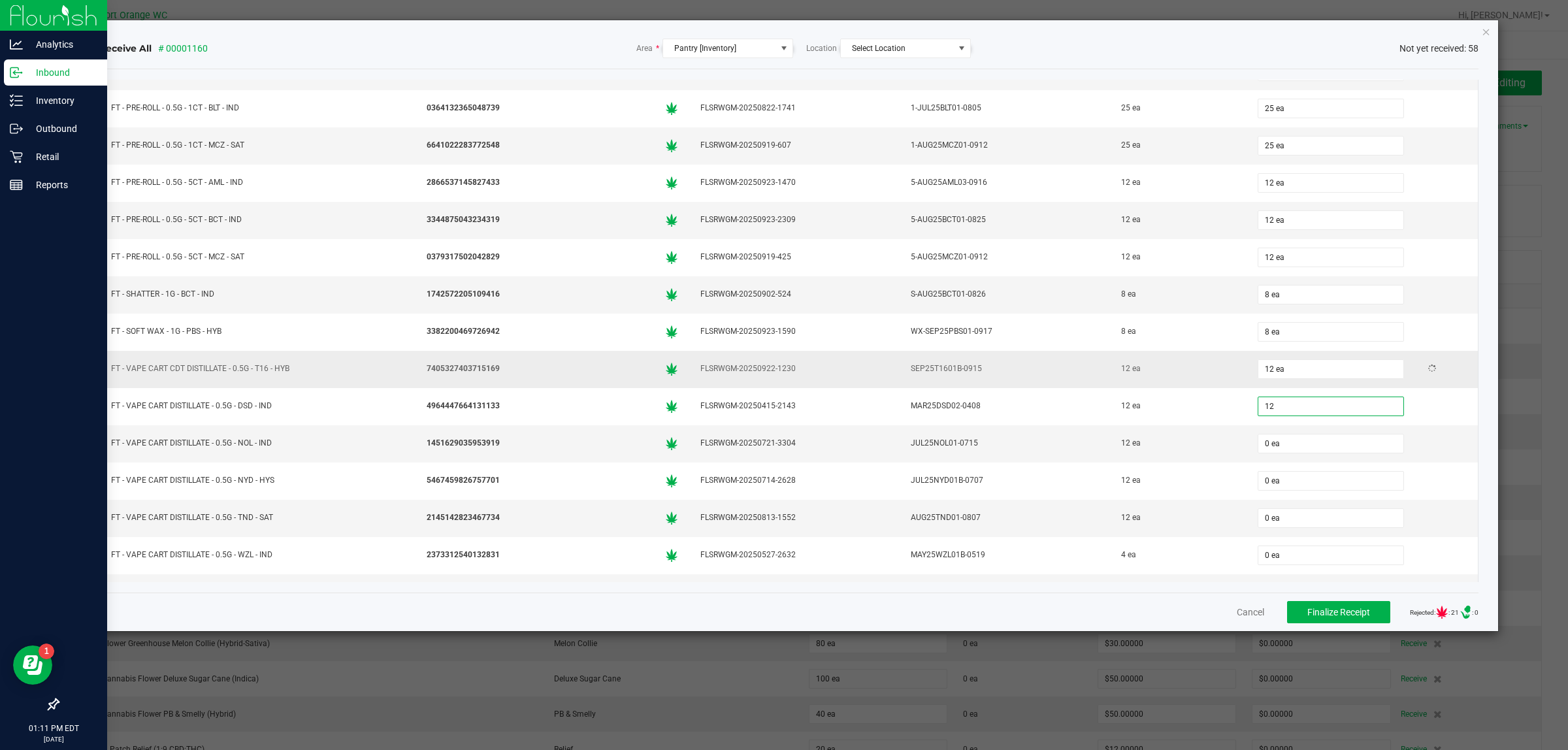
type input "12 ea"
click at [1193, 378] on div "12 ea" at bounding box center [1178, 369] width 121 height 19
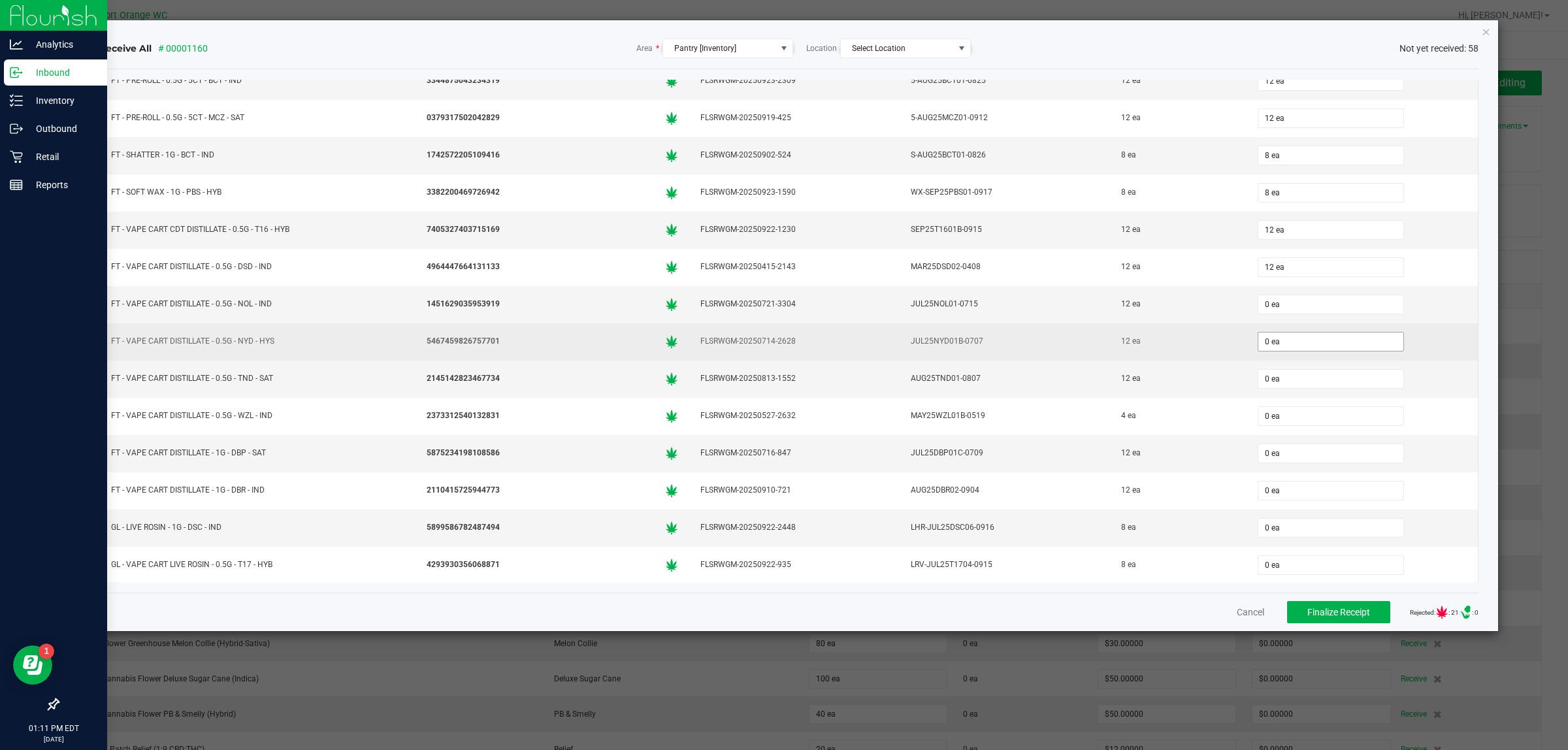
scroll to position [1225, 0]
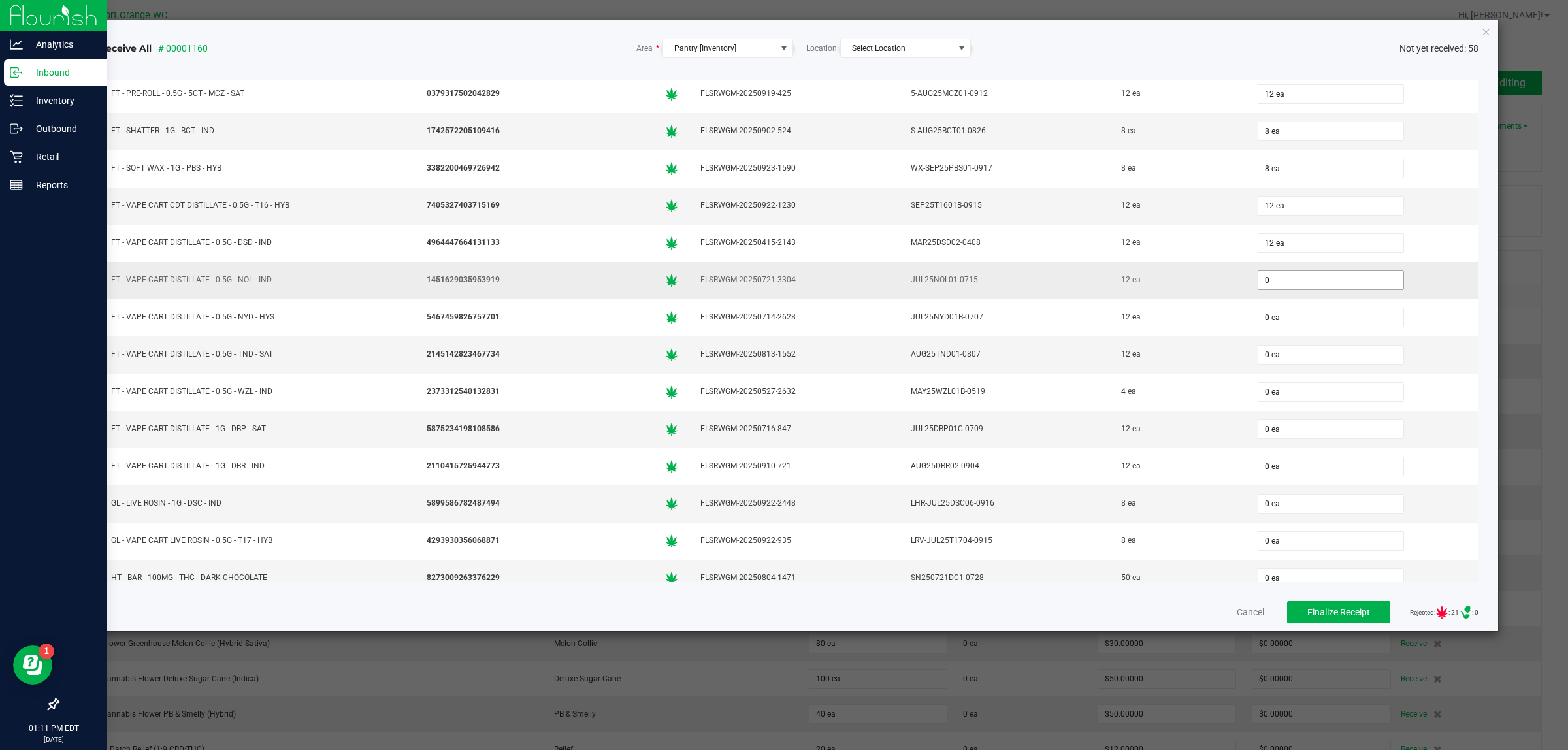
click at [1279, 290] on input "0" at bounding box center [1330, 281] width 145 height 18
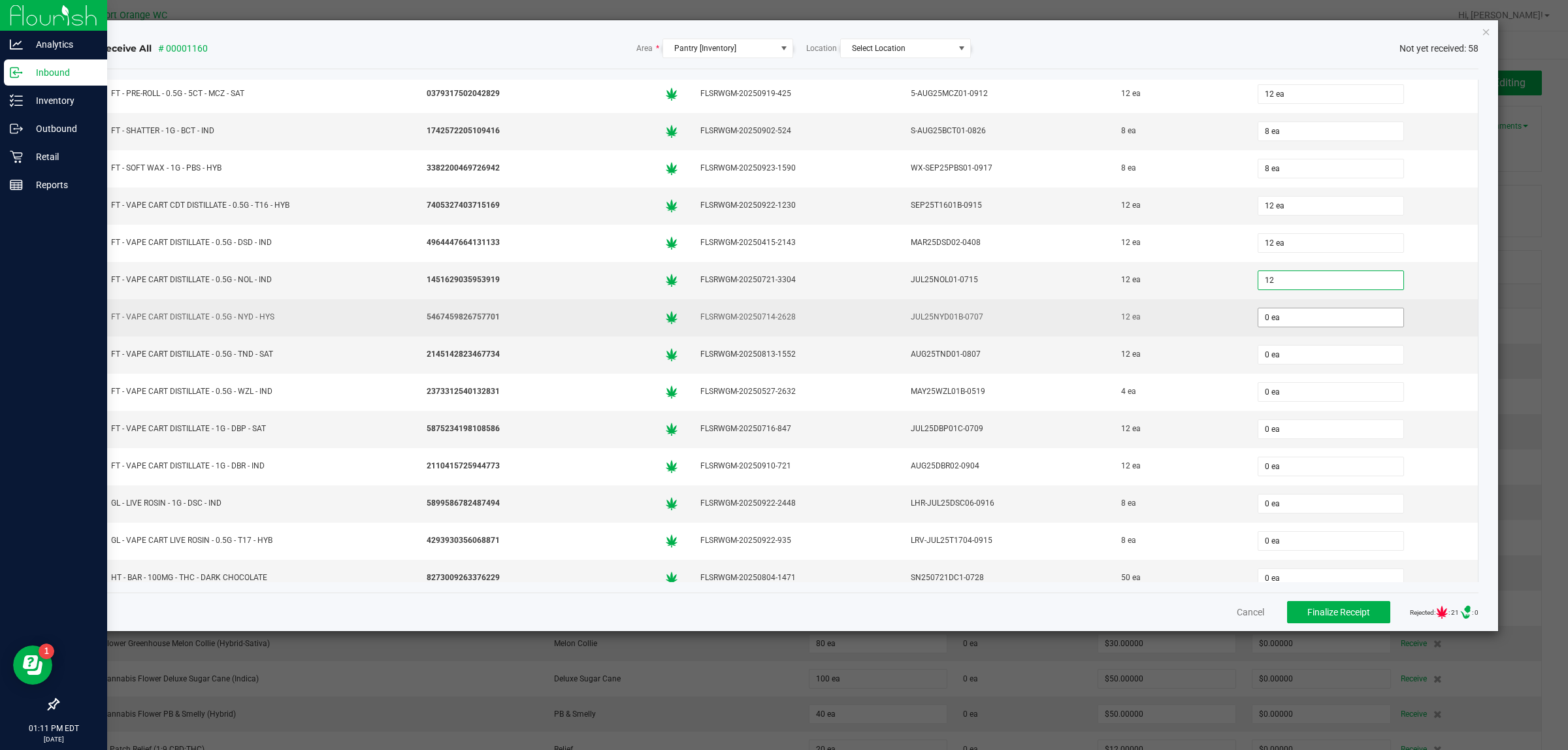
type input "12 ea"
click at [1282, 327] on input "0" at bounding box center [1330, 318] width 145 height 18
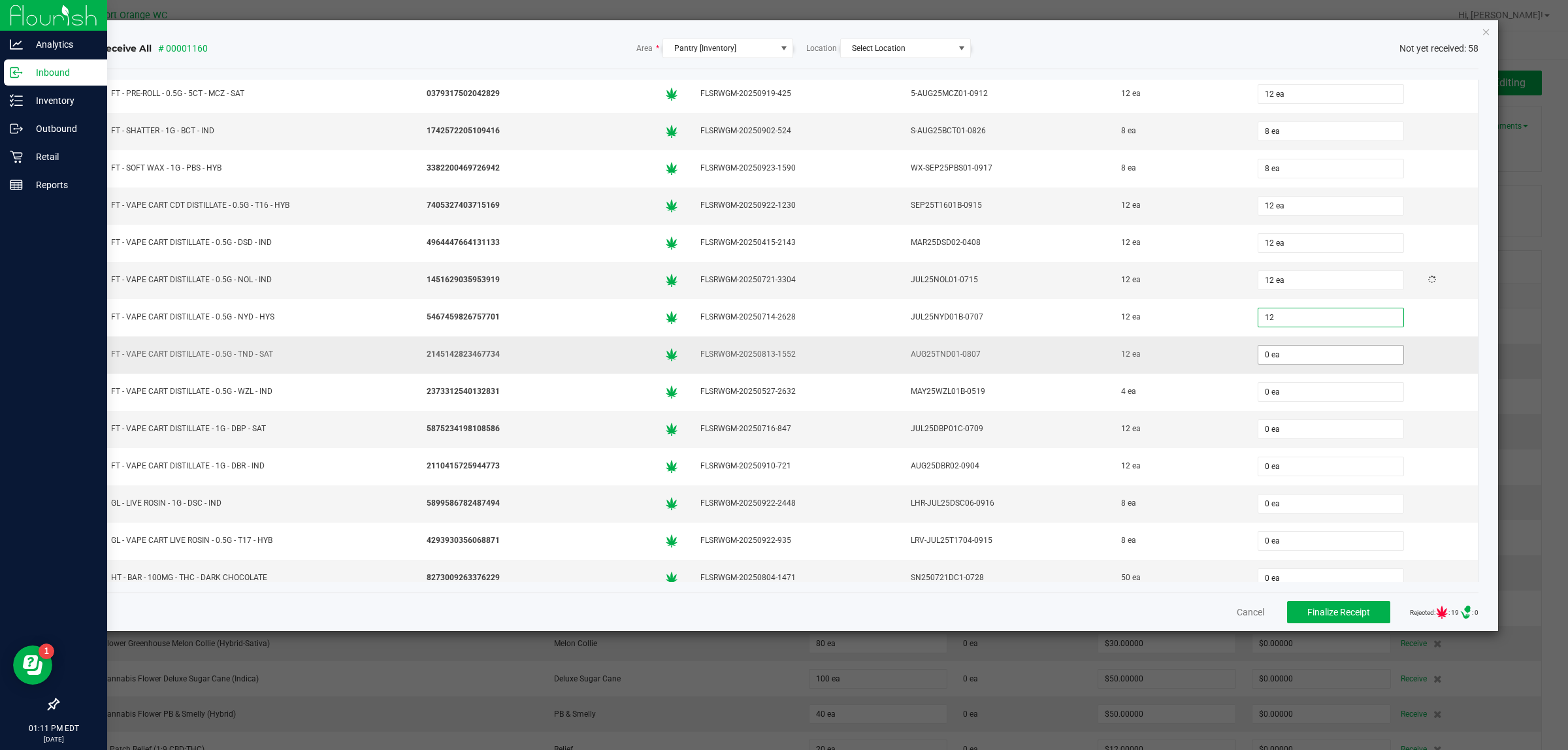
type input "12 ea"
click at [1285, 365] on input "0" at bounding box center [1330, 355] width 145 height 18
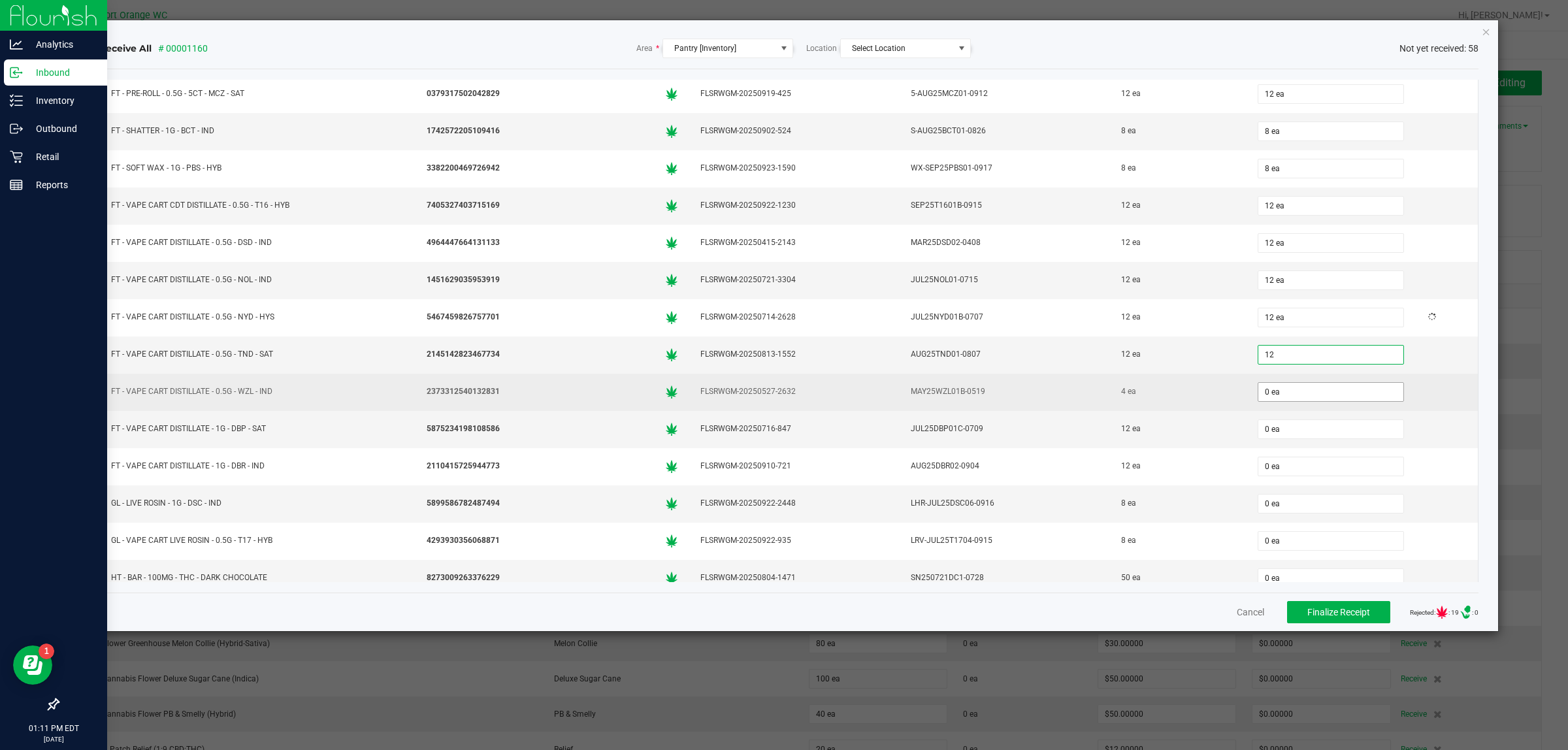
type input "12 ea"
click at [1288, 401] on input "0" at bounding box center [1330, 392] width 145 height 18
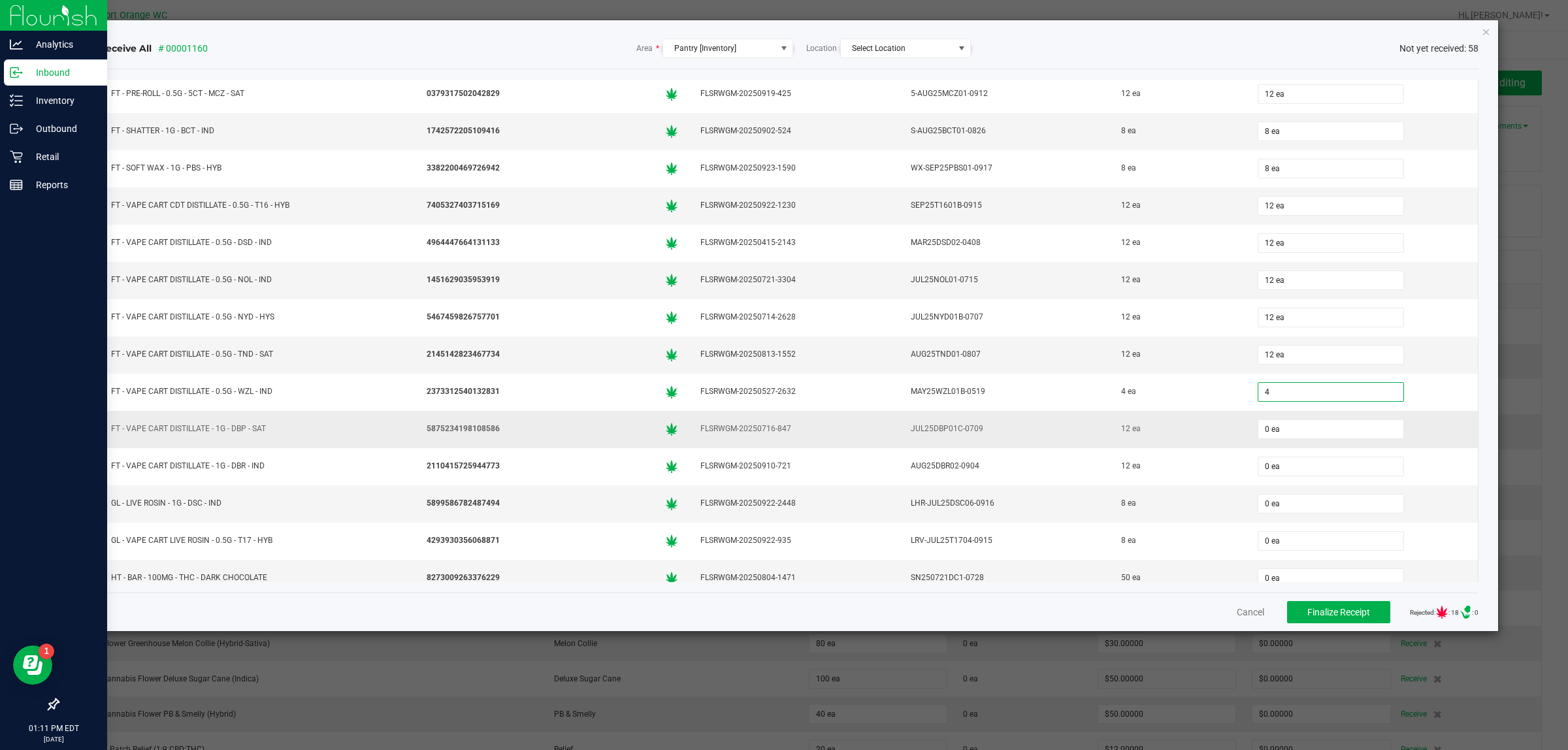
type input "4 ea"
click at [1265, 435] on td "0 ea" at bounding box center [1362, 429] width 232 height 37
click at [1294, 438] on input "0" at bounding box center [1330, 429] width 145 height 18
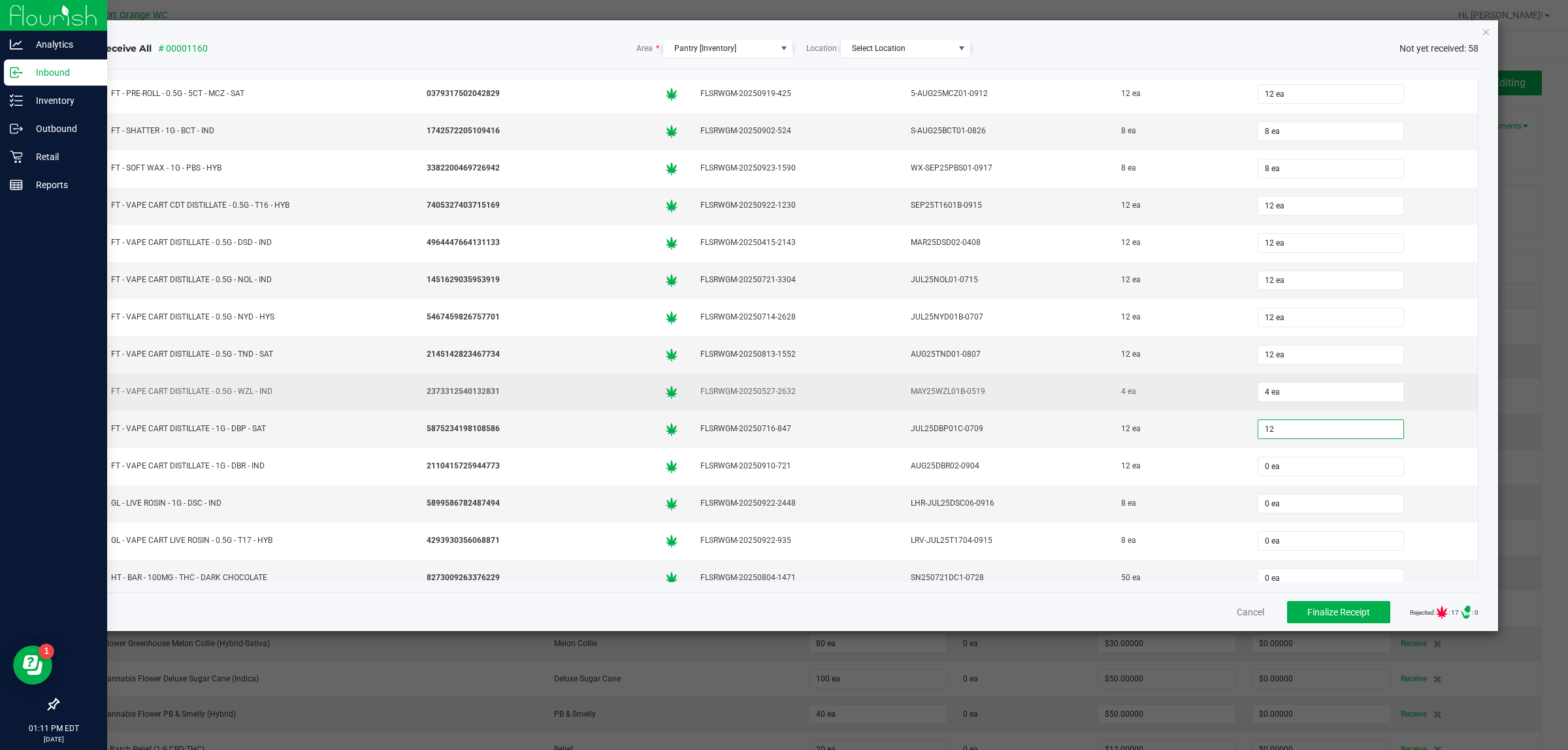
type input "12 ea"
click at [1204, 401] on div "4 ea" at bounding box center [1178, 391] width 121 height 19
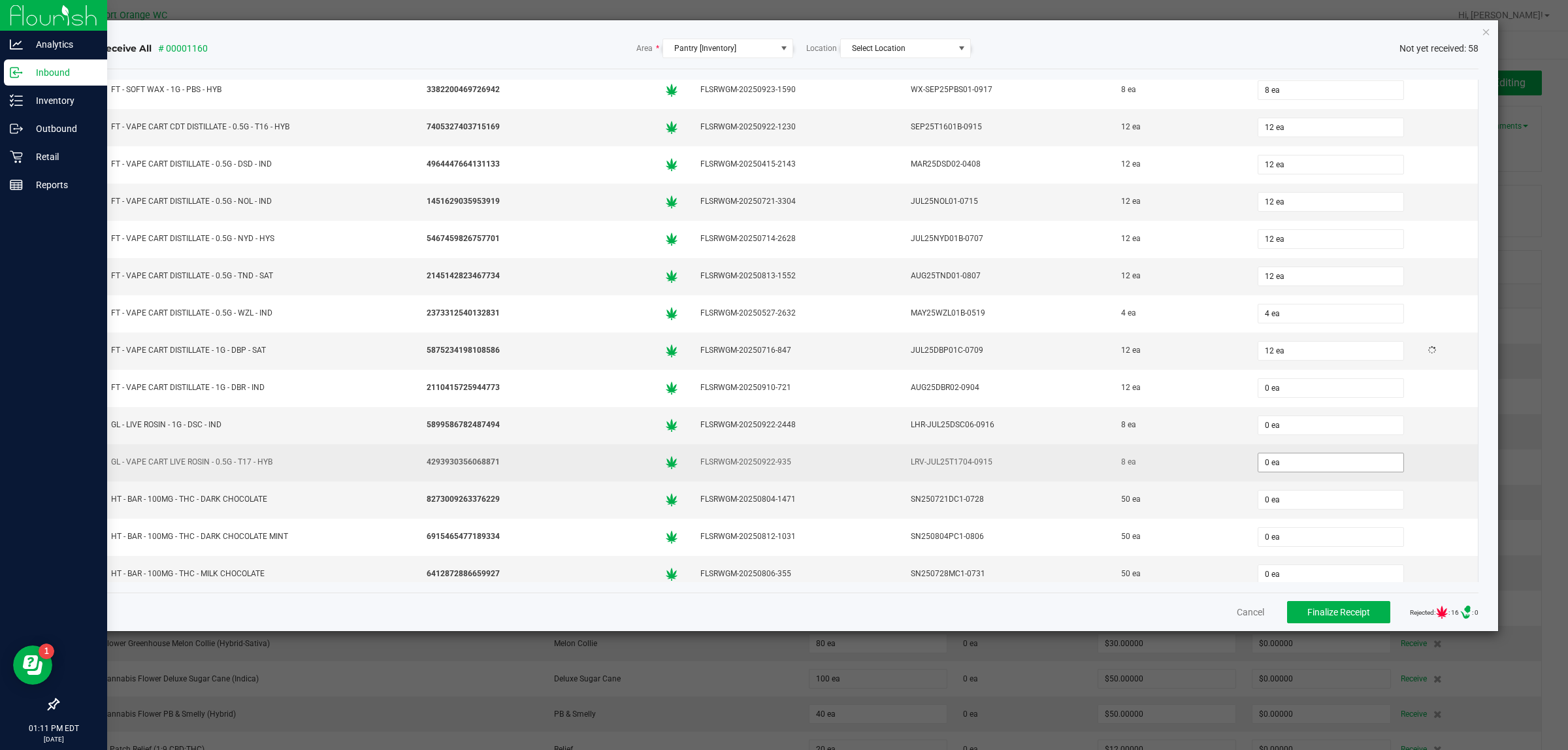
scroll to position [1389, 0]
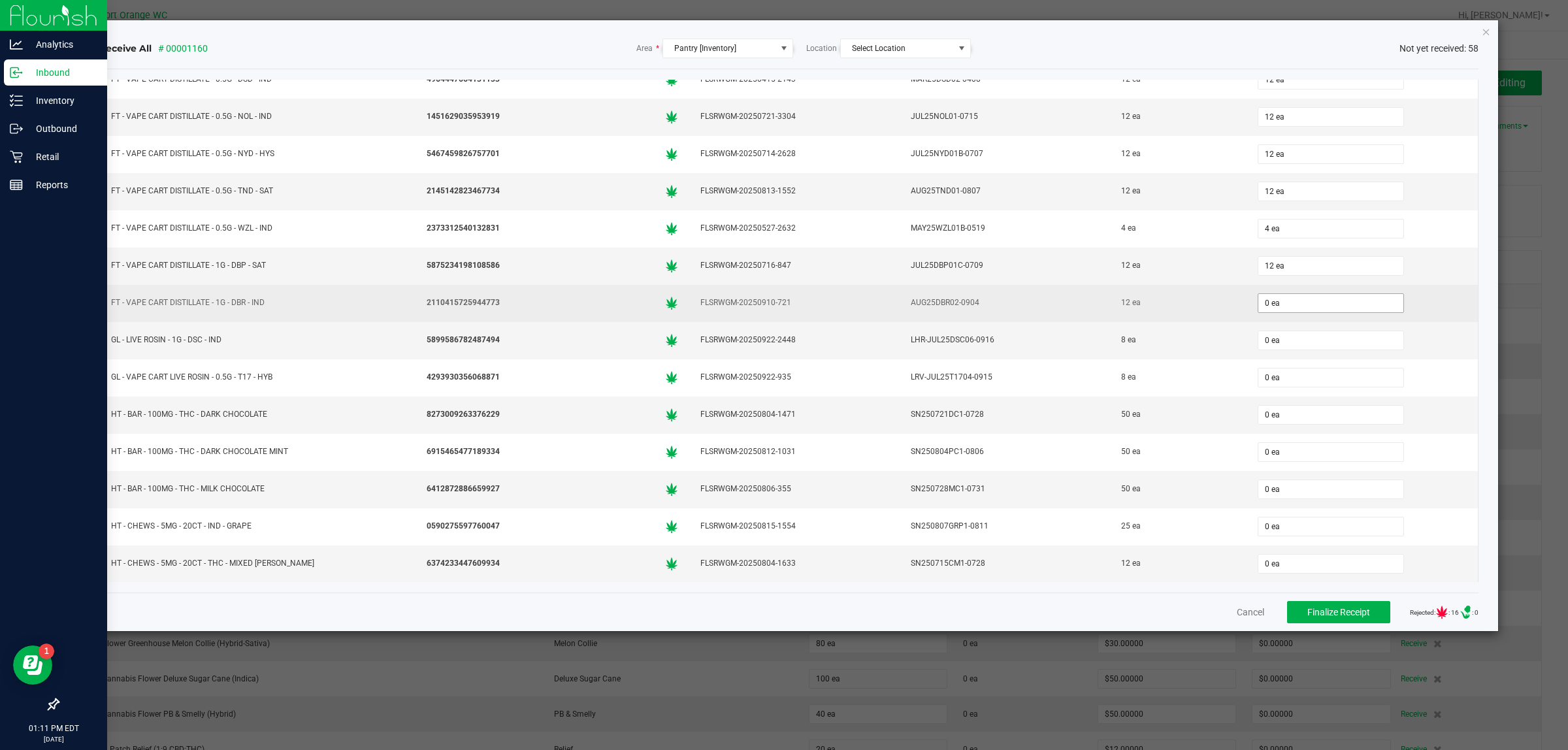
click at [1265, 314] on span "0 ea" at bounding box center [1330, 304] width 147 height 20
click at [1265, 313] on input "0" at bounding box center [1330, 304] width 145 height 18
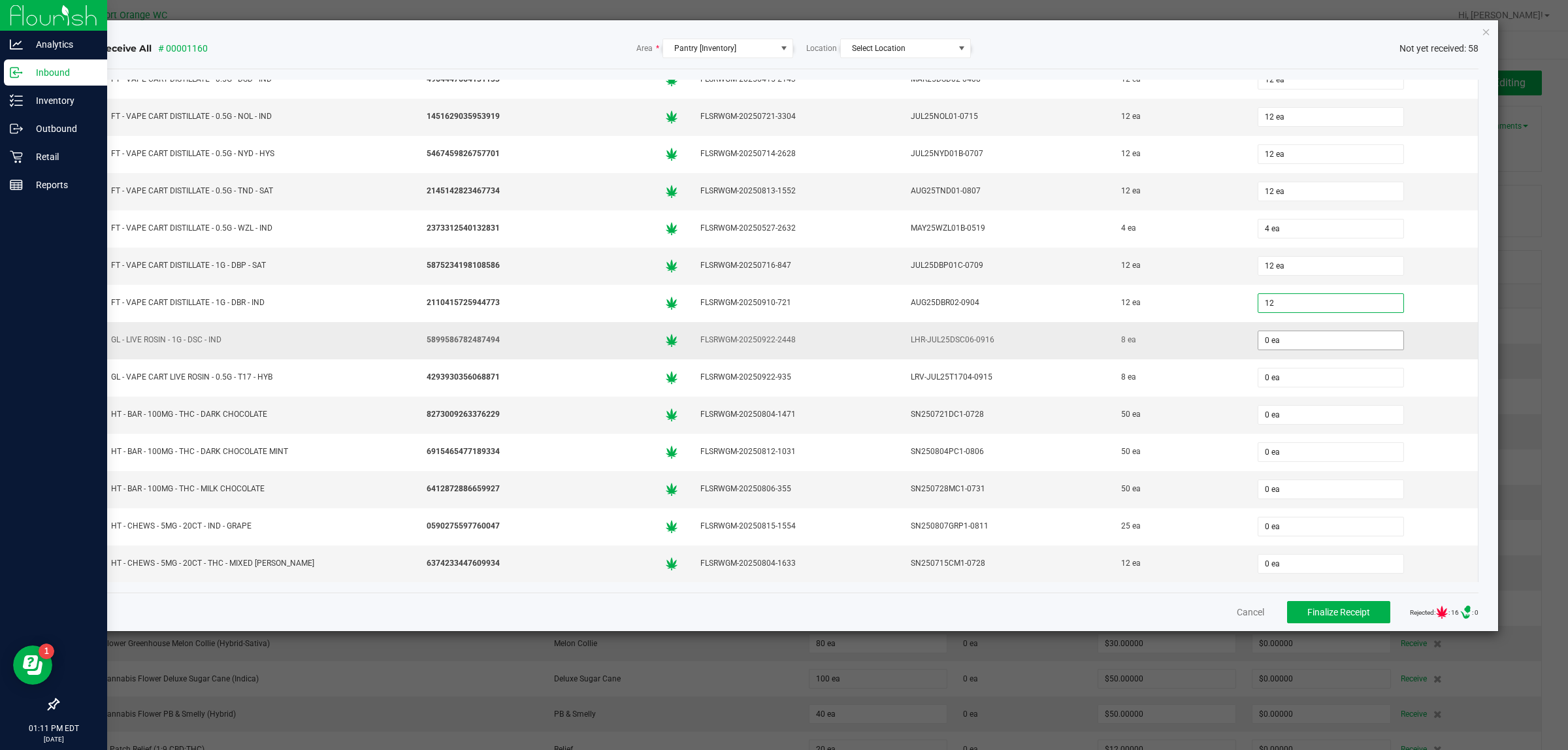
type input "12 ea"
click at [1282, 350] on input "0" at bounding box center [1330, 341] width 145 height 18
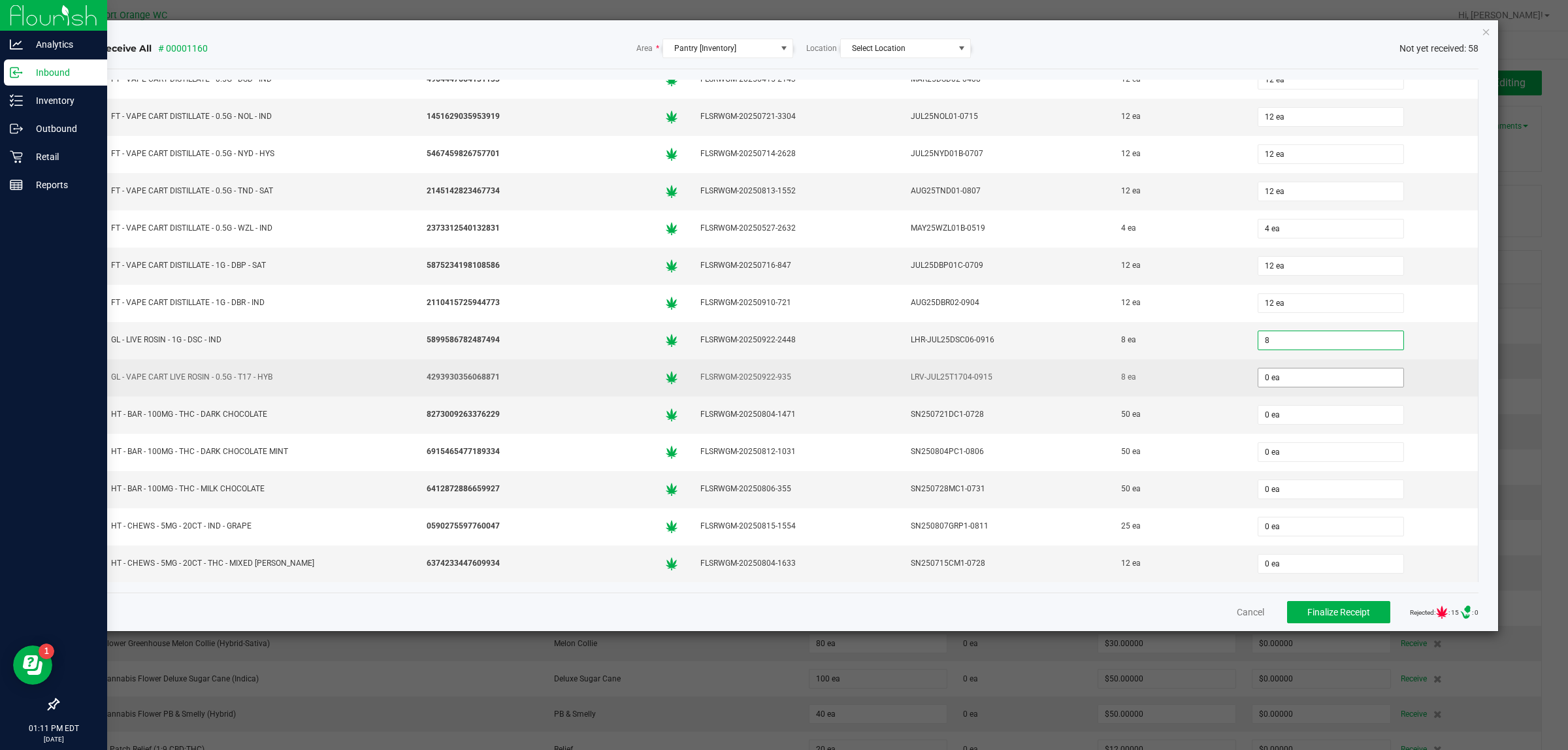
type input "8 ea"
click at [1296, 386] on input "0" at bounding box center [1330, 377] width 145 height 18
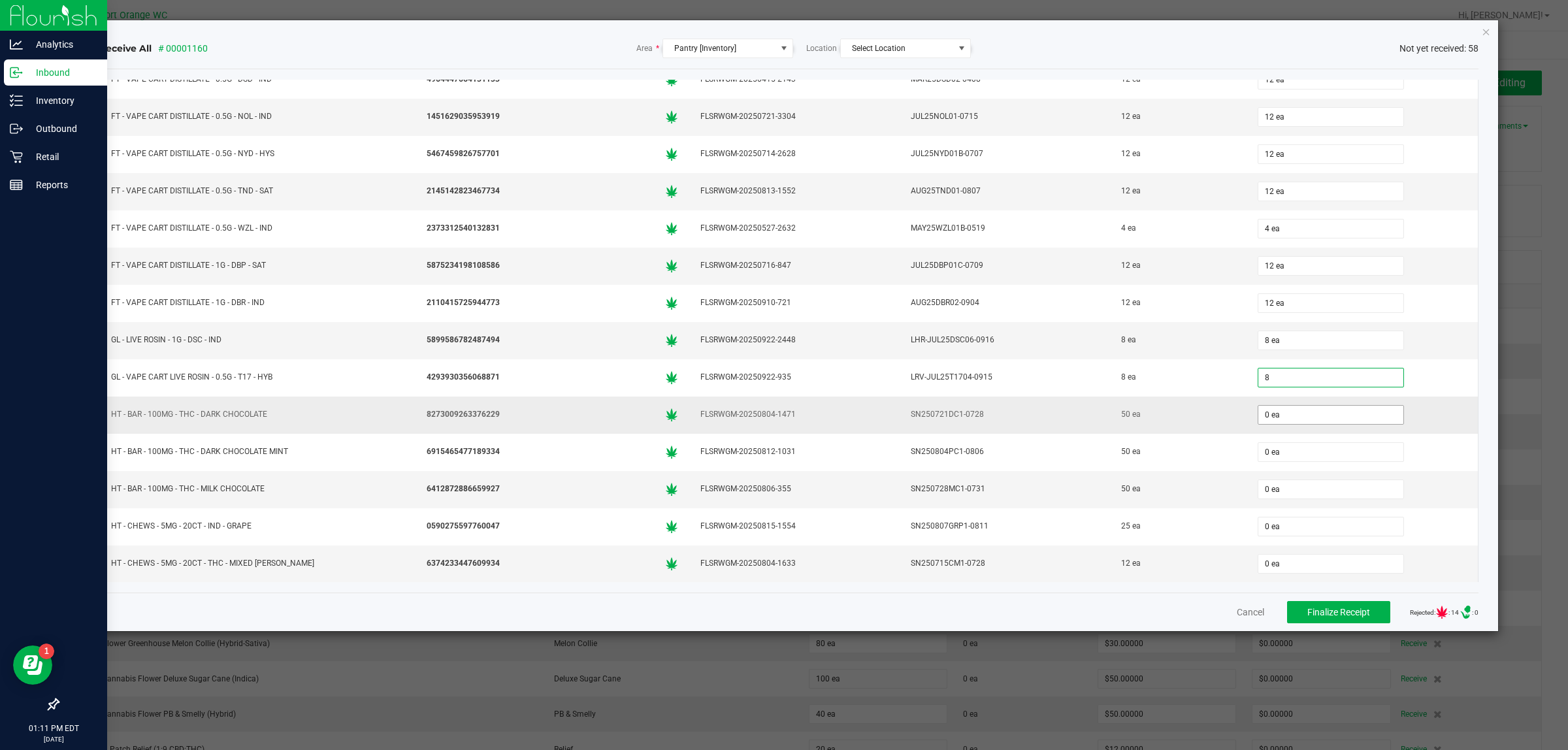
type input "8 ea"
click at [1289, 424] on input "0" at bounding box center [1330, 414] width 145 height 18
type input "6"
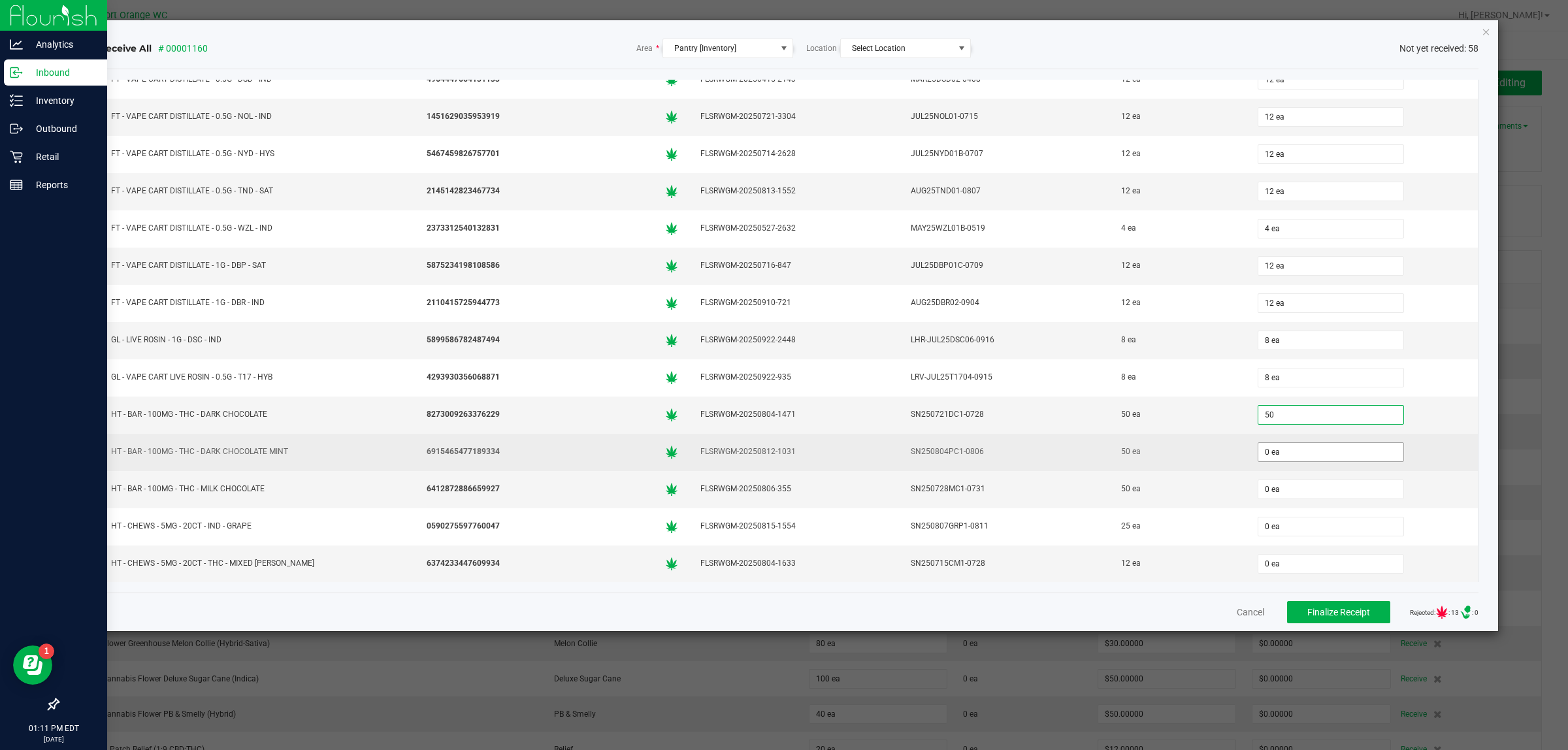
type input "50 ea"
click at [1275, 461] on input "0" at bounding box center [1330, 452] width 145 height 18
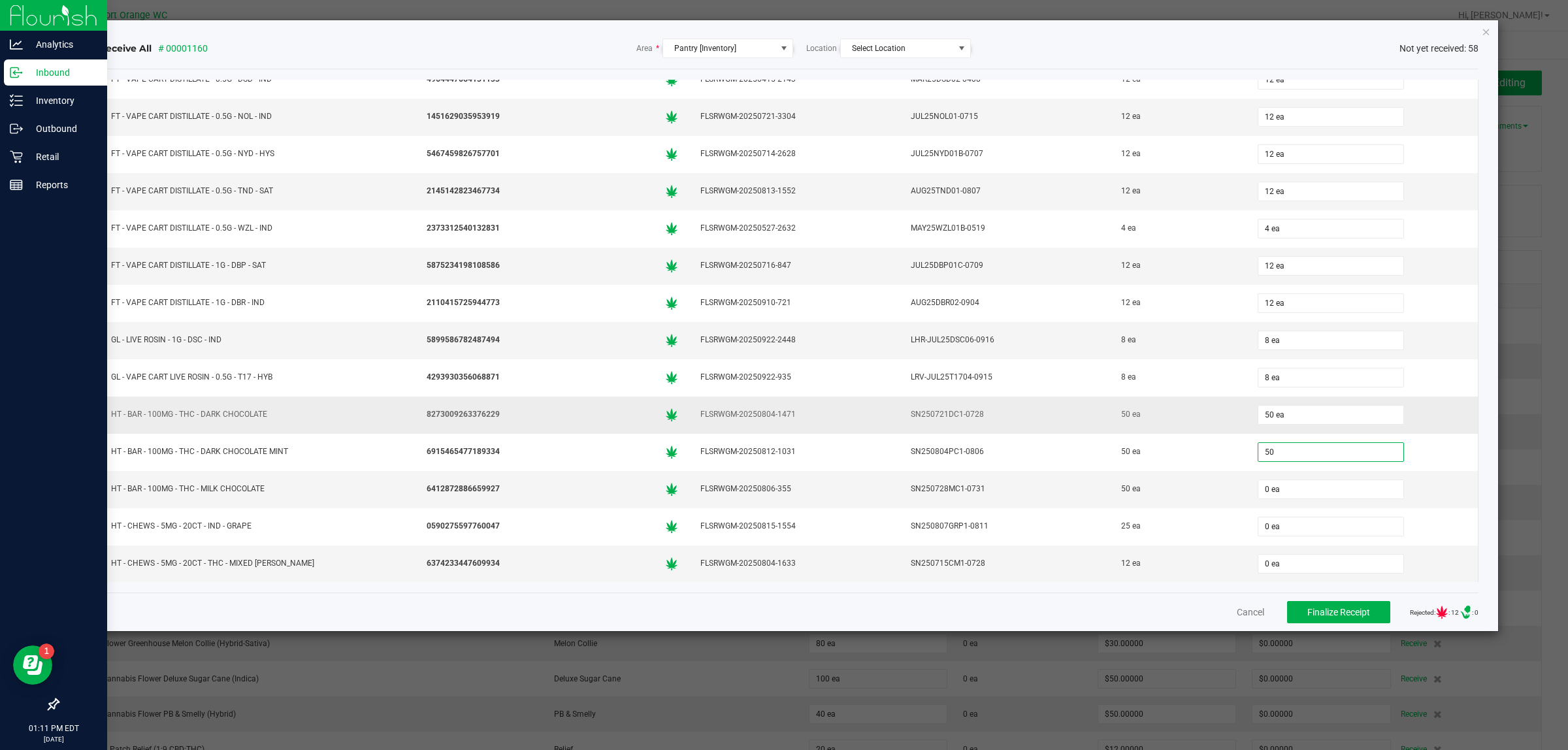
type input "50 ea"
click at [1211, 434] on td "50 ea" at bounding box center [1178, 414] width 137 height 37
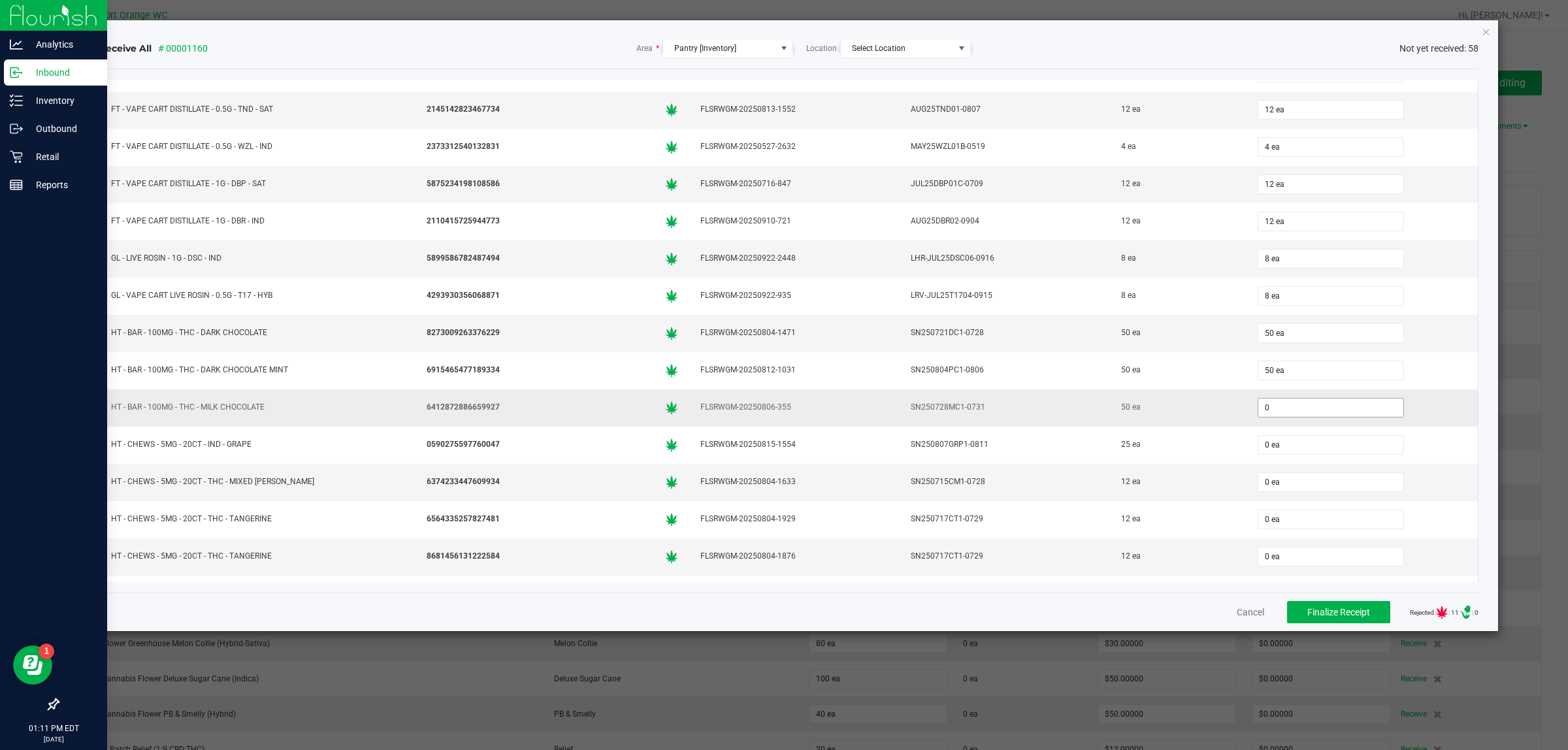
click at [1288, 417] on input "0" at bounding box center [1330, 407] width 145 height 18
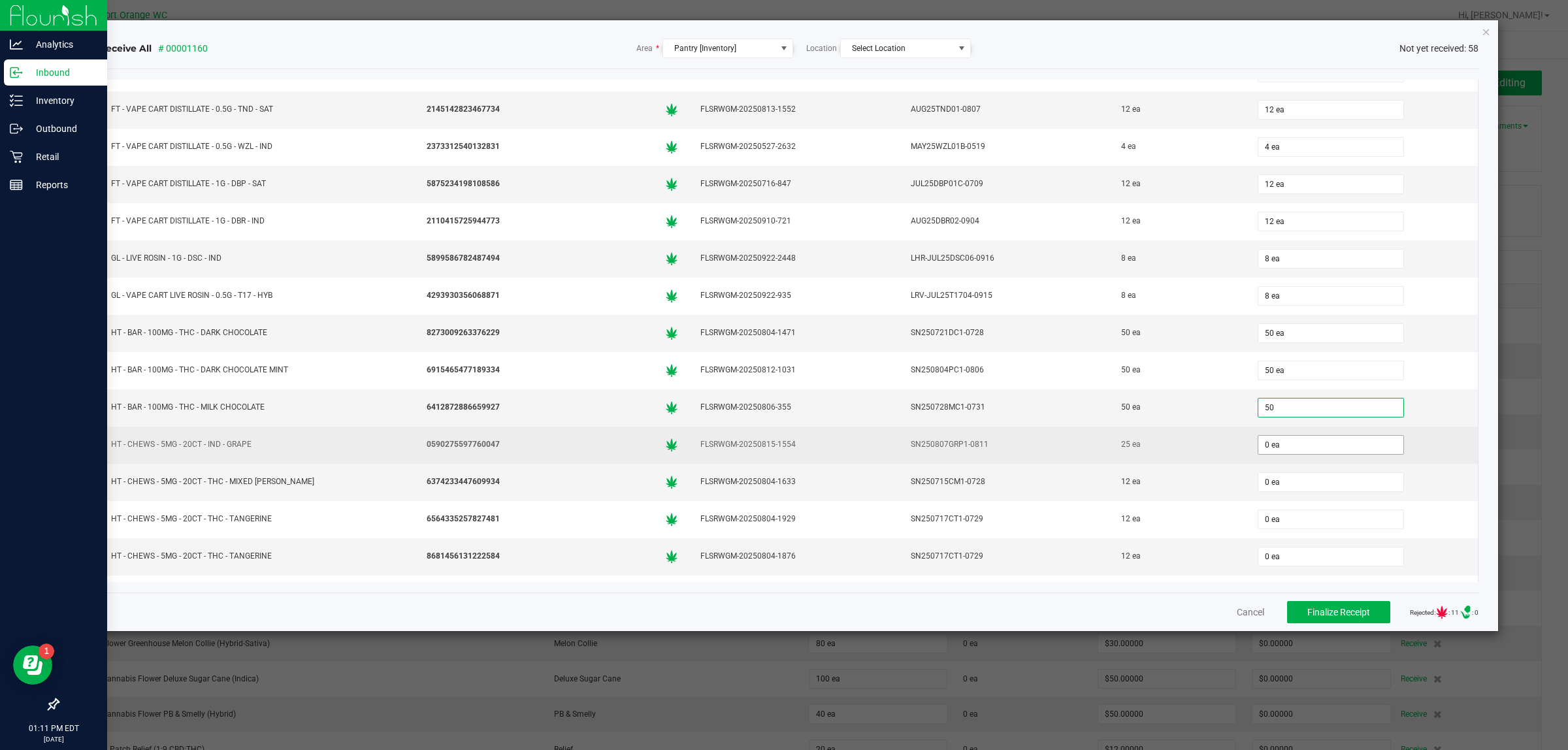
type input "50 ea"
click at [1286, 454] on input "0" at bounding box center [1330, 445] width 145 height 18
type input "25 ea"
click at [1255, 458] on div "25 ea" at bounding box center [1362, 445] width 216 height 26
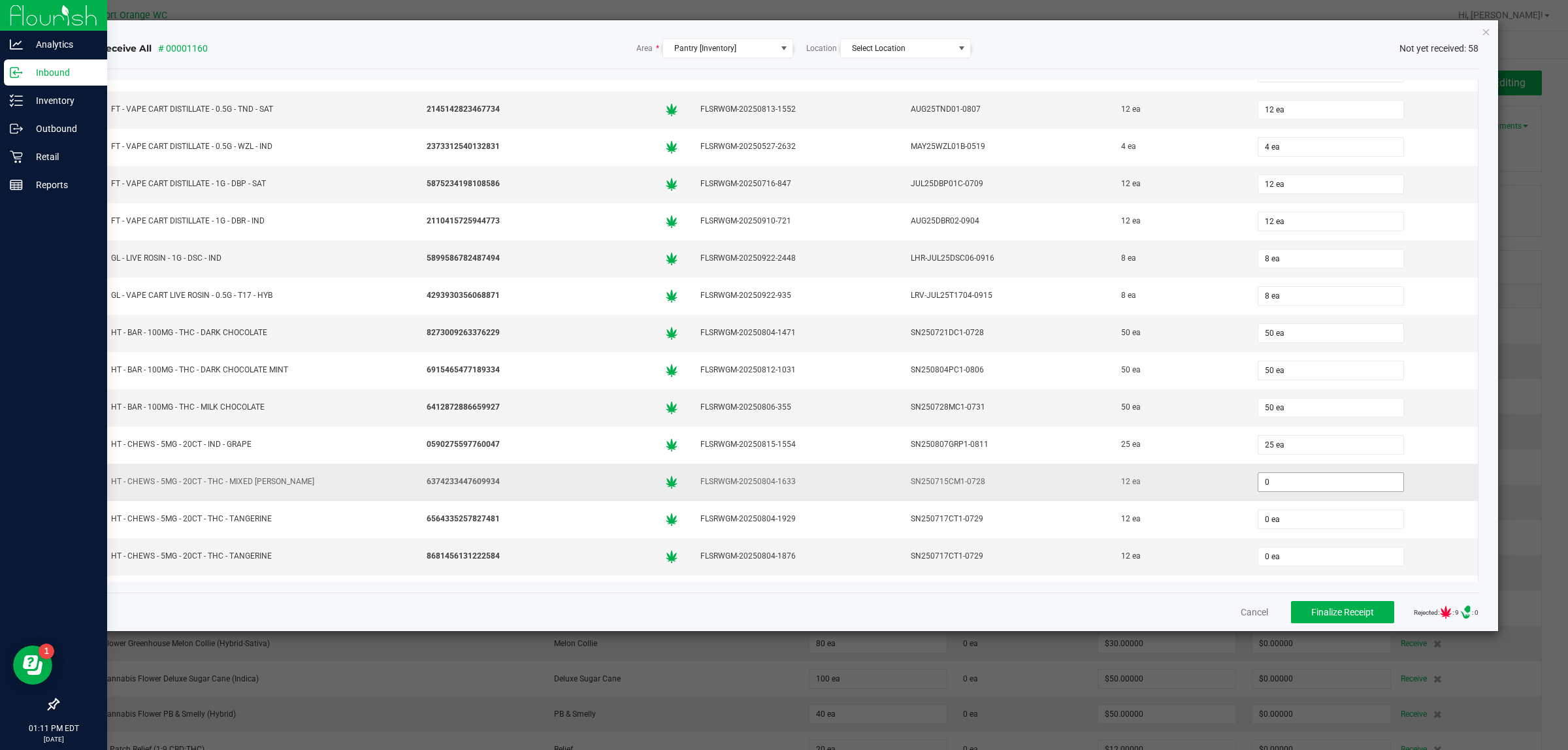
click at [1324, 491] on input "0" at bounding box center [1330, 482] width 145 height 18
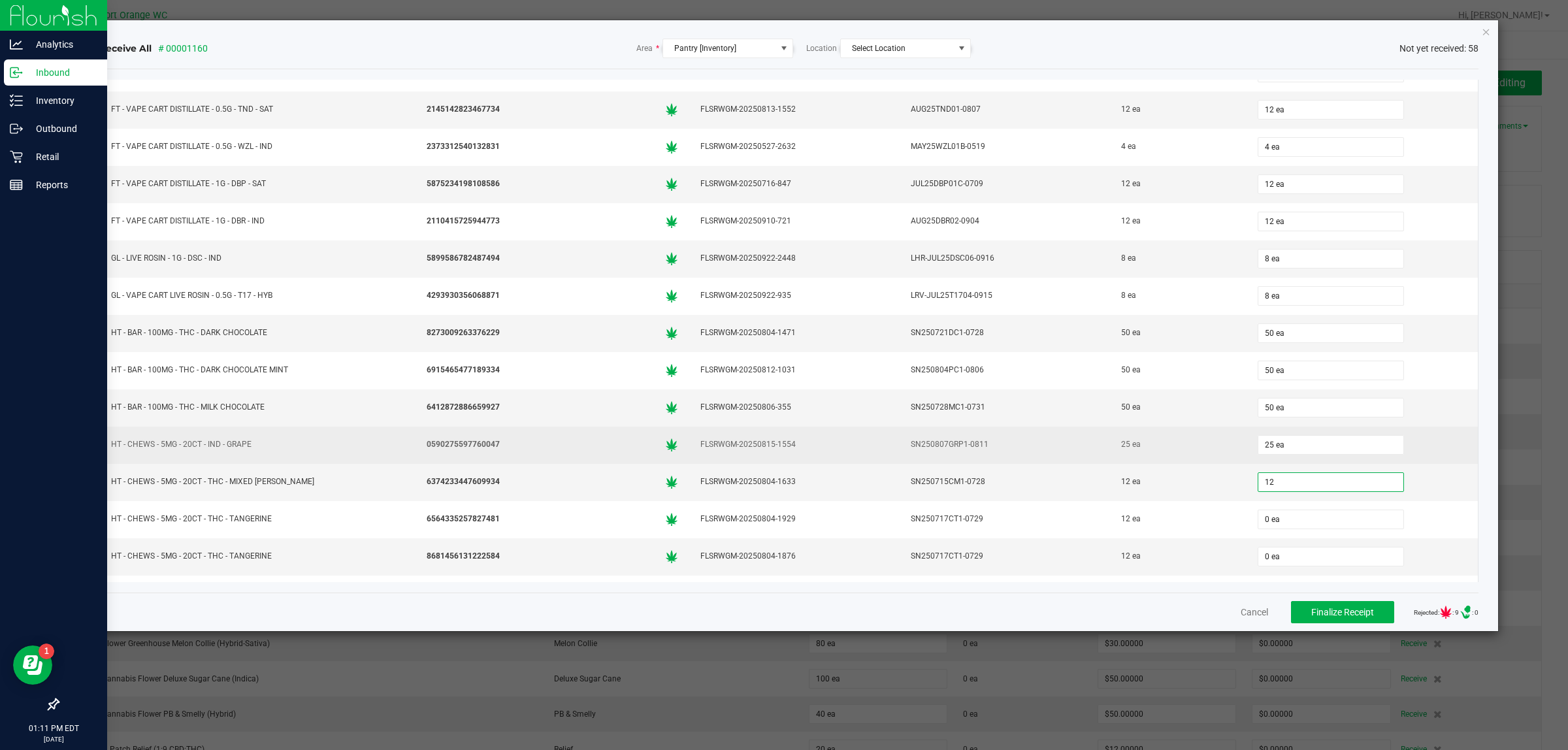
type input "12 ea"
click at [1170, 454] on div "25 ea" at bounding box center [1178, 444] width 121 height 19
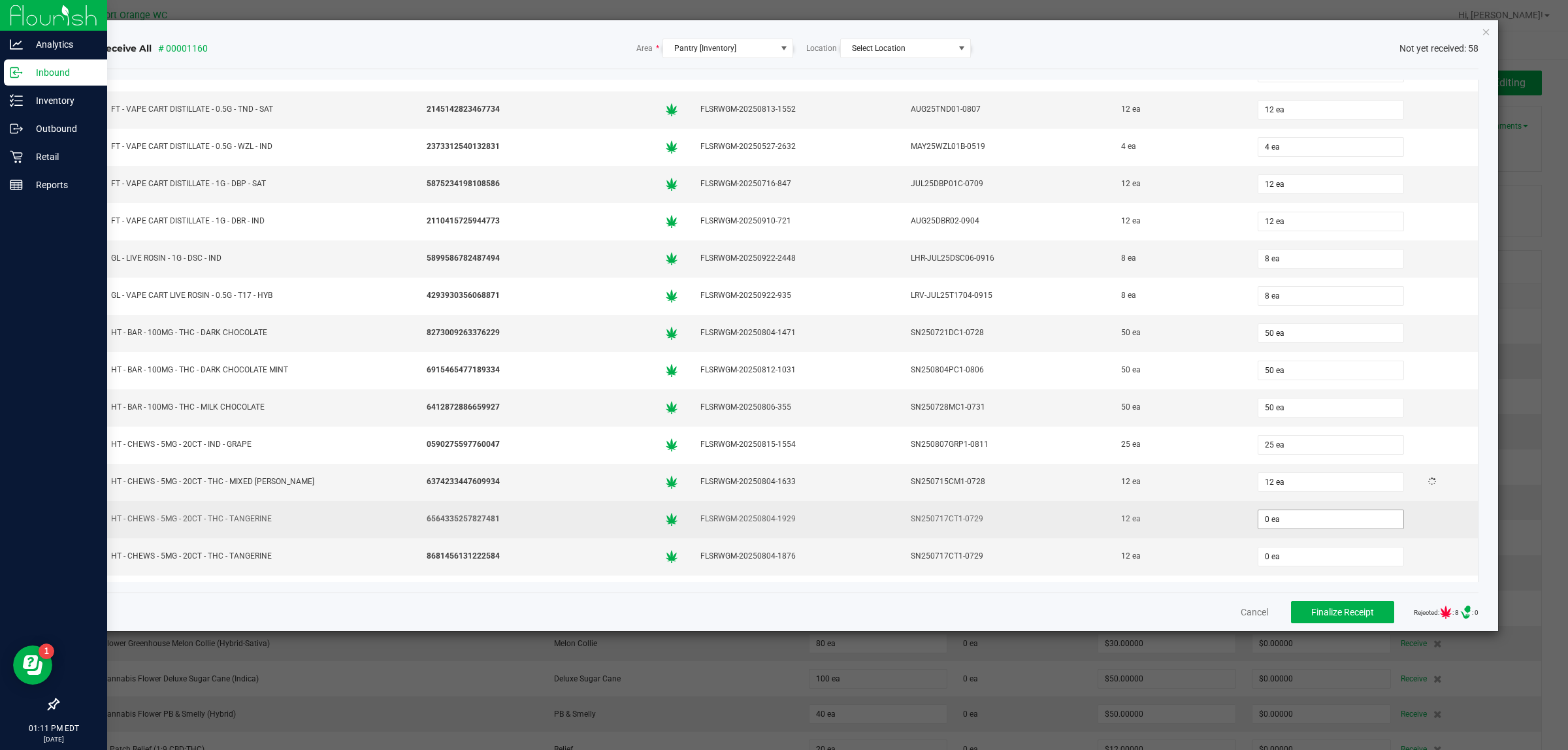
scroll to position [1553, 0]
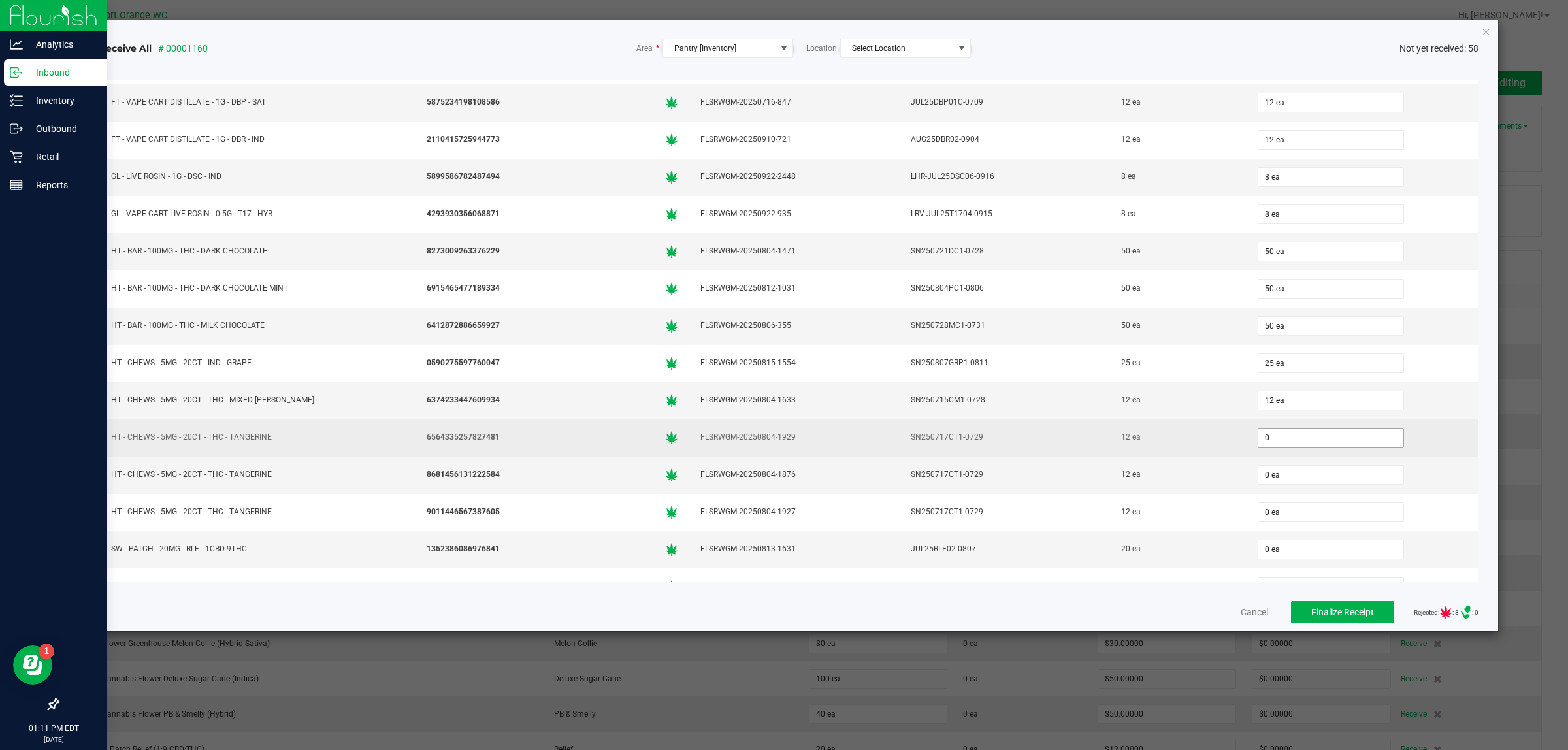
click at [1260, 447] on input "0" at bounding box center [1330, 437] width 145 height 18
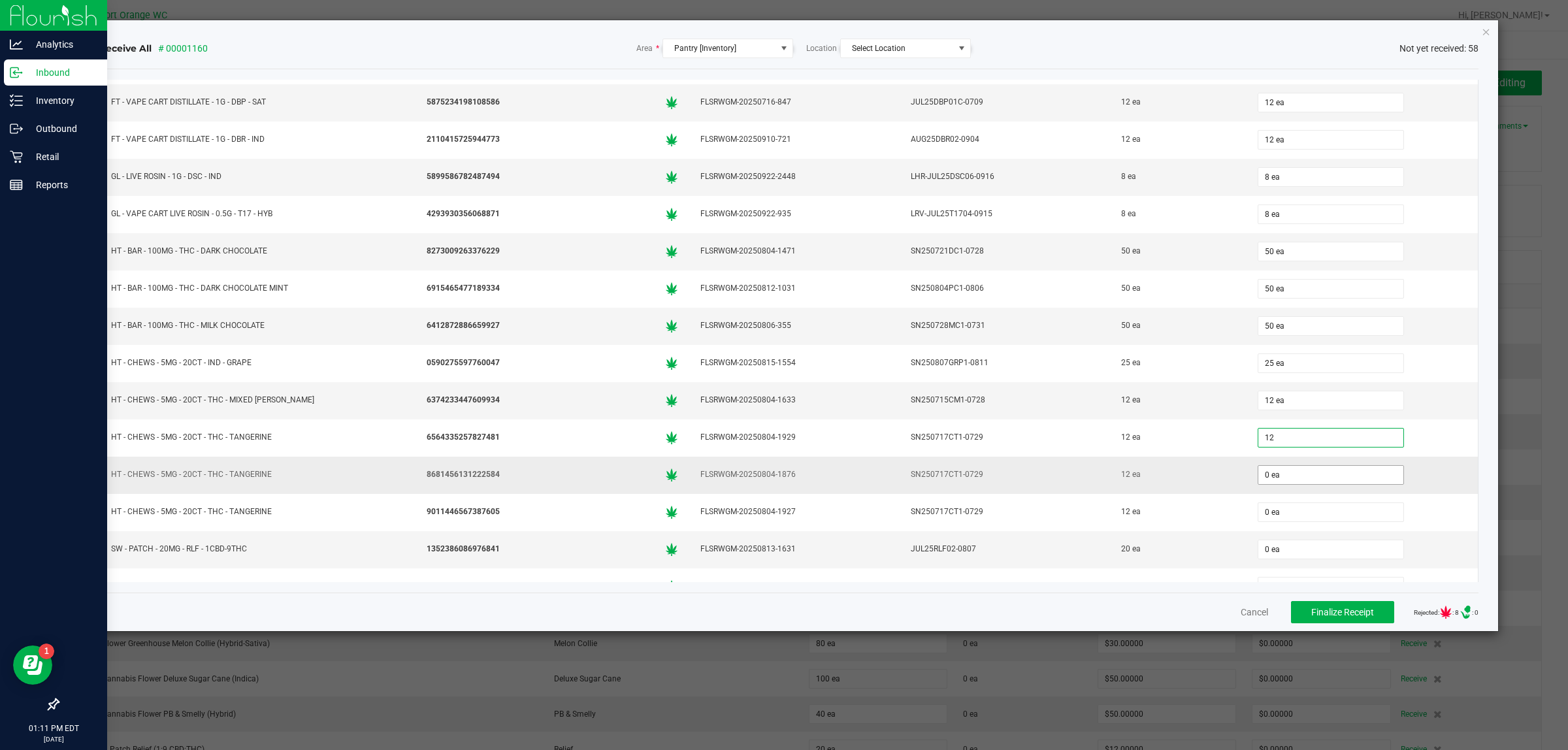
type input "12 ea"
click at [1263, 484] on input "0" at bounding box center [1330, 475] width 145 height 18
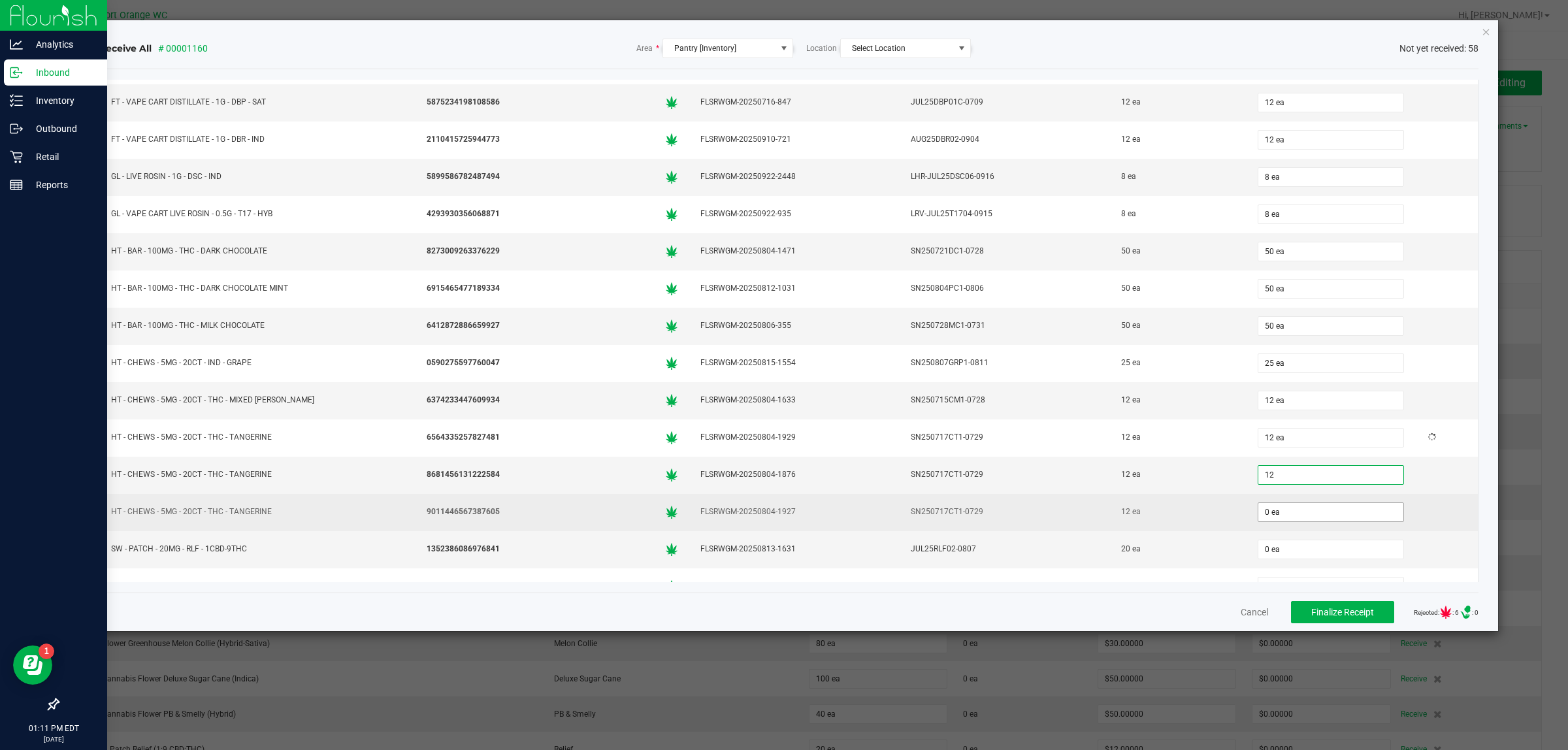
type input "12"
click at [1304, 521] on input "0 ea" at bounding box center [1330, 512] width 145 height 18
type input "0"
type input "12 ea"
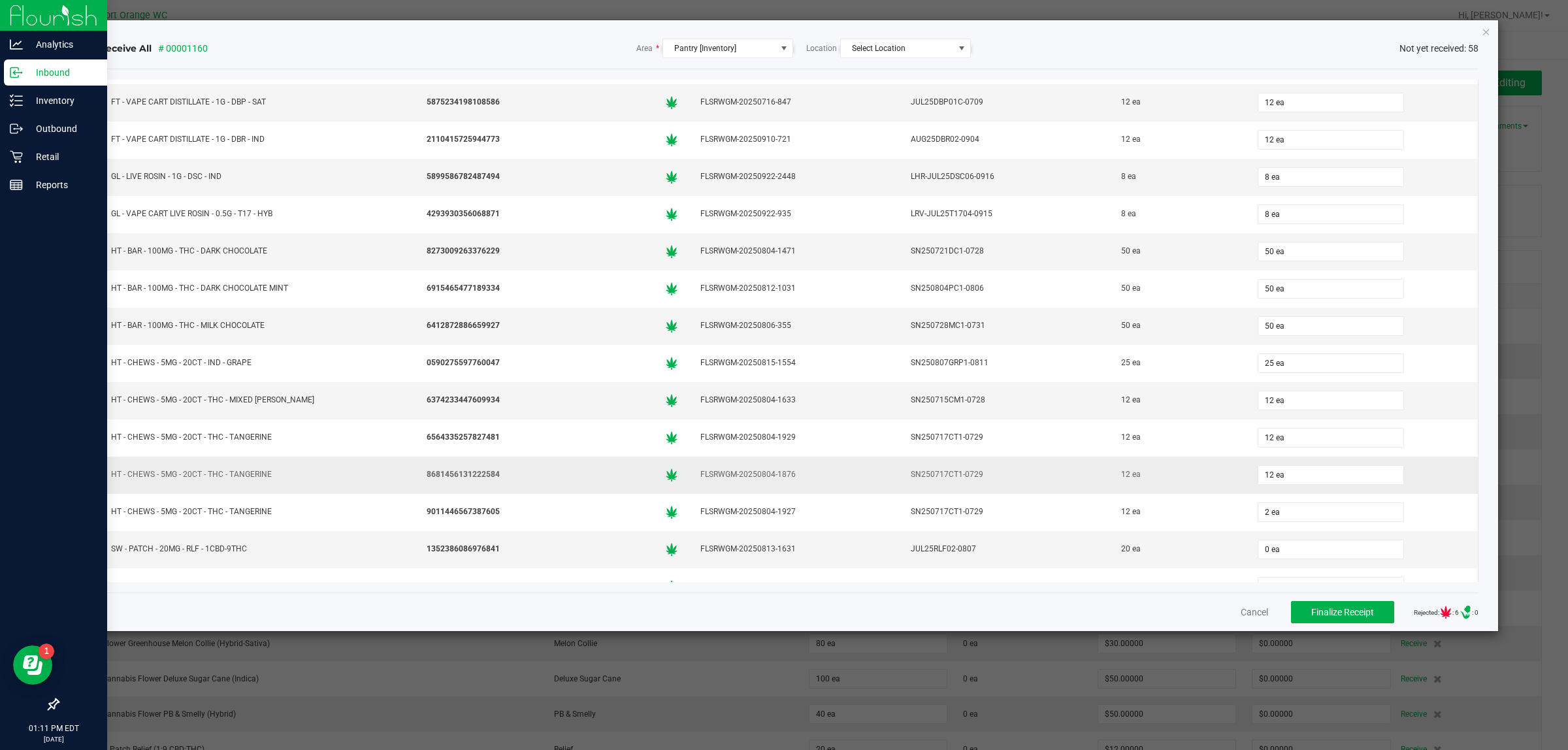
click at [1255, 488] on div "12 ea" at bounding box center [1362, 475] width 216 height 26
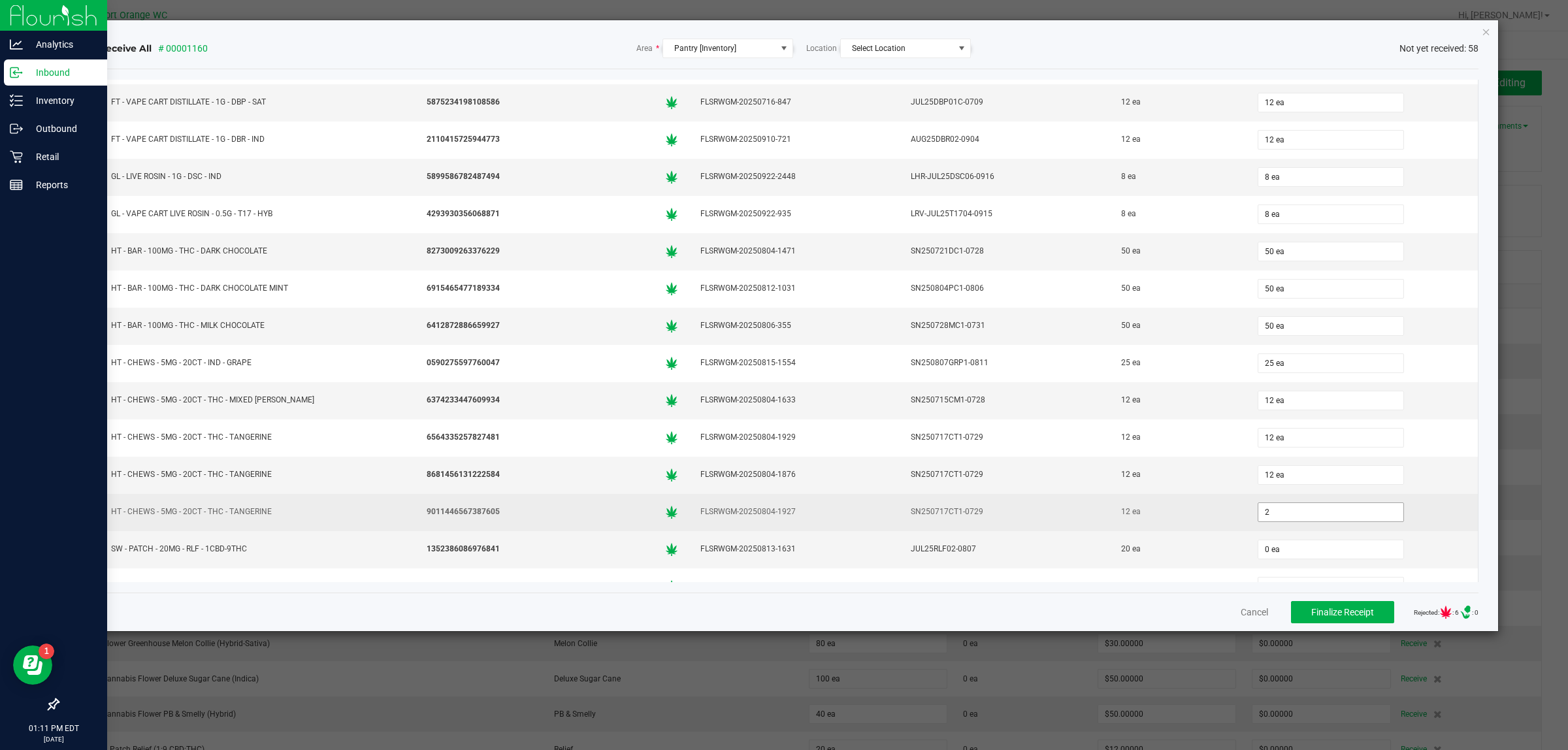
click at [1299, 521] on input "2" at bounding box center [1330, 512] width 145 height 18
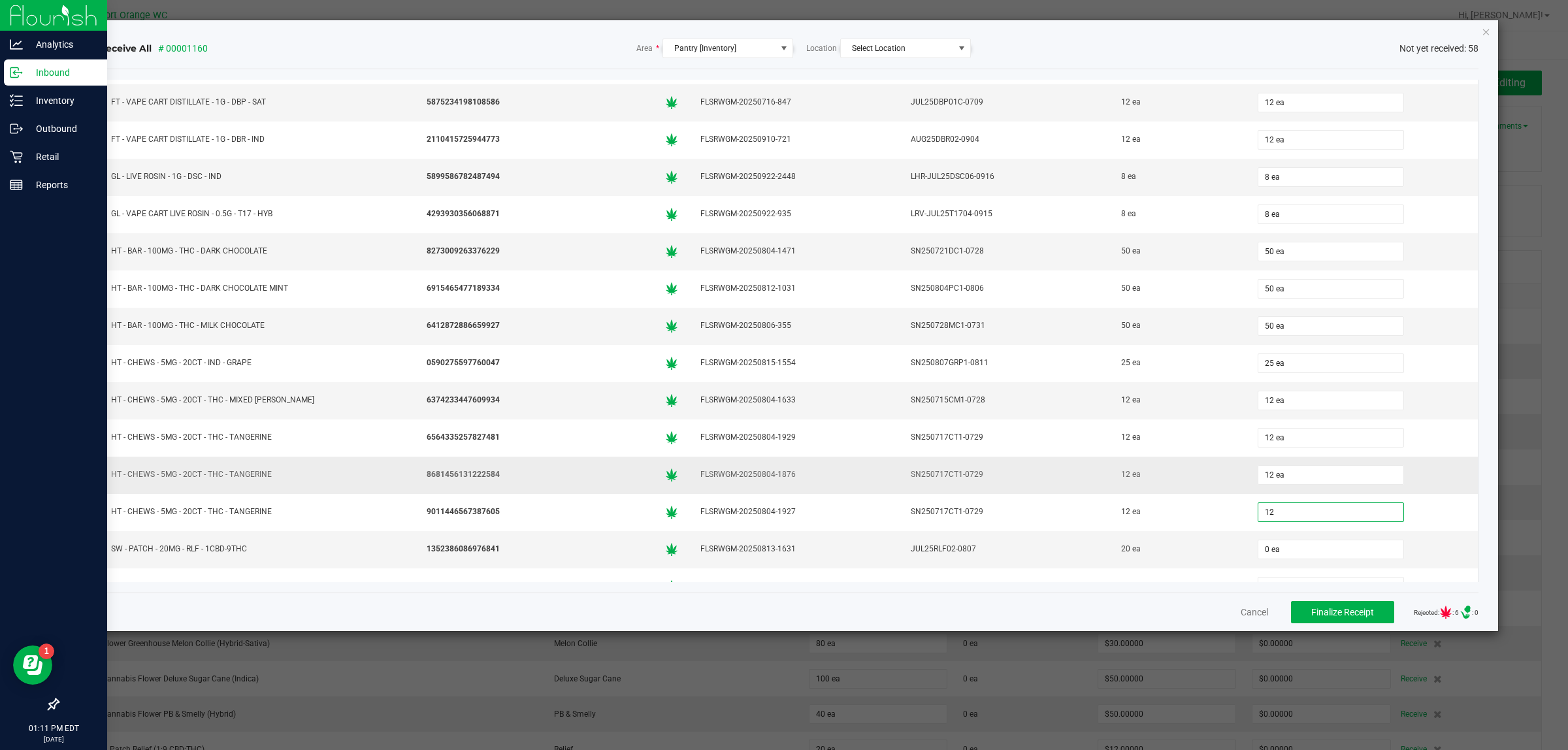
type input "12 ea"
click at [1211, 484] on div "12 ea" at bounding box center [1178, 474] width 121 height 19
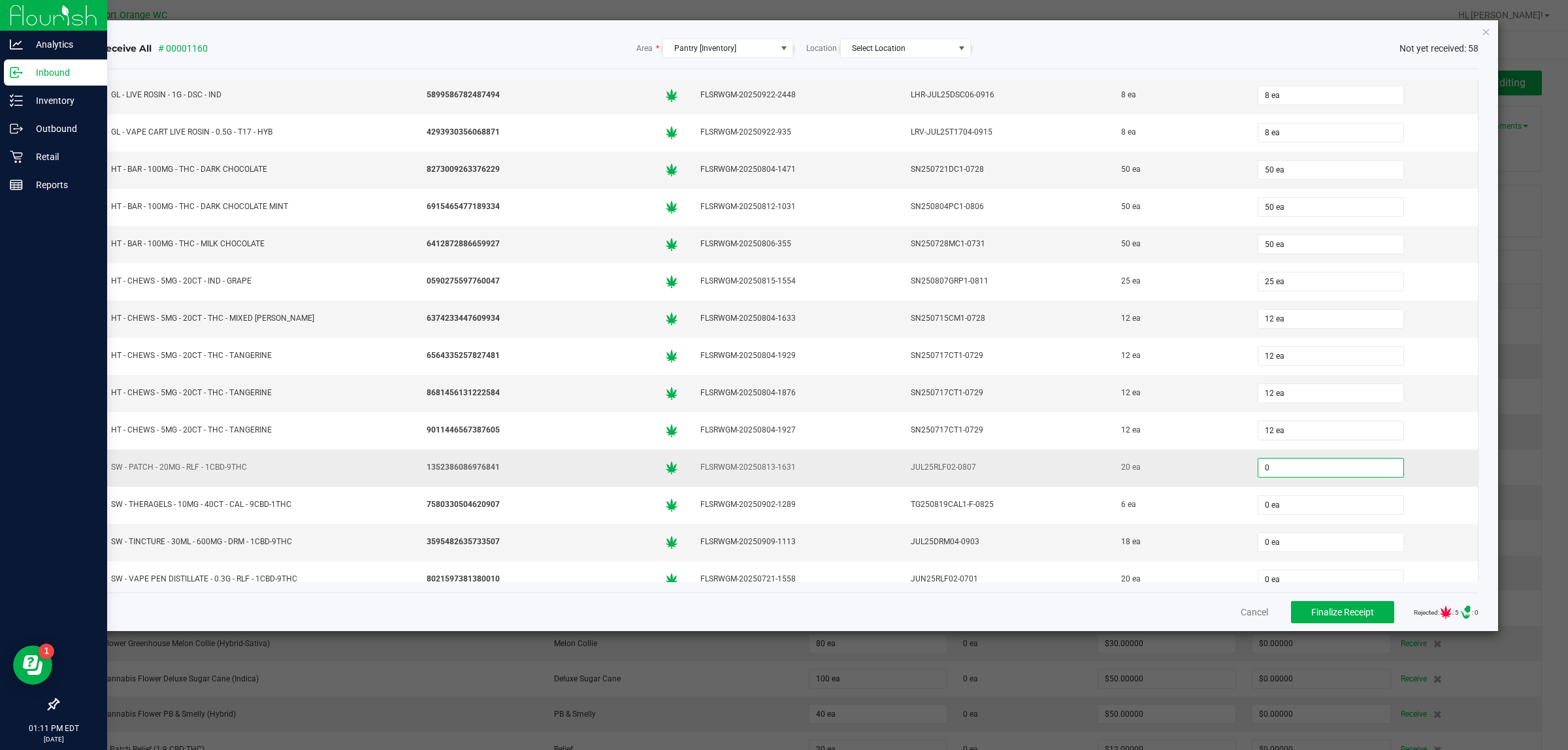
click at [1276, 477] on input "0" at bounding box center [1330, 467] width 145 height 18
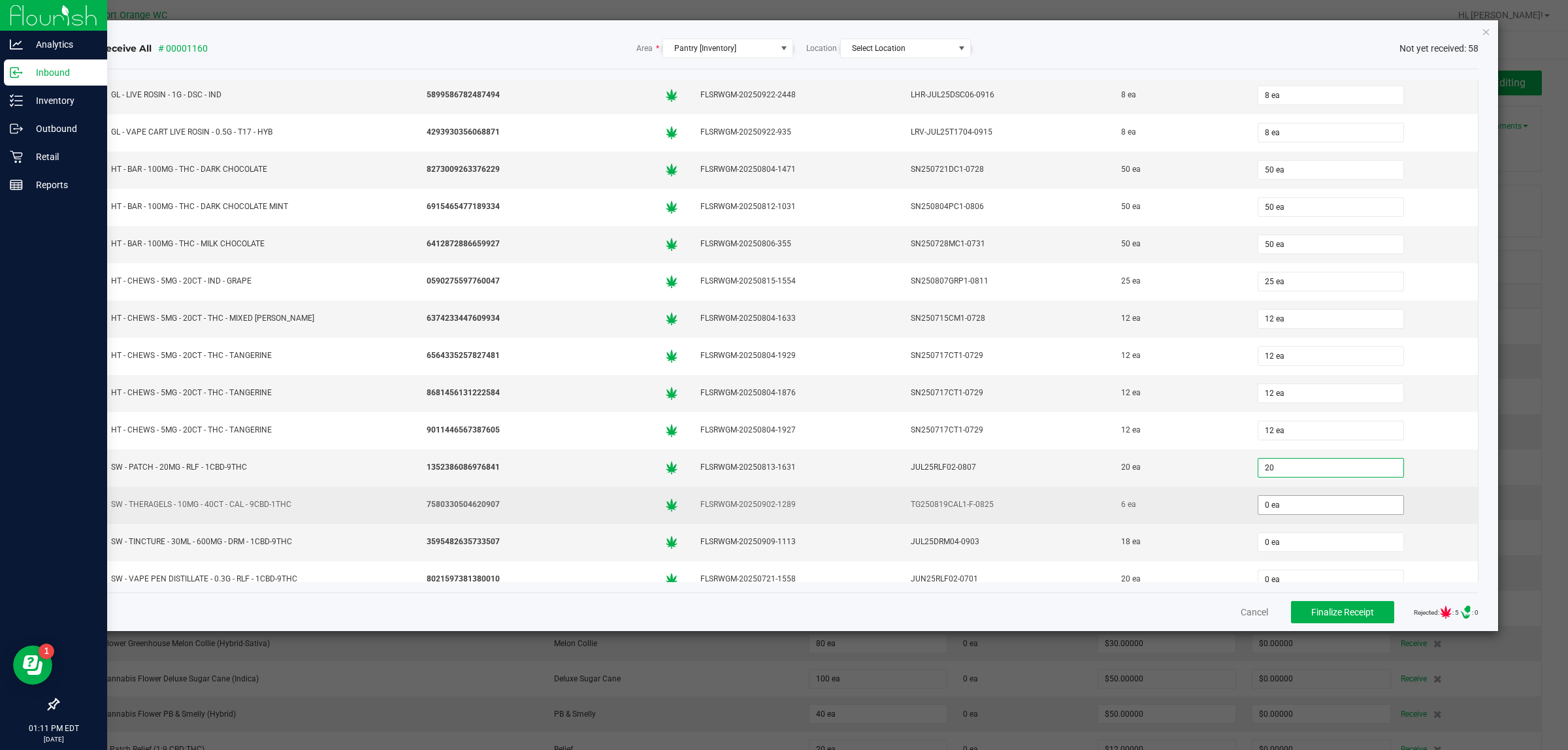
type input "20 ea"
click at [1280, 514] on input "0" at bounding box center [1330, 505] width 145 height 18
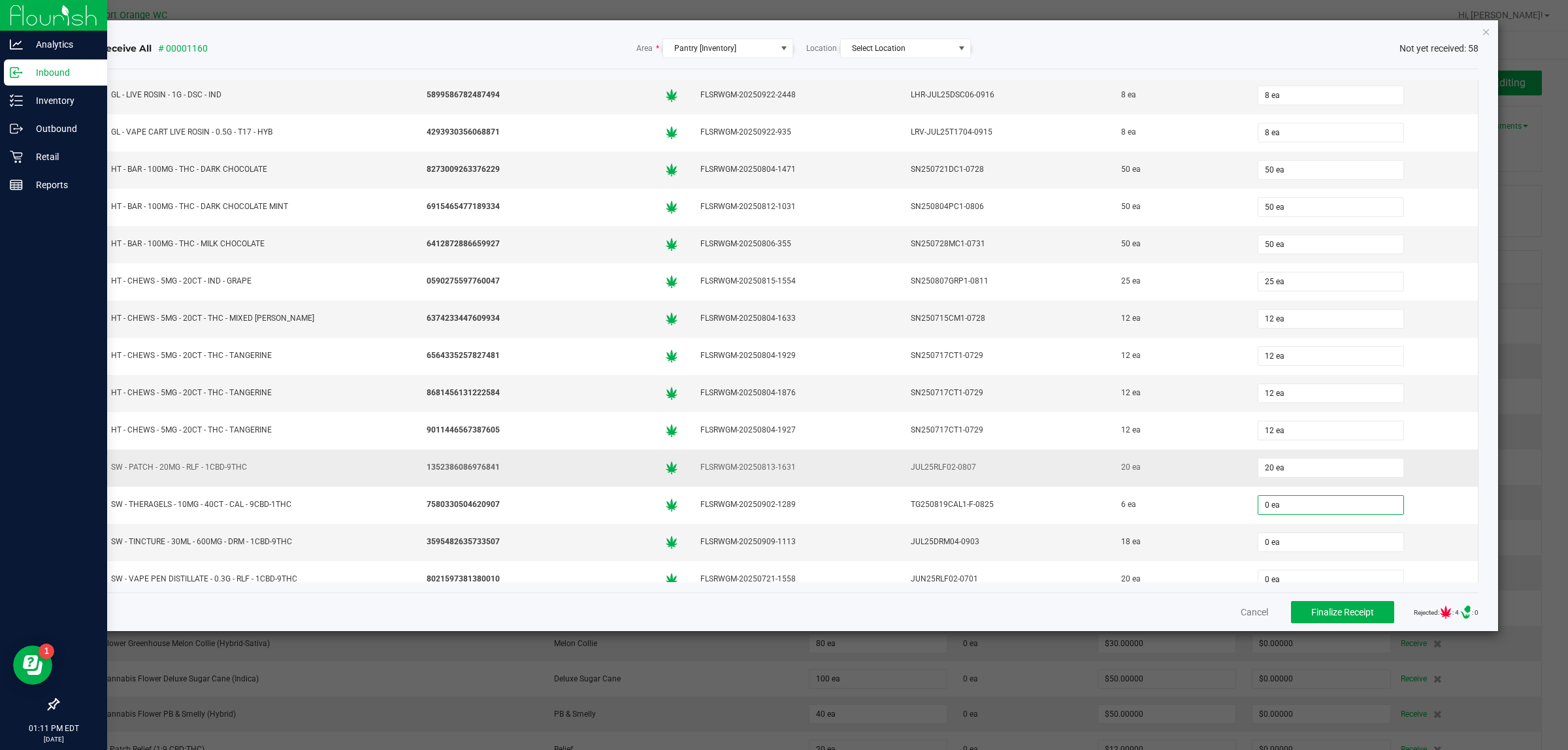
click at [1247, 487] on td "20 ea" at bounding box center [1362, 467] width 232 height 37
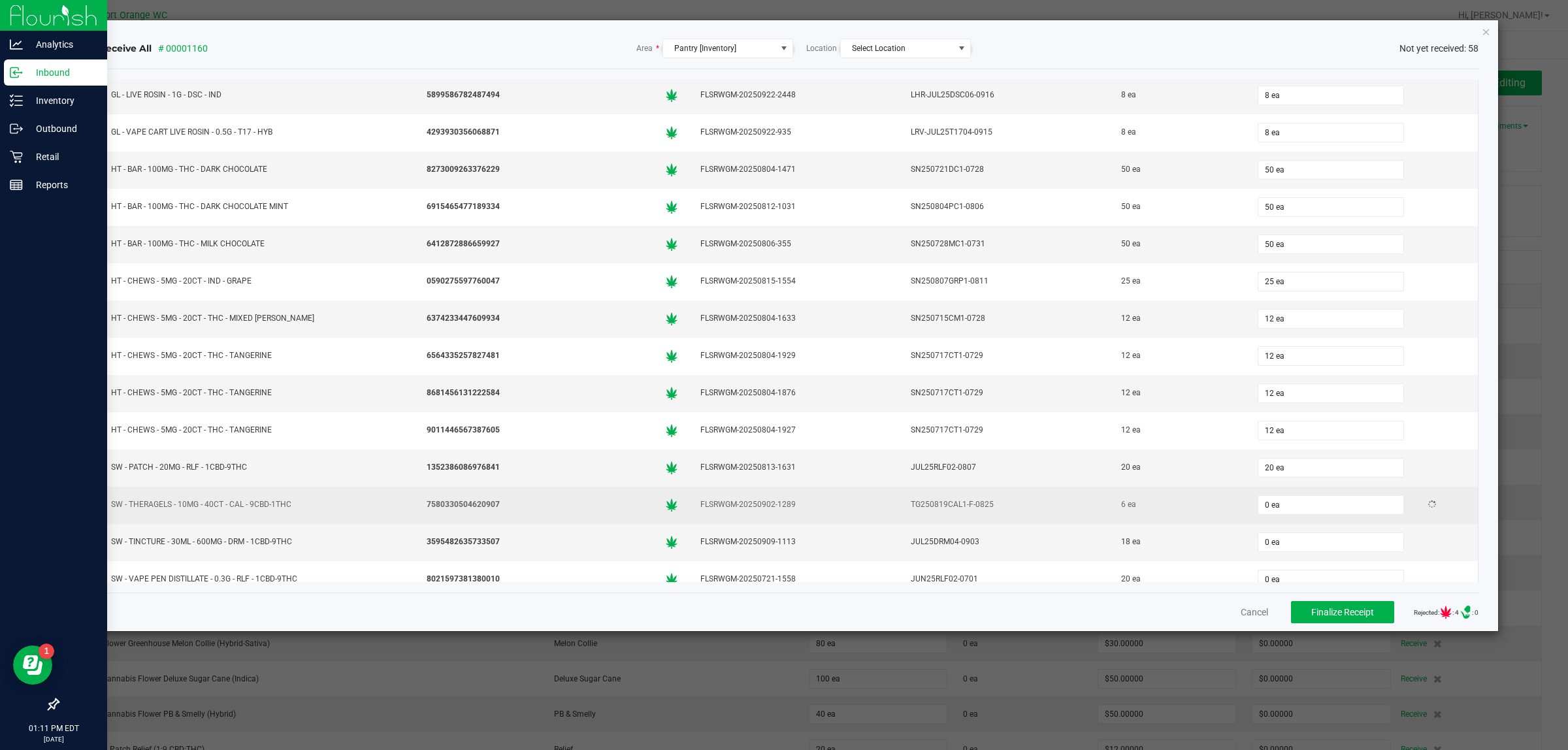
click at [1262, 518] on div "0 ea" at bounding box center [1362, 505] width 216 height 26
click at [1266, 514] on input "0" at bounding box center [1330, 505] width 145 height 18
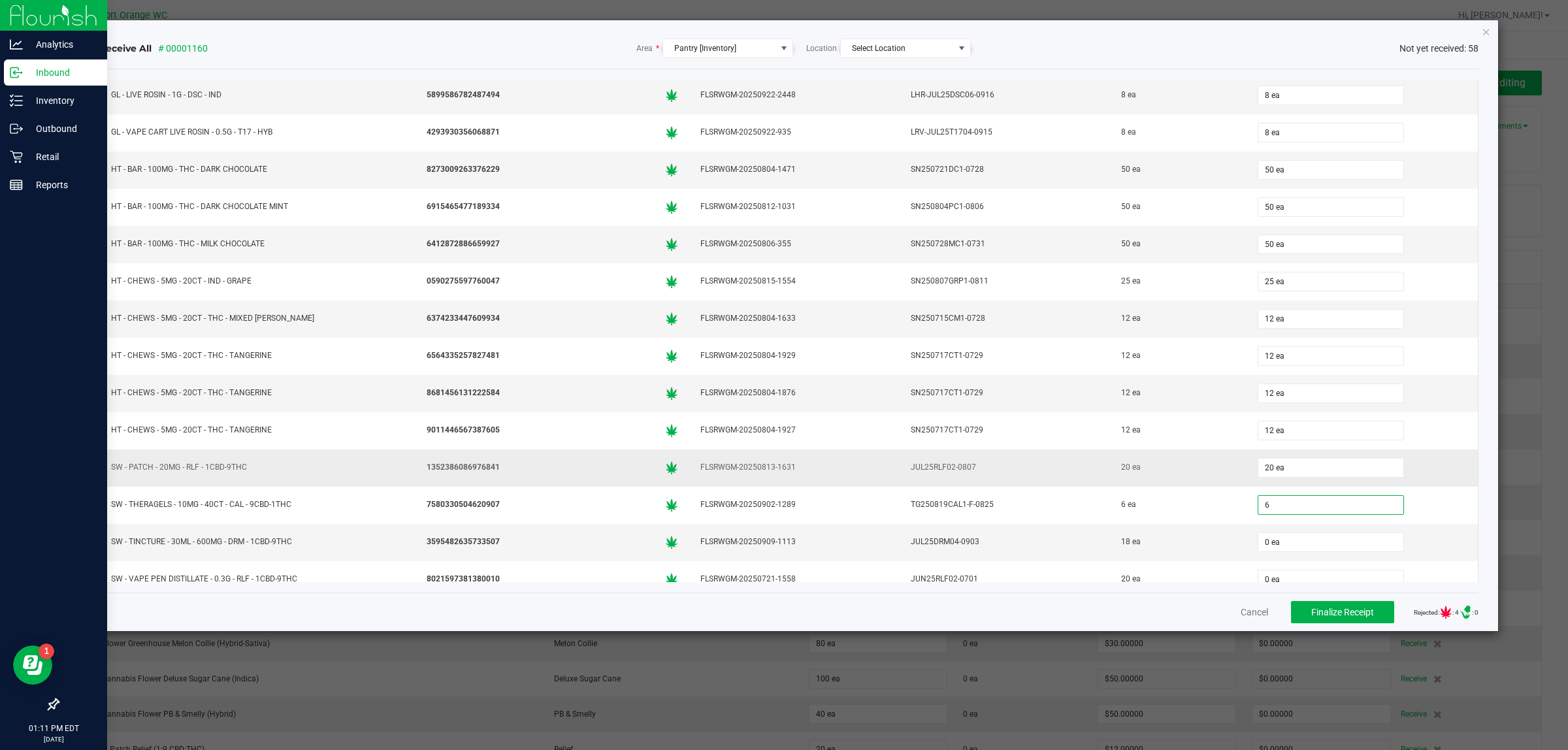
type input "6 ea"
click at [1200, 487] on td "20 ea" at bounding box center [1178, 467] width 137 height 37
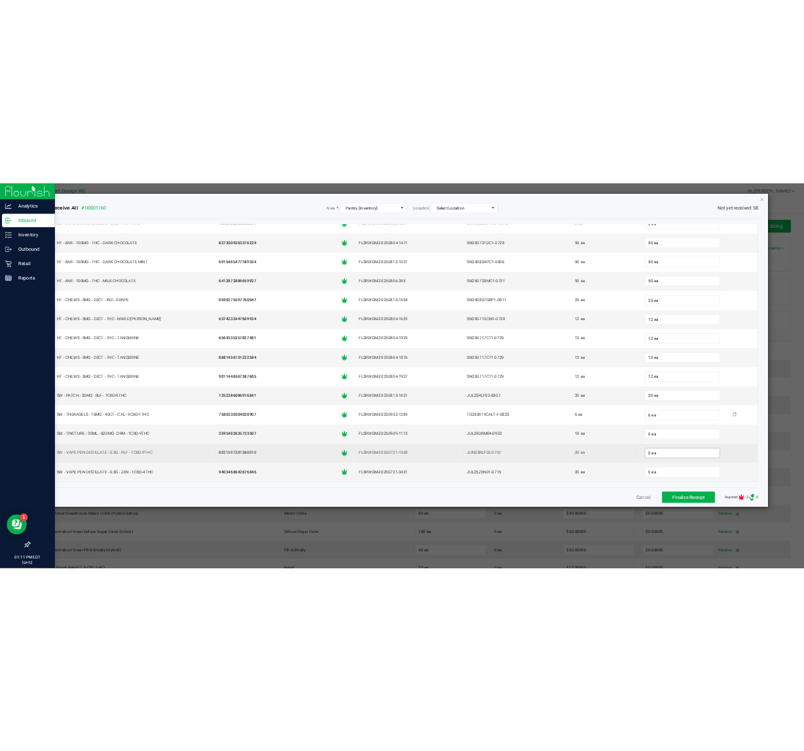
scroll to position [1716, 0]
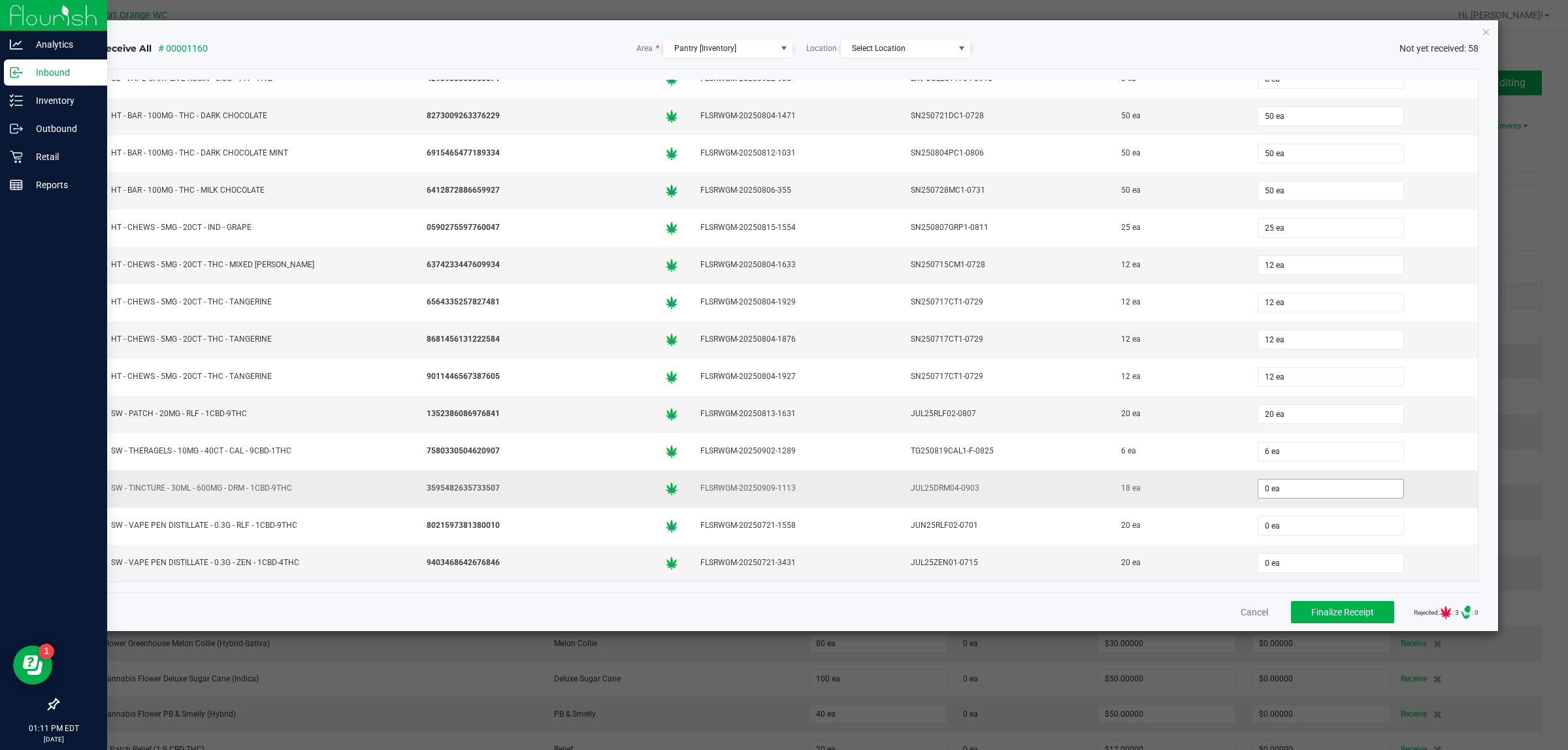
click at [1262, 498] on span "0 ea" at bounding box center [1330, 489] width 147 height 20
click at [1256, 477] on div "0 ea" at bounding box center [1362, 488] width 216 height 26
click at [1262, 491] on input "0" at bounding box center [1330, 488] width 145 height 18
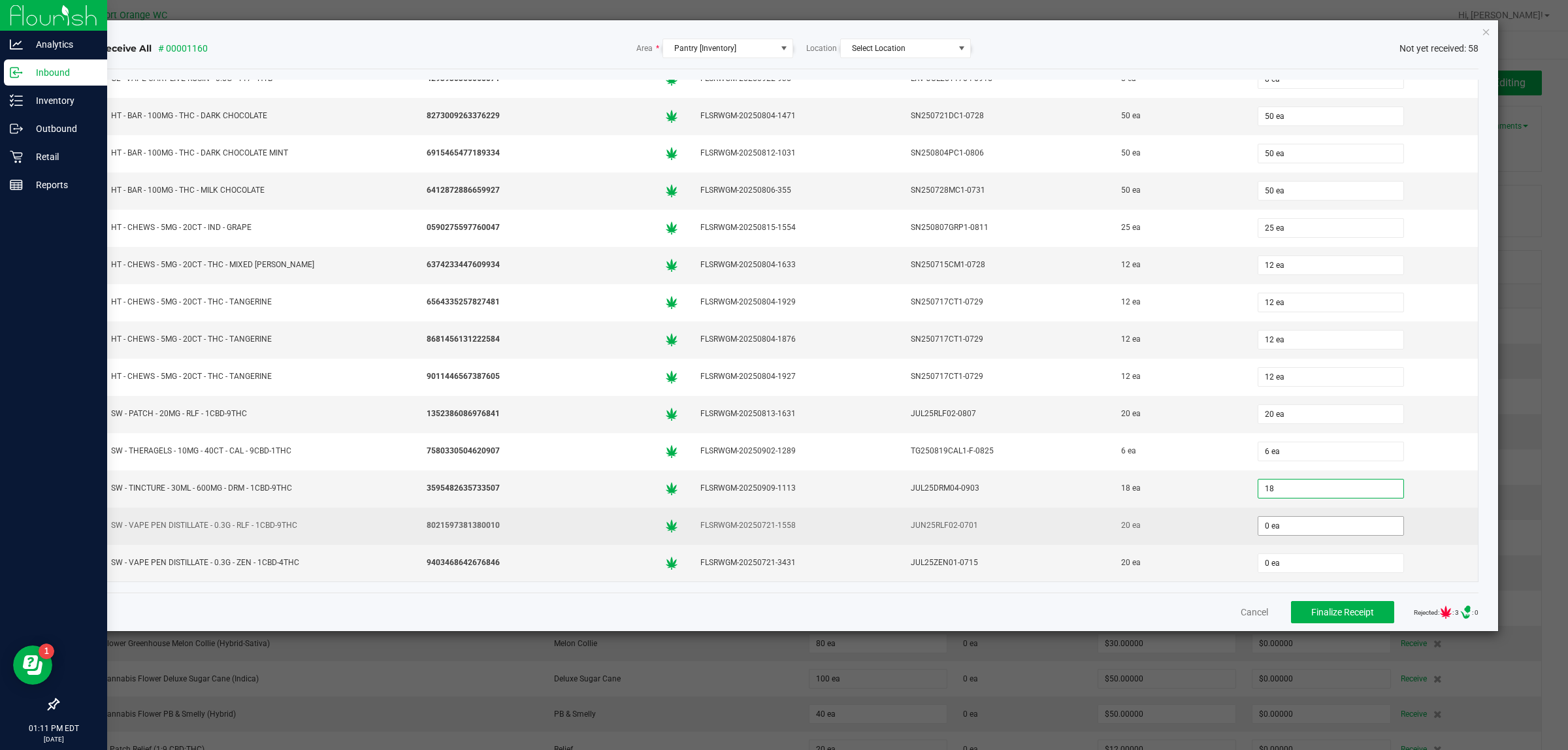
type input "18 ea"
click at [1278, 534] on input "0" at bounding box center [1330, 526] width 145 height 18
type input "20 ea"
click at [1247, 518] on td "20 ea" at bounding box center [1362, 526] width 232 height 37
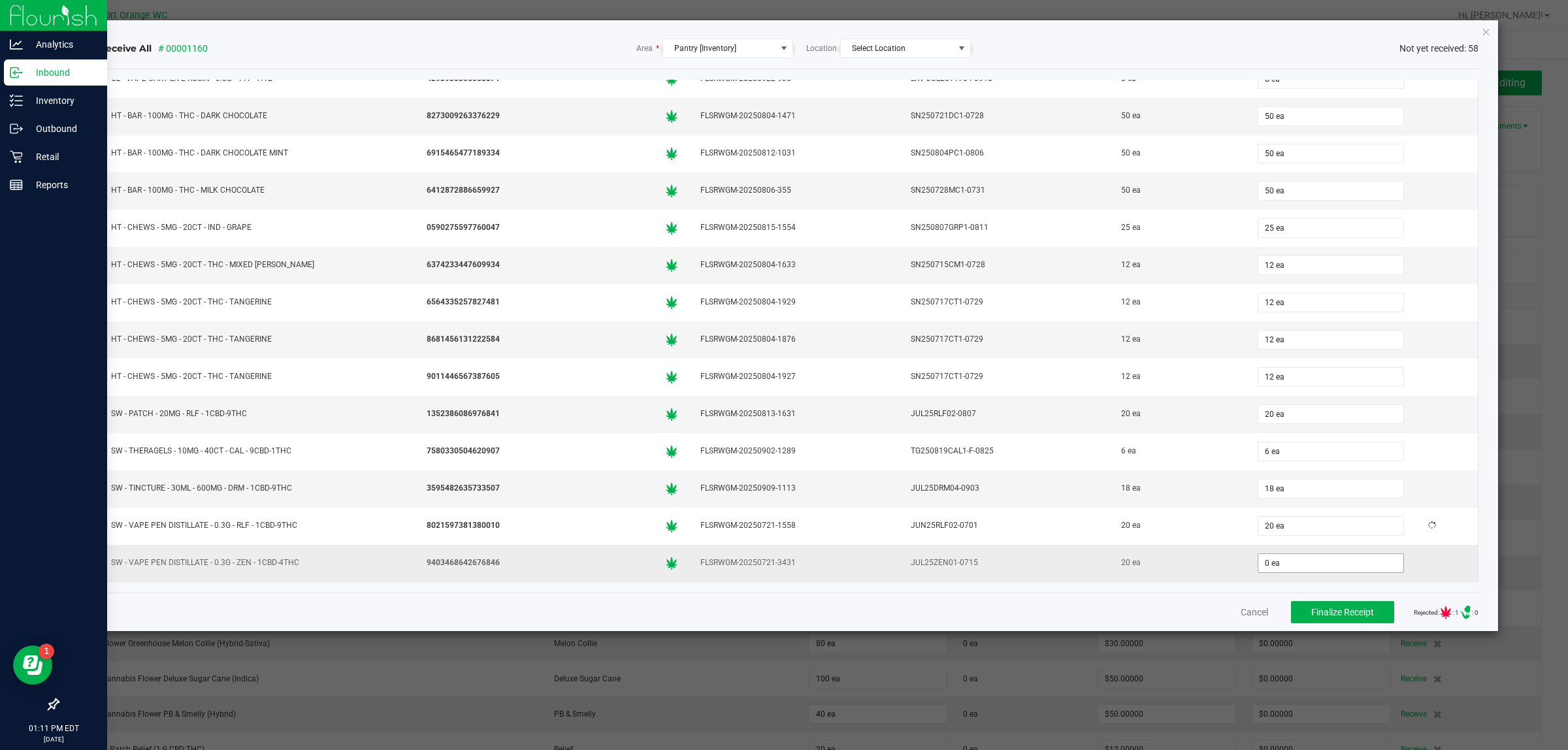
drag, startPoint x: 1295, startPoint y: 553, endPoint x: 1294, endPoint y: 562, distance: 9.1
click at [1295, 553] on span "0 ea" at bounding box center [1330, 563] width 147 height 20
click at [1294, 563] on input "0" at bounding box center [1330, 563] width 145 height 18
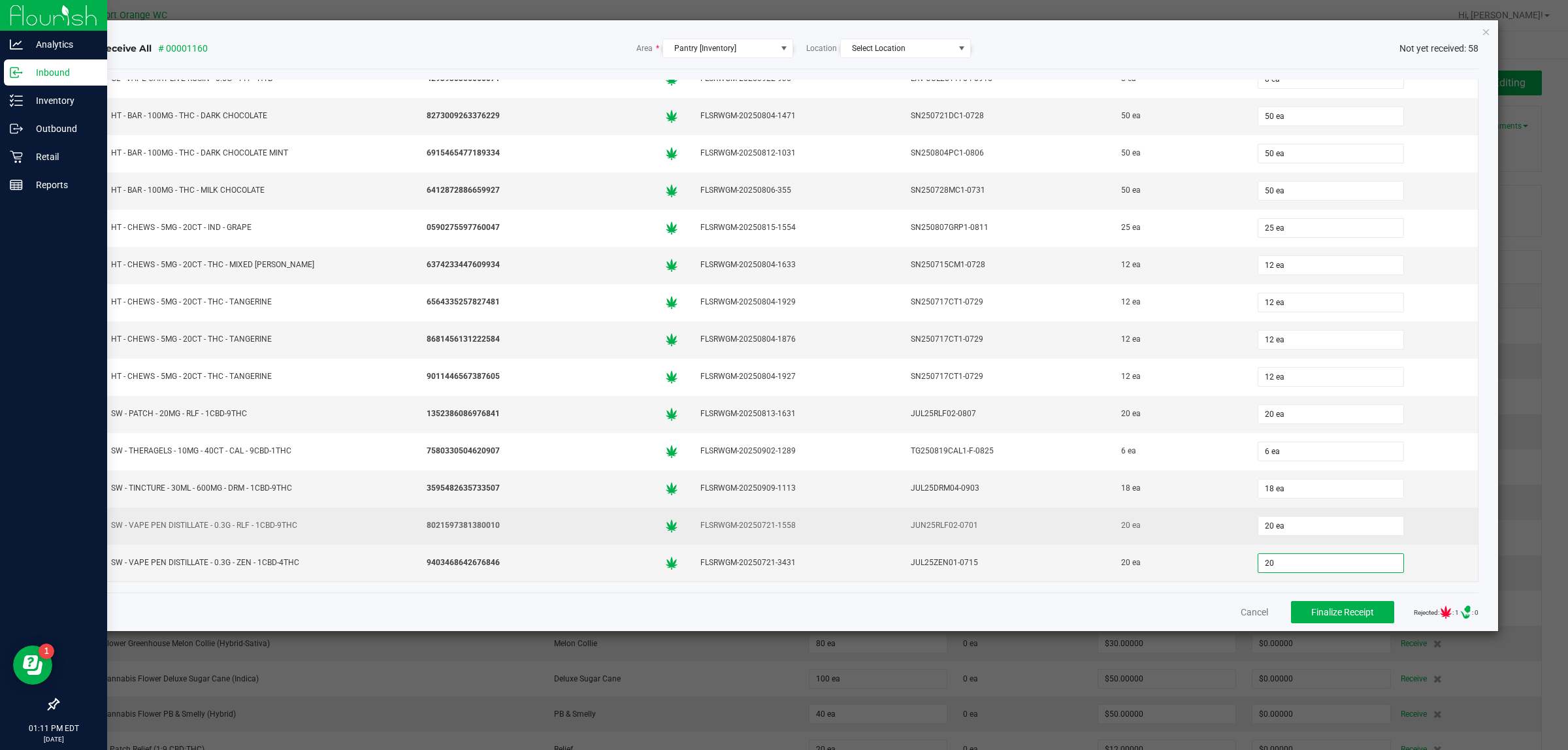
type input "20 ea"
click at [1206, 523] on div "20 ea" at bounding box center [1178, 525] width 121 height 19
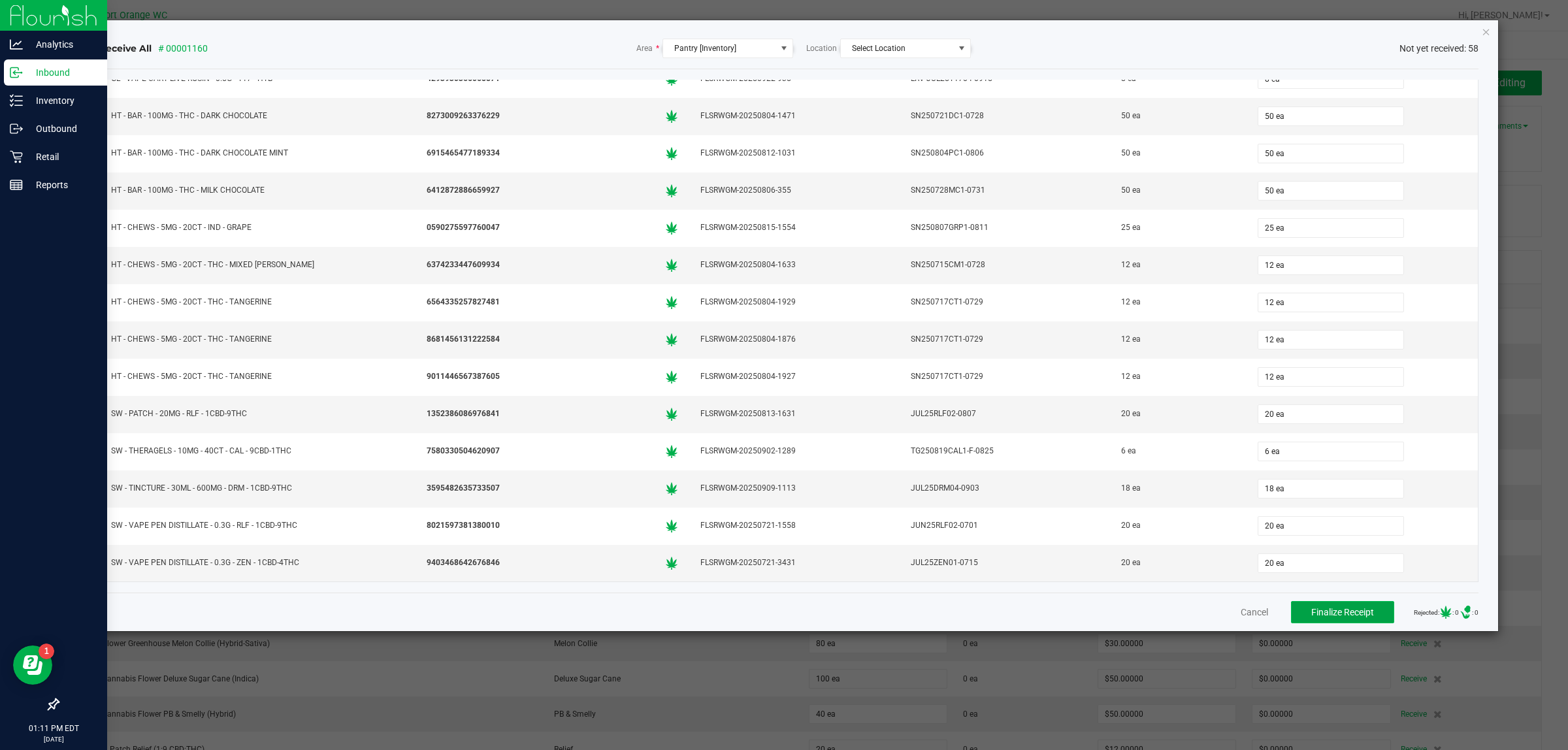
click at [1319, 606] on button "Finalize Receipt" at bounding box center [1341, 612] width 103 height 22
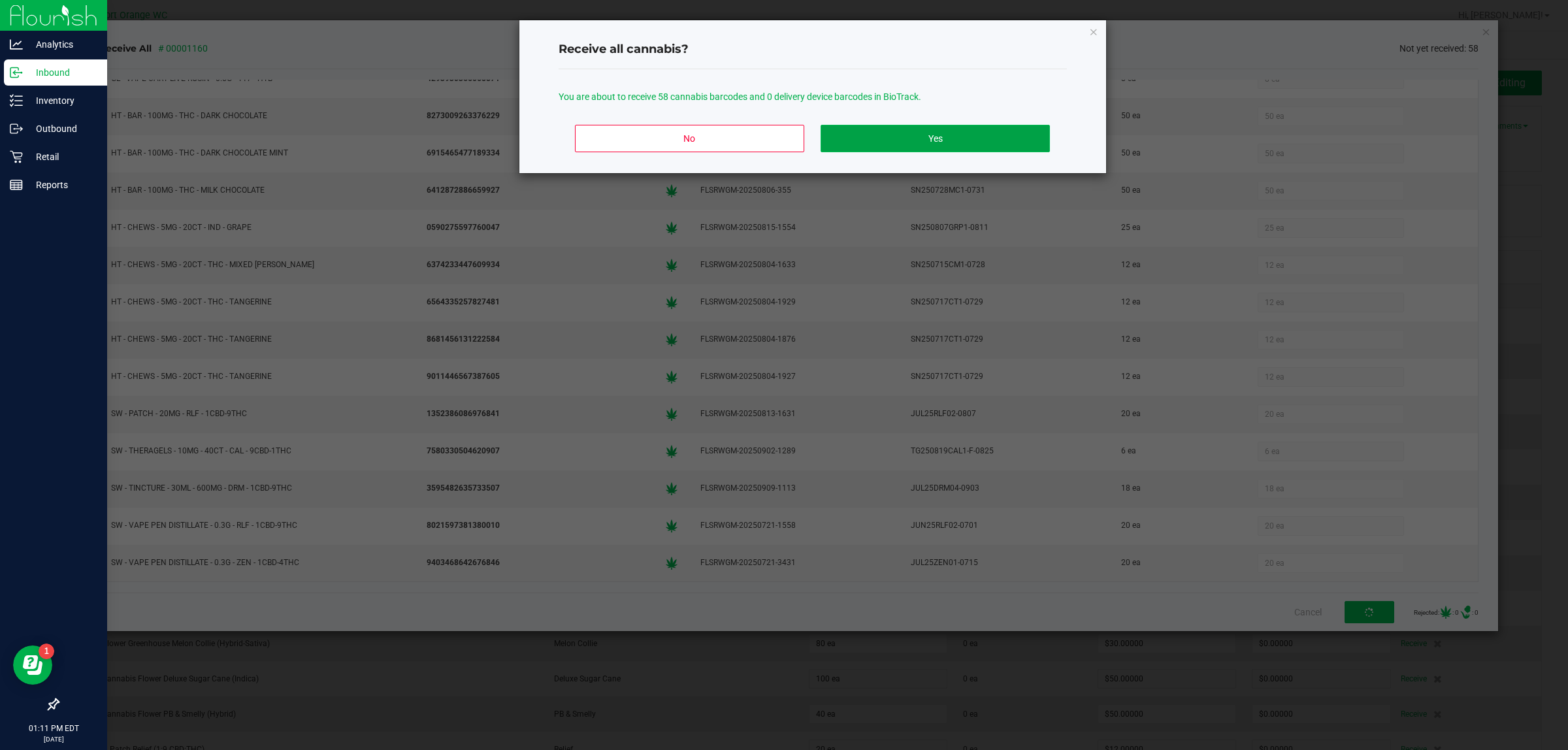
click at [931, 132] on button "Yes" at bounding box center [934, 138] width 229 height 27
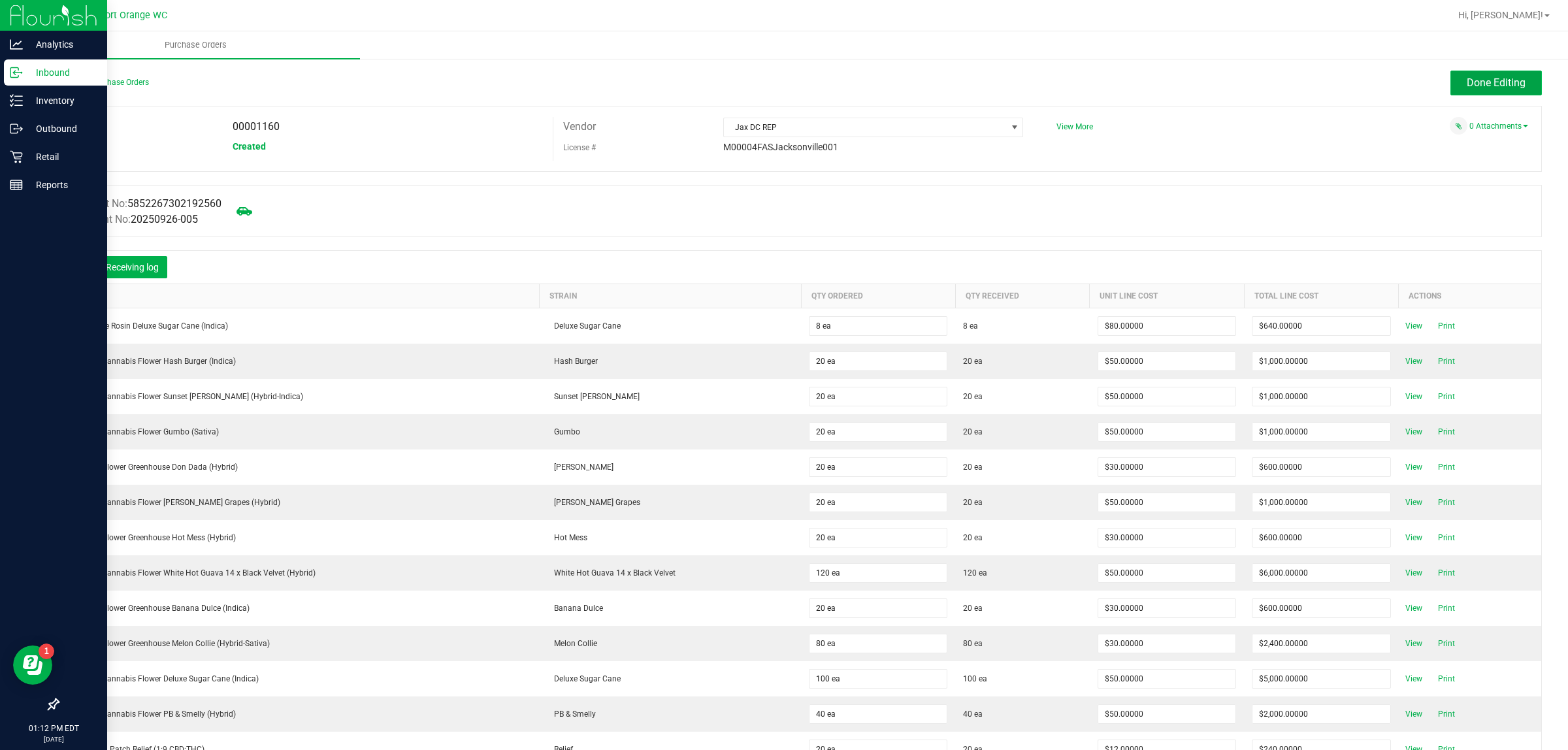
click at [1489, 82] on span "Done Editing" at bounding box center [1495, 83] width 59 height 12
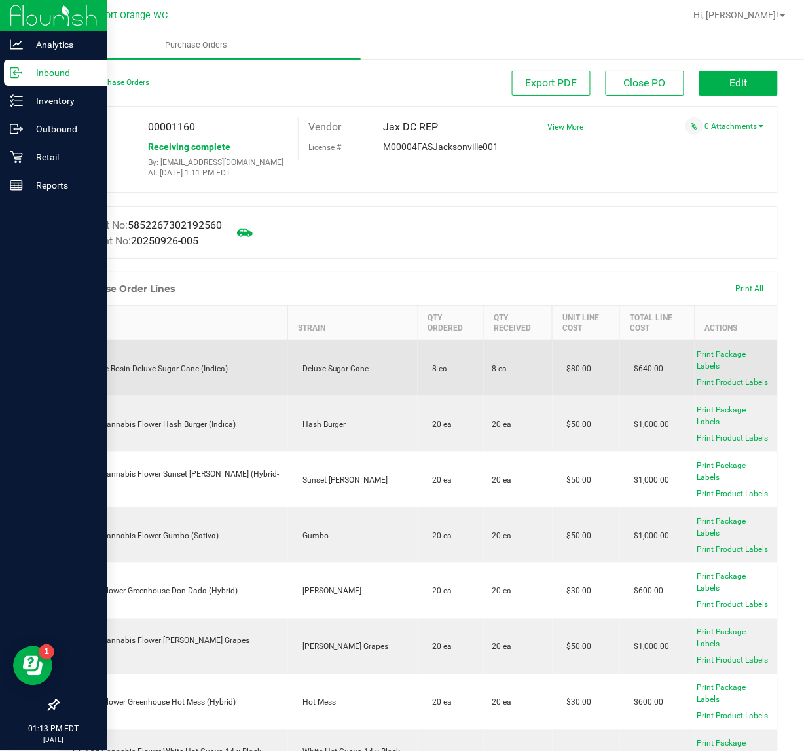
click at [190, 367] on div "GL 1g Live Rosin Deluxe Sugar Cane (Indica)" at bounding box center [173, 369] width 213 height 12
click at [198, 368] on div "GL 1g Live Rosin Deluxe Sugar Cane (Indica)" at bounding box center [173, 369] width 213 height 12
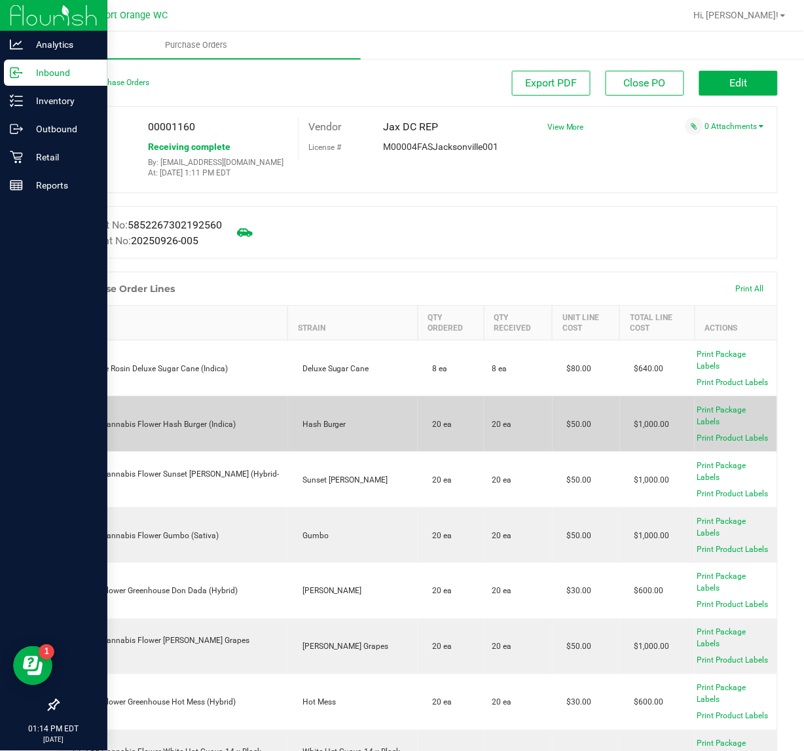
click at [189, 420] on div "FT 3.5g Cannabis Flower Hash Burger (Indica)" at bounding box center [173, 424] width 213 height 12
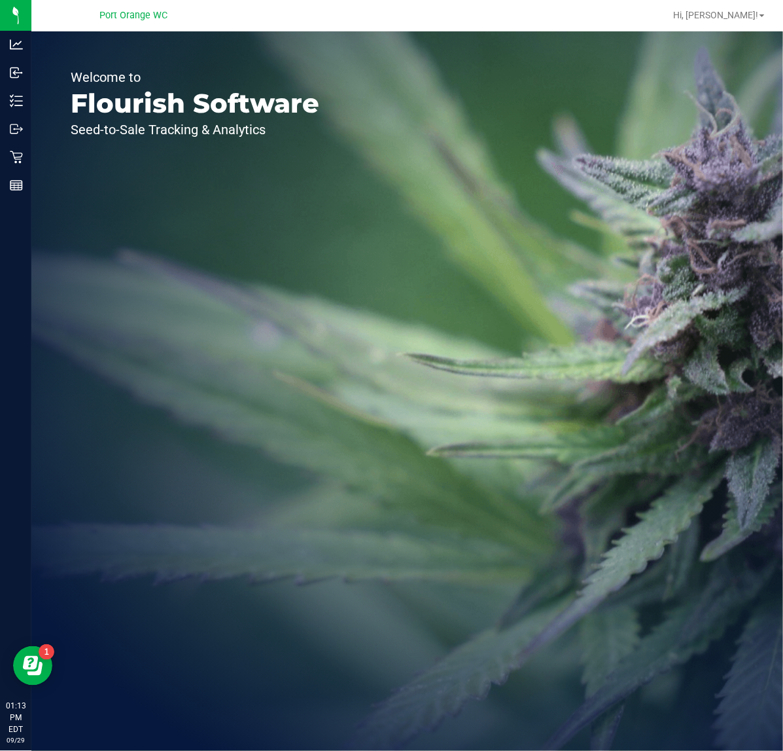
click at [165, 295] on div "Welcome to Flourish Software Seed-to-Sale Tracking & Analytics" at bounding box center [194, 390] width 327 height 719
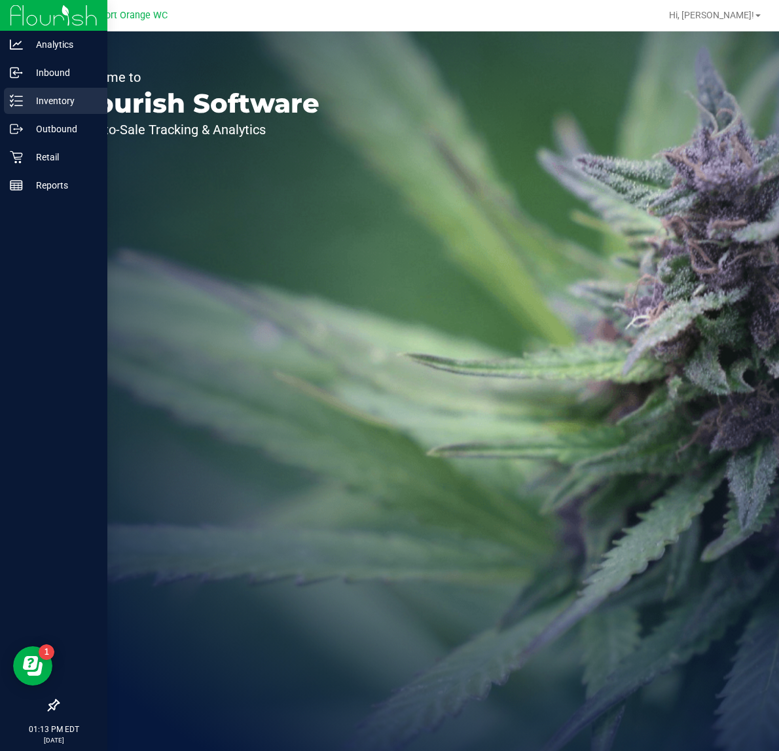
click at [14, 97] on icon at bounding box center [16, 100] width 13 height 13
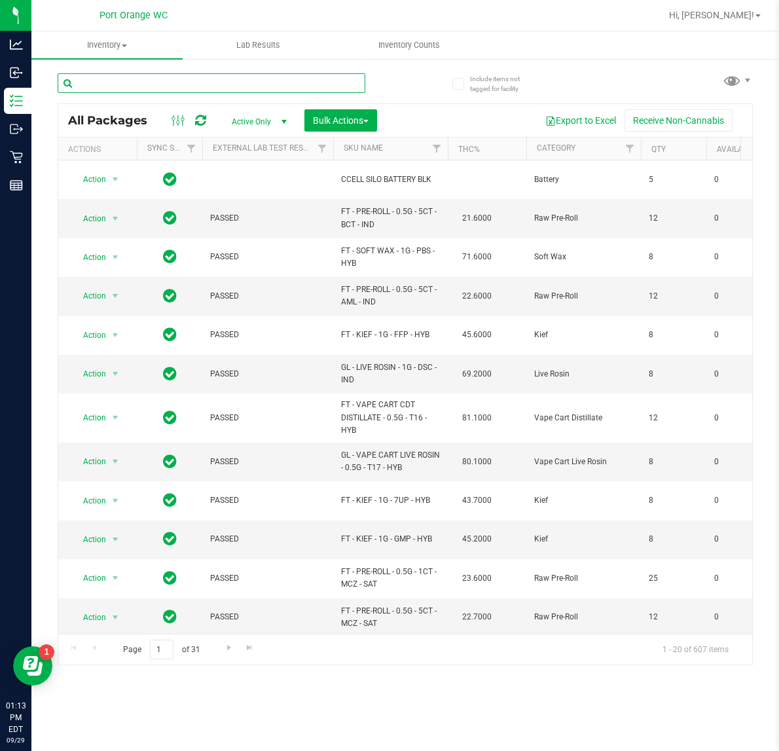
click at [213, 77] on input "text" at bounding box center [212, 83] width 308 height 20
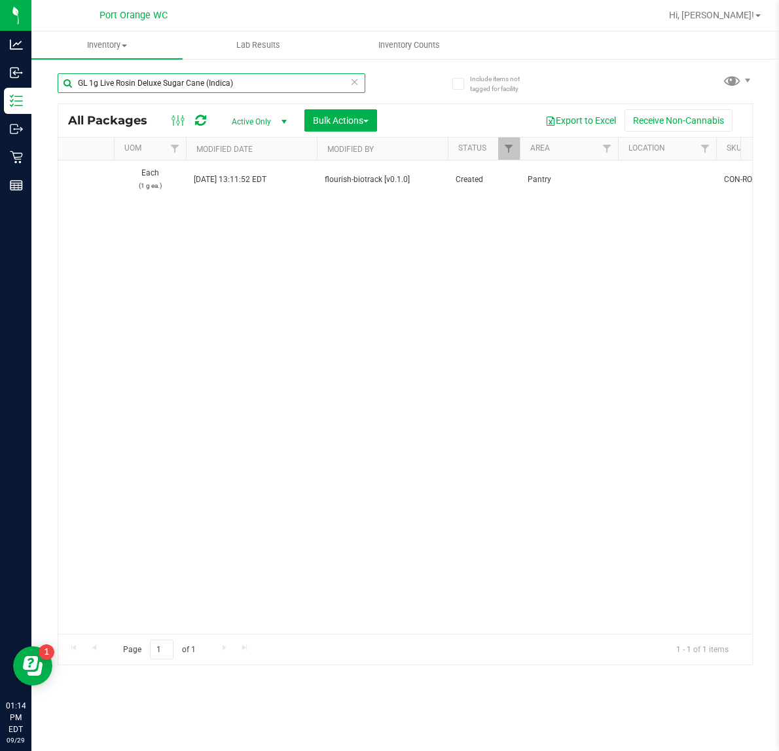
scroll to position [0, 2441]
type input "GL 1g Live Rosin Deluxe Sugar Cane (Indica)"
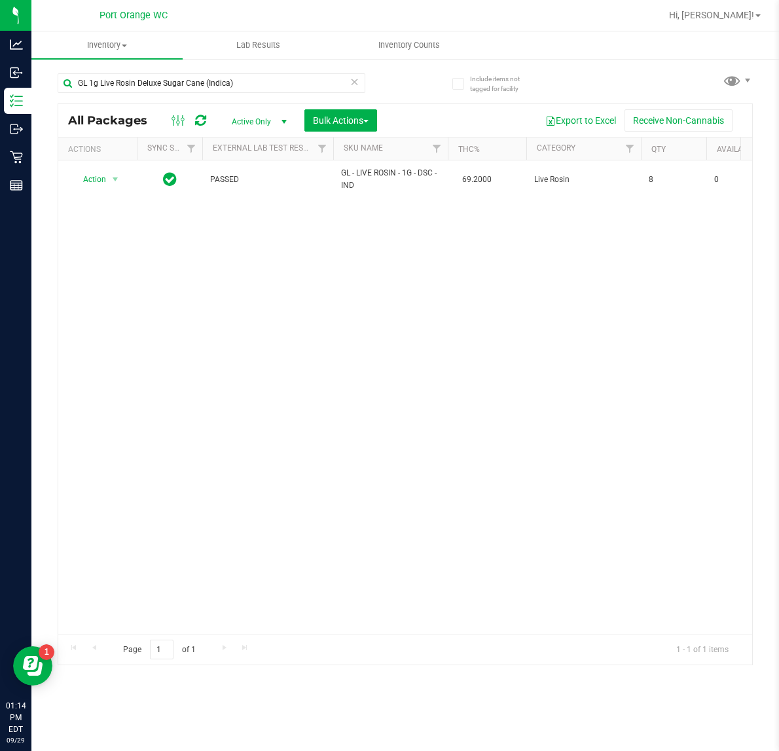
click at [357, 77] on icon at bounding box center [354, 81] width 9 height 16
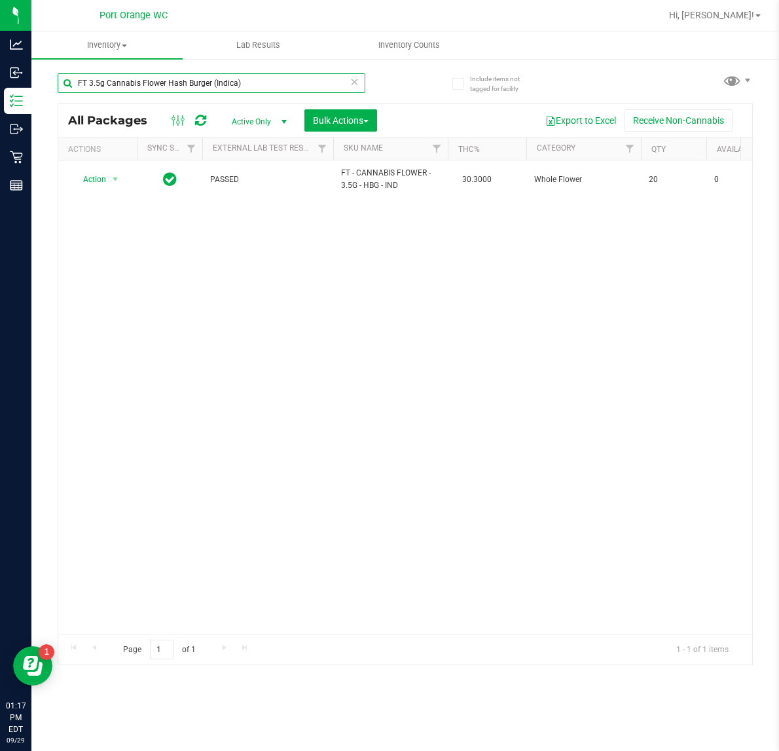
type input "FT 3.5g Cannabis Flower Hash Burger (Indica)"
